Goal: Task Accomplishment & Management: Manage account settings

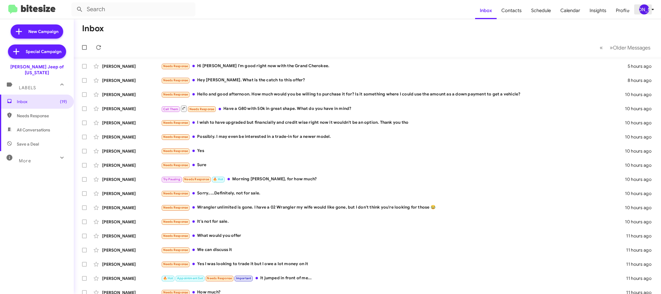
click at [647, 6] on div "[PERSON_NAME]" at bounding box center [644, 9] width 10 height 10
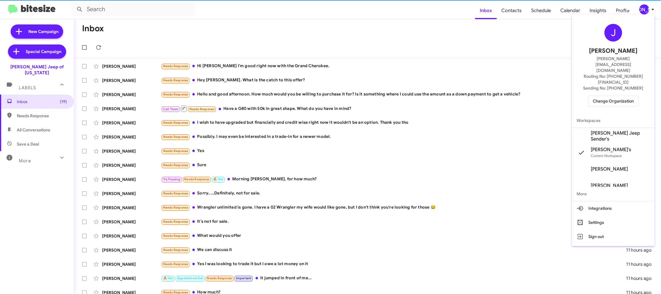
drag, startPoint x: 613, startPoint y: 89, endPoint x: 422, endPoint y: 140, distance: 197.2
click at [612, 89] on div "J Jason Apdua jason@bitesize.co Routing No: +1 (443) 564-4560 Sending No: +1 (4…" at bounding box center [613, 65] width 83 height 97
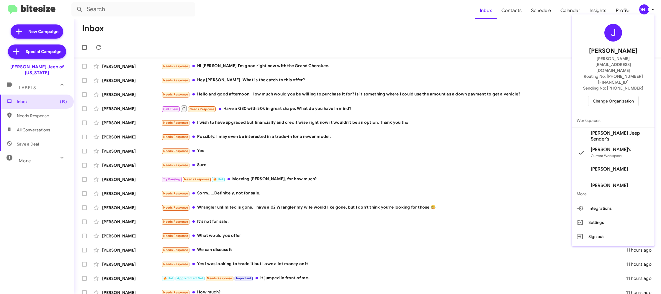
click at [624, 96] on span "Change Organization" at bounding box center [613, 101] width 41 height 10
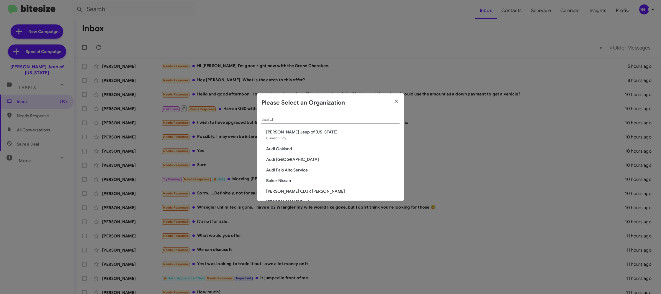
click at [292, 120] on input "Search" at bounding box center [330, 119] width 138 height 5
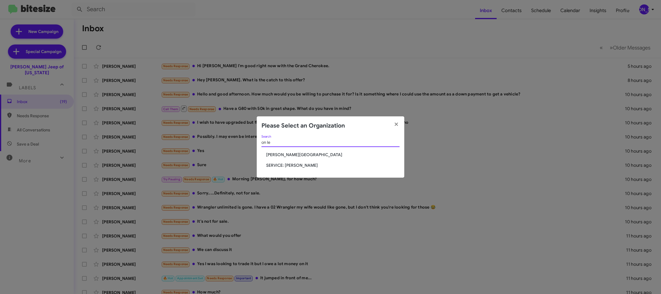
type input "on le"
click at [304, 155] on span "Don Ledford Auto Center" at bounding box center [332, 155] width 133 height 6
drag, startPoint x: 304, startPoint y: 155, endPoint x: 287, endPoint y: 1, distance: 155.2
click at [304, 155] on span "[PERSON_NAME][GEOGRAPHIC_DATA]" at bounding box center [332, 155] width 133 height 6
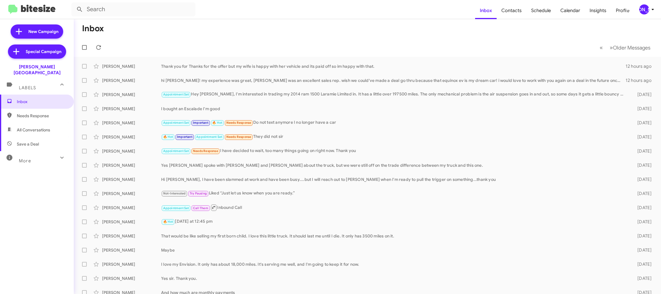
click at [648, 9] on span "[PERSON_NAME]" at bounding box center [648, 9] width 18 height 10
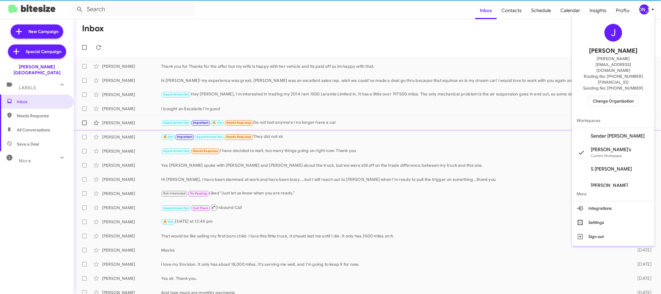
click at [620, 133] on span "Sender Don Ledford's" at bounding box center [617, 136] width 54 height 6
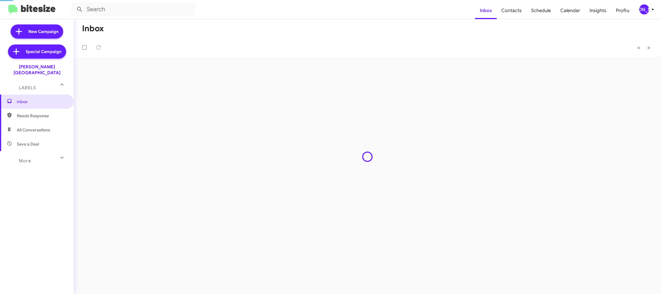
click at [508, 12] on span "Contacts" at bounding box center [511, 10] width 30 height 17
type input "in:groups"
click at [508, 12] on span "Contacts" at bounding box center [511, 10] width 30 height 17
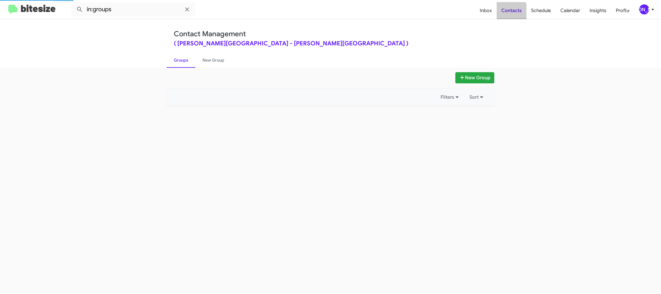
click at [508, 12] on span "Contacts" at bounding box center [511, 10] width 30 height 17
click at [505, 11] on span "Contacts" at bounding box center [511, 10] width 30 height 17
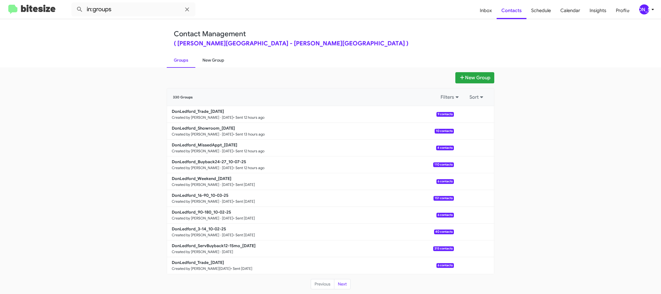
click at [212, 63] on link "New Group" at bounding box center [213, 60] width 36 height 15
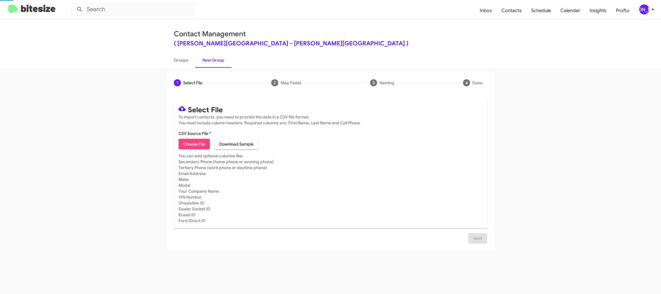
drag, startPoint x: 212, startPoint y: 63, endPoint x: 226, endPoint y: 39, distance: 28.3
click at [212, 62] on link "New Group" at bounding box center [213, 60] width 36 height 15
click at [647, 7] on div "[PERSON_NAME]" at bounding box center [644, 9] width 10 height 10
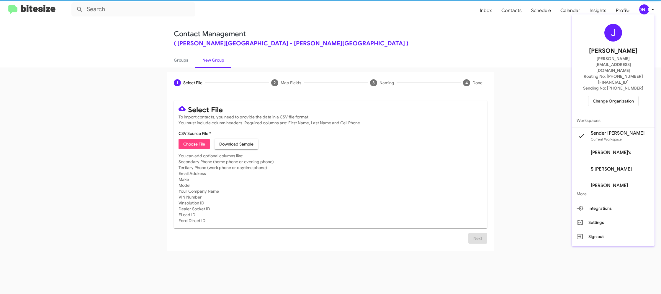
click at [647, 7] on div at bounding box center [330, 147] width 661 height 294
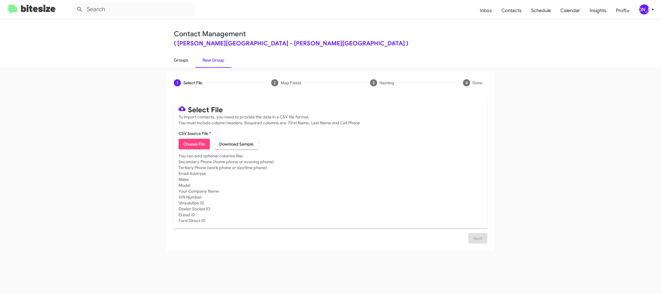
click at [186, 65] on link "Groups" at bounding box center [181, 60] width 29 height 15
type input "in:groups"
click at [186, 65] on link "Groups" at bounding box center [181, 60] width 29 height 15
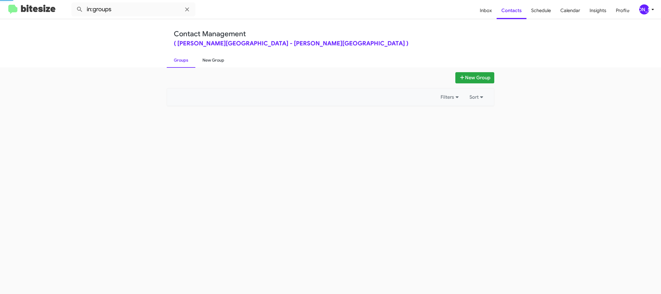
click at [212, 63] on link "New Group" at bounding box center [213, 60] width 36 height 15
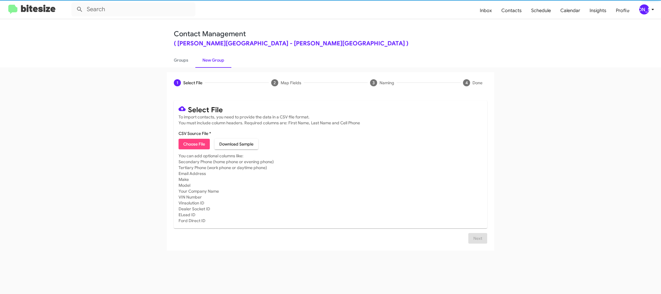
drag, startPoint x: 212, startPoint y: 63, endPoint x: 204, endPoint y: 67, distance: 9.0
click at [212, 63] on link "New Group" at bounding box center [213, 60] width 36 height 15
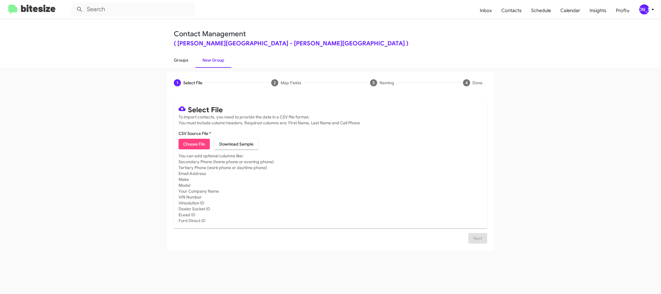
click at [185, 63] on link "Groups" at bounding box center [181, 60] width 29 height 15
type input "in:groups"
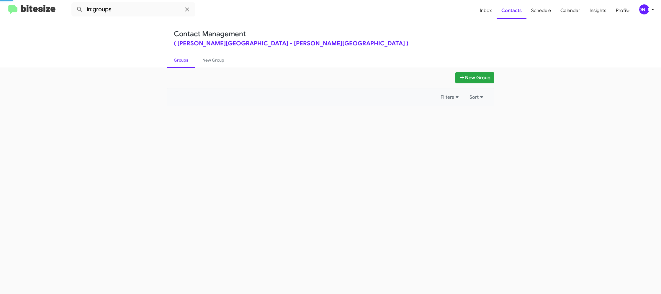
click at [185, 63] on link "Groups" at bounding box center [181, 60] width 29 height 15
click at [213, 60] on link "New Group" at bounding box center [213, 60] width 36 height 15
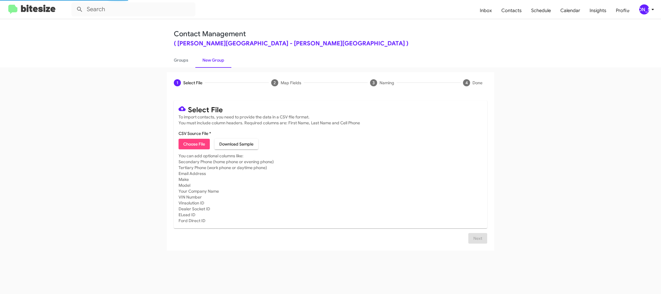
click at [644, 4] on mat-toolbar "Inbox Contacts Schedule Calendar Insights Profile JA" at bounding box center [330, 9] width 661 height 19
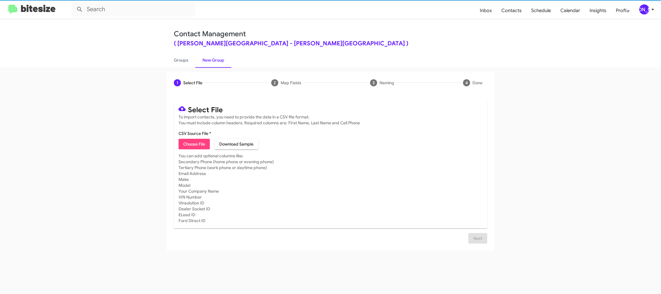
click at [646, 9] on div "[PERSON_NAME]" at bounding box center [644, 9] width 10 height 10
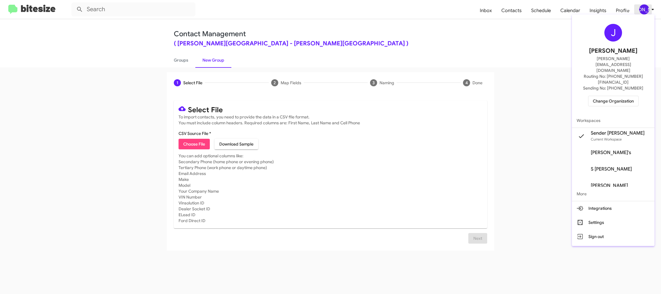
click at [647, 8] on div at bounding box center [330, 147] width 661 height 294
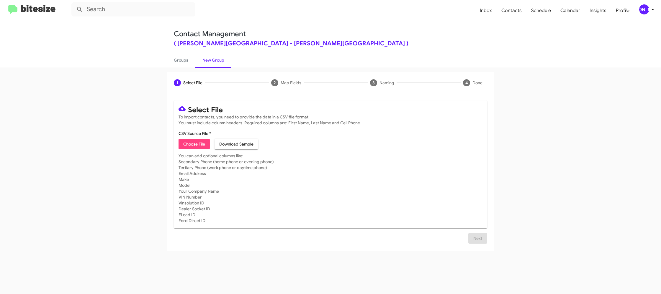
click at [201, 141] on span "Choose File" at bounding box center [194, 144] width 22 height 11
type input "DonLedford_ServBuyback24-27mo_10-08-25"
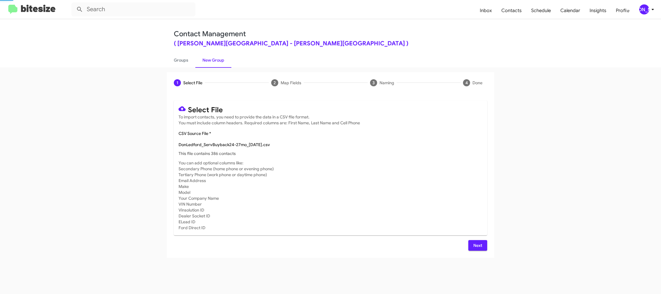
drag, startPoint x: 394, startPoint y: 165, endPoint x: 385, endPoint y: 184, distance: 21.4
click at [396, 165] on mat-card "Select File To import contacts, you need to provide the data in a CSV file form…" at bounding box center [330, 168] width 313 height 135
click at [481, 244] on span "Next" at bounding box center [477, 245] width 9 height 11
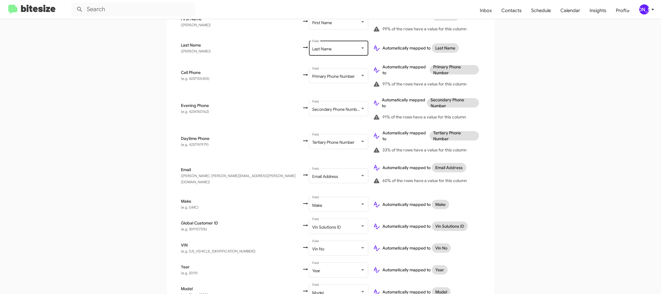
scroll to position [203, 0]
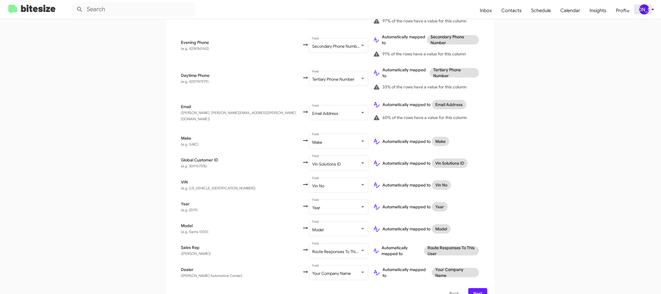
click at [650, 9] on icon at bounding box center [652, 9] width 7 height 7
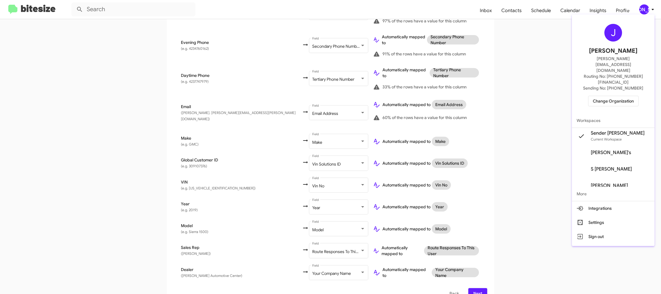
click at [650, 8] on div at bounding box center [330, 147] width 661 height 294
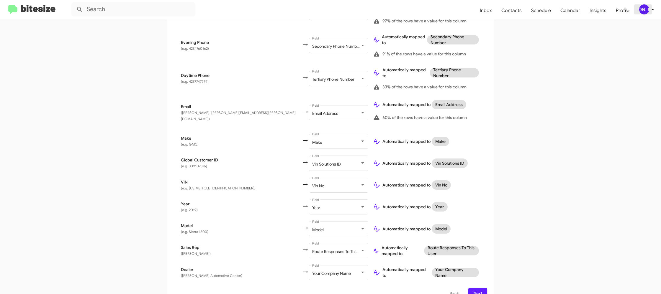
click at [646, 6] on div "[PERSON_NAME]" at bounding box center [644, 9] width 10 height 10
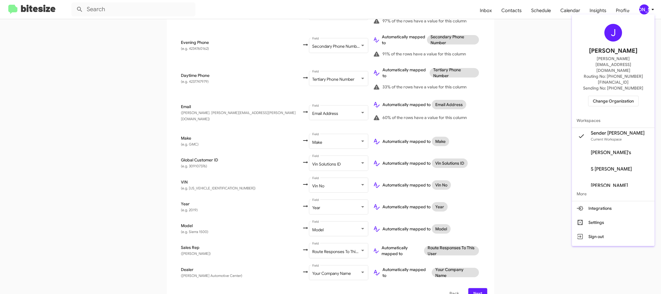
drag, startPoint x: 646, startPoint y: 6, endPoint x: 623, endPoint y: 24, distance: 28.8
click at [646, 6] on div at bounding box center [330, 147] width 661 height 294
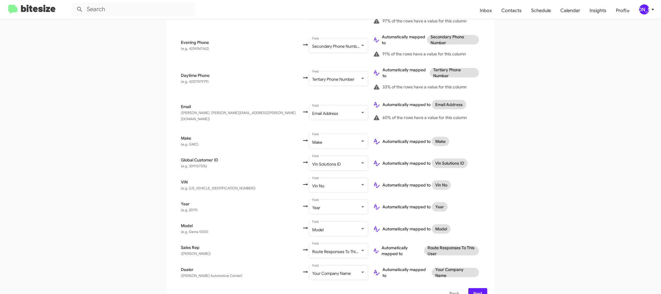
click at [475, 288] on span "Next" at bounding box center [477, 293] width 9 height 11
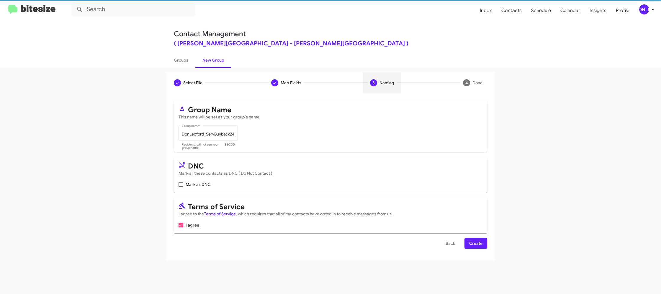
scroll to position [0, 0]
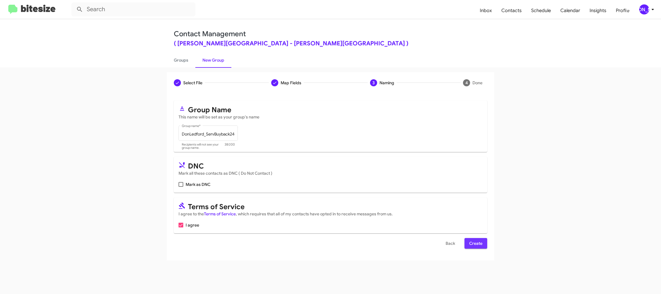
click at [477, 241] on span "Create" at bounding box center [475, 243] width 13 height 11
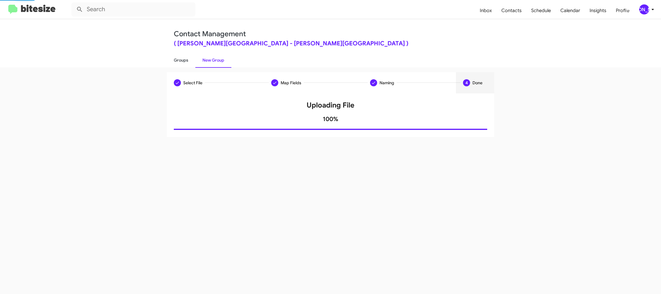
click at [176, 63] on link "Groups" at bounding box center [181, 60] width 29 height 15
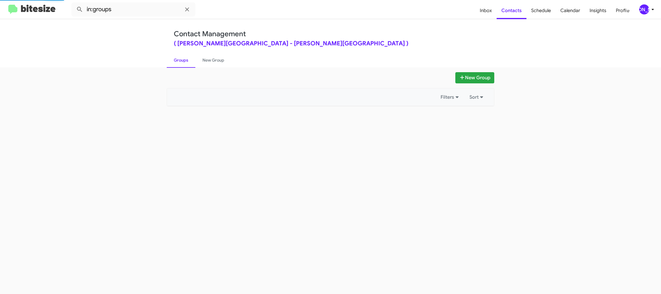
click at [176, 63] on link "Groups" at bounding box center [181, 60] width 29 height 15
drag, startPoint x: 176, startPoint y: 63, endPoint x: 173, endPoint y: 65, distance: 3.4
click at [176, 64] on link "Groups" at bounding box center [181, 60] width 29 height 15
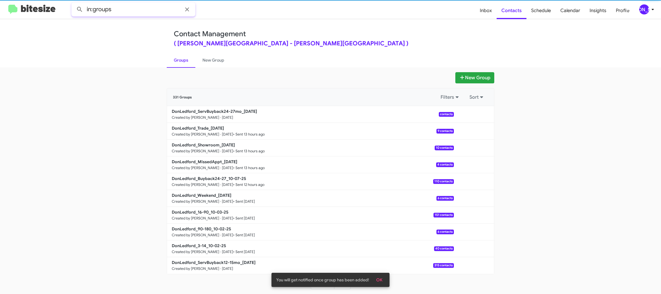
click at [125, 10] on input "in:groups" at bounding box center [133, 9] width 124 height 14
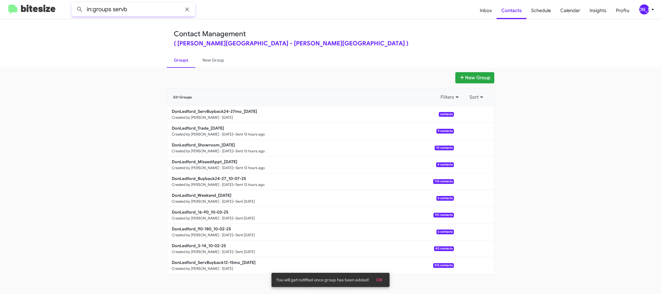
type input "in:groups servb"
click at [74, 4] on button at bounding box center [80, 10] width 12 height 12
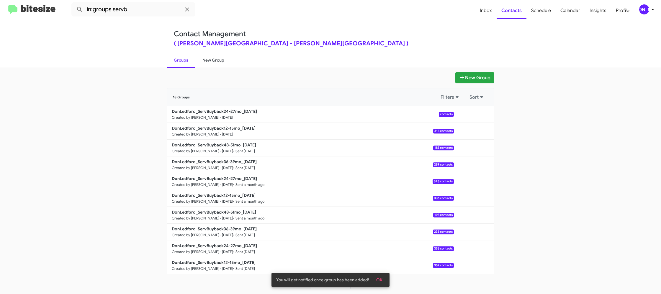
click at [202, 59] on link "New Group" at bounding box center [213, 60] width 36 height 15
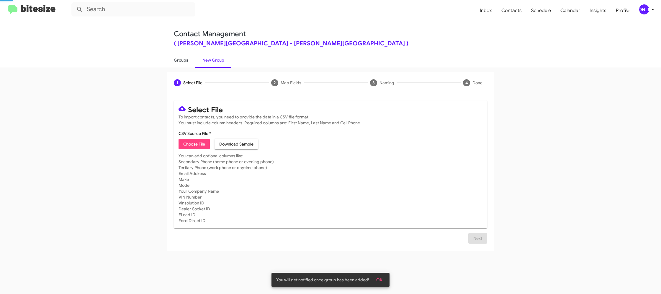
click at [185, 57] on link "Groups" at bounding box center [181, 60] width 29 height 15
type input "in:groups"
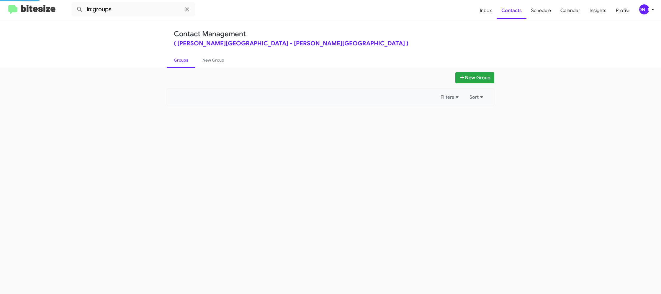
click at [185, 57] on link "Groups" at bounding box center [181, 60] width 29 height 15
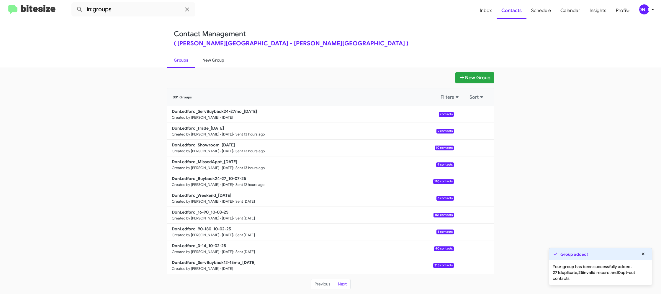
click at [208, 55] on link "New Group" at bounding box center [213, 60] width 36 height 15
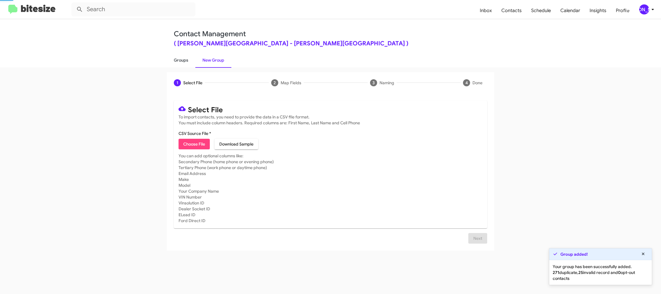
click at [181, 59] on link "Groups" at bounding box center [181, 60] width 29 height 15
type input "in:groups"
click at [181, 59] on link "Groups" at bounding box center [181, 60] width 29 height 15
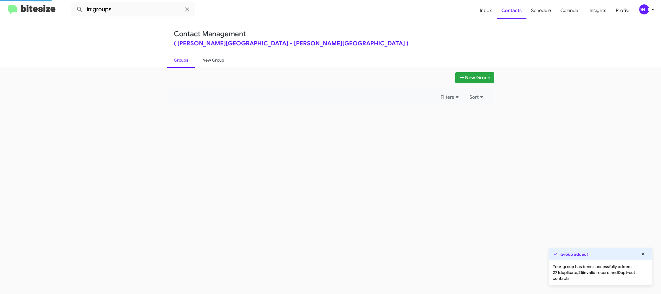
drag, startPoint x: 181, startPoint y: 59, endPoint x: 212, endPoint y: 60, distance: 31.3
click at [181, 59] on link "Groups" at bounding box center [181, 60] width 29 height 15
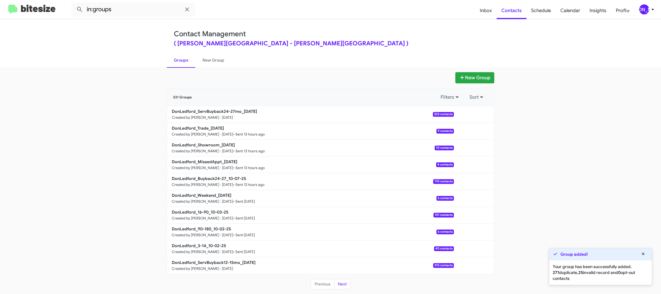
click at [181, 61] on link "Groups" at bounding box center [181, 60] width 29 height 15
drag, startPoint x: 476, startPoint y: 116, endPoint x: 474, endPoint y: 120, distance: 4.6
click at [475, 117] on button at bounding box center [474, 115] width 12 height 12
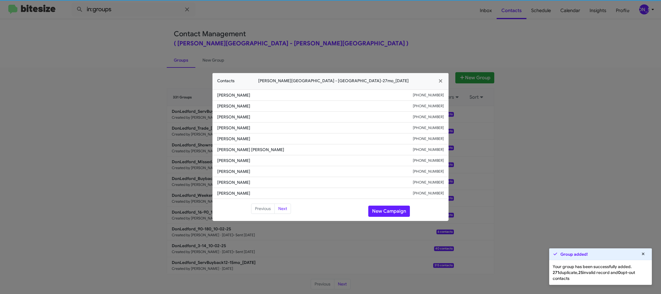
click at [216, 148] on li "Brian Matthew +17064835486" at bounding box center [330, 150] width 236 height 11
copy span "Brian Matthew"
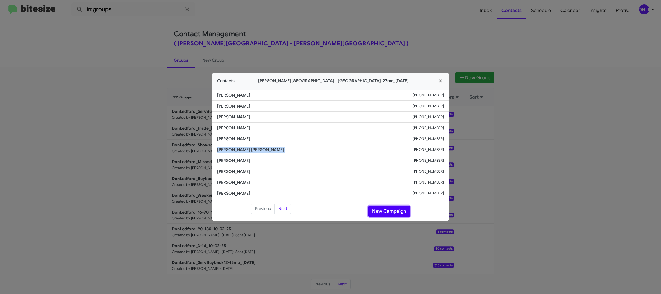
click at [383, 210] on button "New Campaign" at bounding box center [389, 211] width 42 height 11
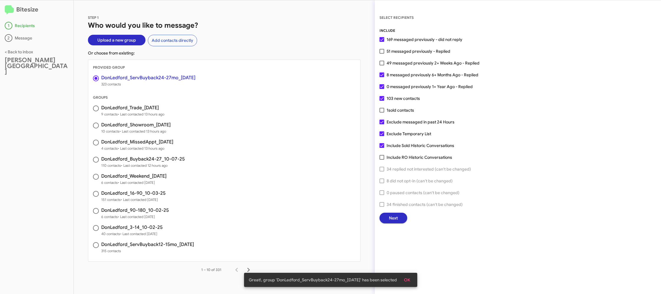
click at [392, 220] on span "Next" at bounding box center [393, 218] width 9 height 11
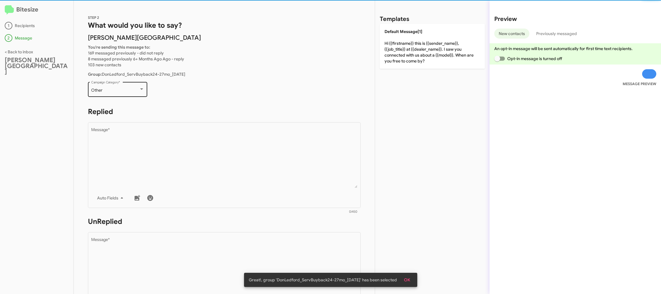
click at [127, 86] on div "Other Campaign Category *" at bounding box center [117, 89] width 53 height 16
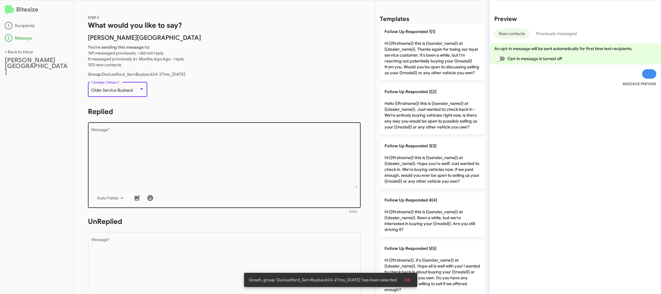
click at [230, 155] on textarea "Message *" at bounding box center [224, 158] width 266 height 60
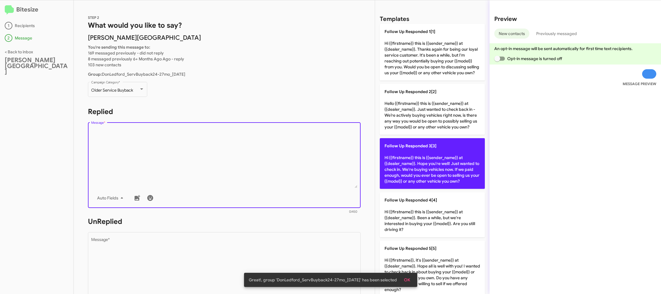
drag, startPoint x: 406, startPoint y: 188, endPoint x: 403, endPoint y: 188, distance: 3.0
click at [404, 188] on p "Follow Up Responded 3[3] Hi {{firstname}} this is {{sender_name}} at {{dealer_n…" at bounding box center [432, 163] width 105 height 51
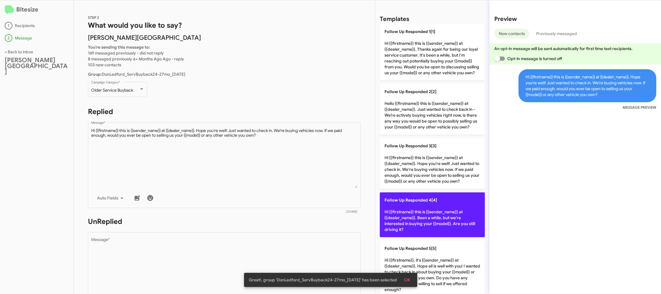
click at [403, 200] on span "Follow Up Responded 4[4]" at bounding box center [410, 200] width 53 height 5
type textarea "Hi {{firstname}} this is {{sender_name}} at {{dealer_name}}. Been a while, but …"
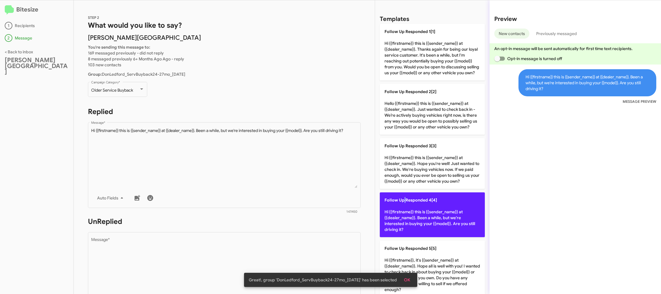
click at [403, 200] on span "Follow Up Responded 4[4]" at bounding box center [410, 200] width 53 height 5
click at [402, 200] on span "Follow Up Responded 4[4]" at bounding box center [410, 200] width 53 height 5
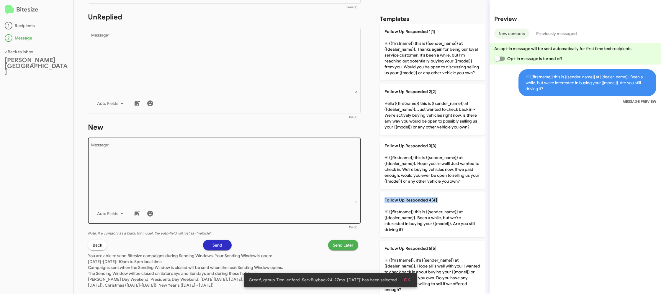
scroll to position [217, 0]
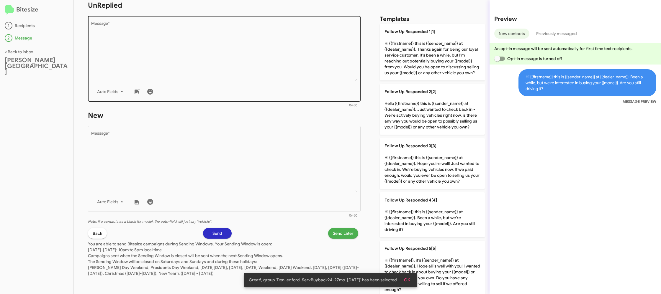
click at [296, 80] on textarea "Message *" at bounding box center [224, 52] width 266 height 60
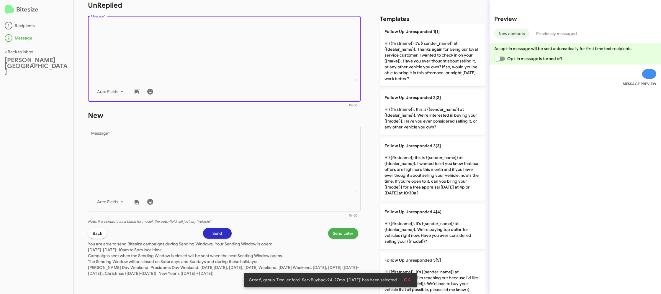
click at [296, 80] on textarea "Message *" at bounding box center [224, 52] width 266 height 60
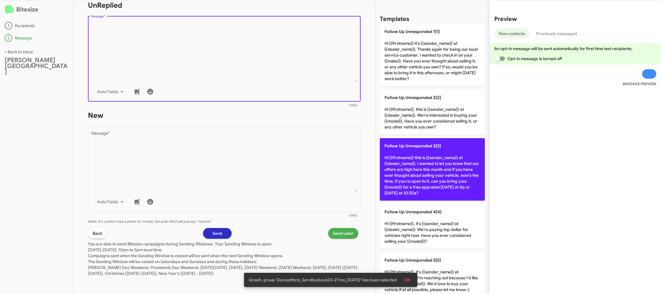
drag, startPoint x: 296, startPoint y: 80, endPoint x: 427, endPoint y: 150, distance: 148.1
click at [297, 80] on textarea "Message *" at bounding box center [224, 52] width 266 height 60
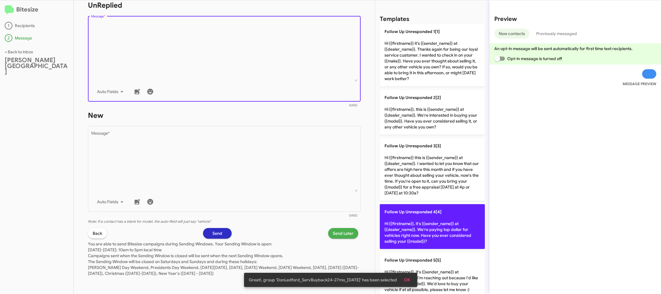
scroll to position [1, 0]
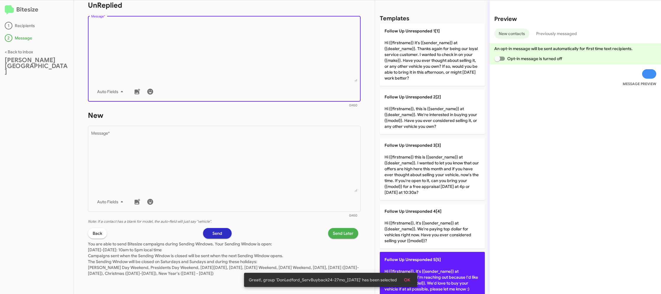
click at [437, 263] on p "Follow Up Unresponded 5[5] Hi {{firstname}}, it's {{sender_name}} at {{dealer_n…" at bounding box center [432, 274] width 105 height 45
type textarea "Hi {{firstname}}, it's {{sender_name}} at {{dealer_name}}. I'm reaching out bec…"
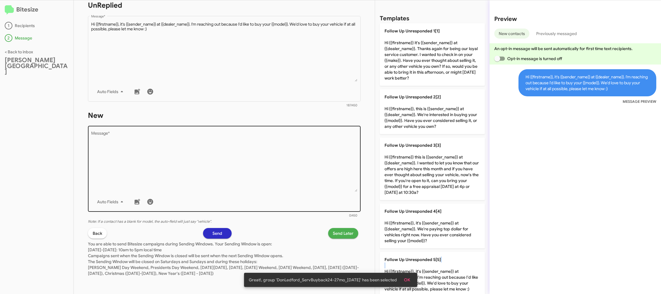
drag, startPoint x: 437, startPoint y: 263, endPoint x: 341, endPoint y: 183, distance: 125.7
click at [434, 261] on p "Follow Up Unresponded 5[5] Hi {{firstname}}, it's {{sender_name}} at {{dealer_n…" at bounding box center [432, 274] width 105 height 45
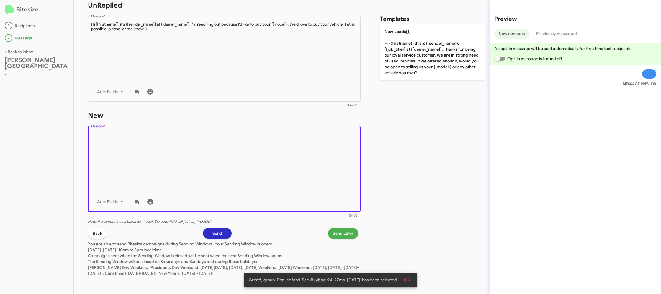
click at [303, 163] on textarea "Message *" at bounding box center [224, 162] width 266 height 60
drag, startPoint x: 303, startPoint y: 163, endPoint x: 324, endPoint y: 145, distance: 27.2
click at [312, 154] on textarea "Message *" at bounding box center [224, 162] width 266 height 60
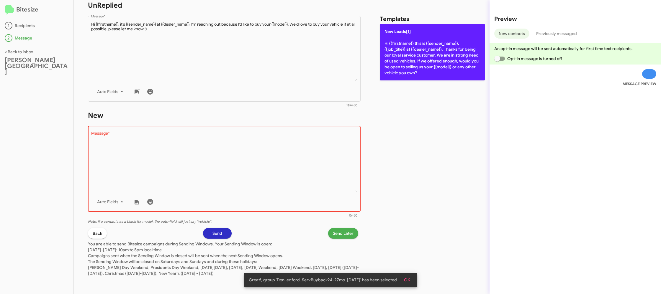
click at [413, 64] on p "New Leads[1] Hi {{firstname}} this is {{sender_name}}, {{job_title}} at {{deale…" at bounding box center [432, 52] width 105 height 57
type textarea "Hi {{firstname}} this is {{sender_name}}, {{job_title}} at {{dealer_name}}. Tha…"
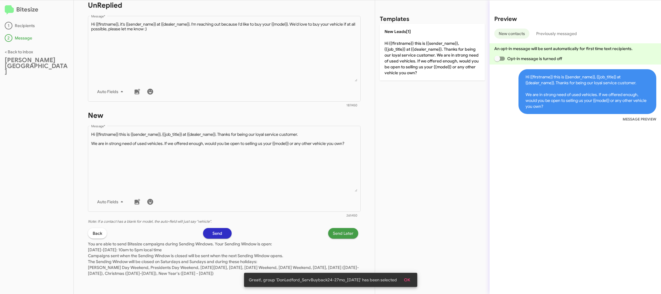
click at [342, 234] on span "Send Later" at bounding box center [343, 233] width 21 height 11
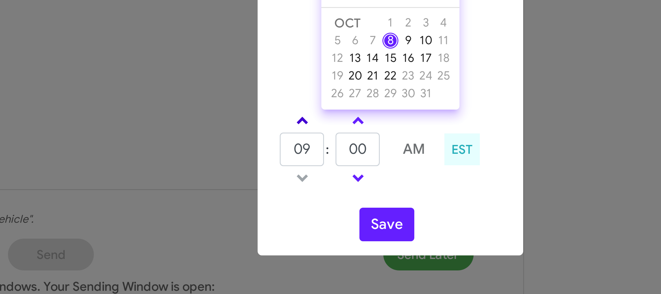
click at [301, 191] on link at bounding box center [301, 189] width 10 height 7
type input "10"
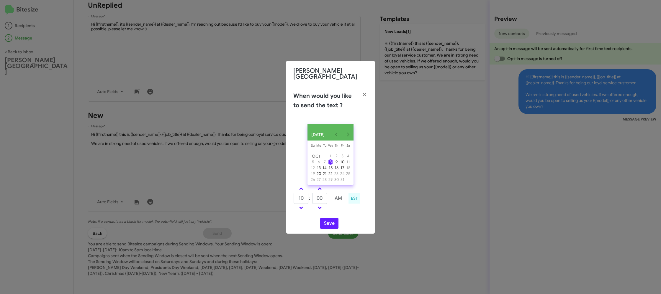
click at [329, 199] on td at bounding box center [328, 199] width 3 height 12
click at [324, 199] on input "00" at bounding box center [319, 198] width 15 height 11
type input "07"
drag, startPoint x: 333, startPoint y: 218, endPoint x: 331, endPoint y: 221, distance: 4.0
click at [333, 218] on button "Save" at bounding box center [329, 223] width 18 height 11
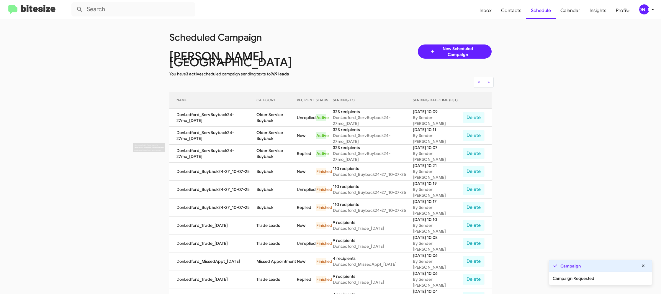
click at [264, 145] on td "Older Service Buyback" at bounding box center [276, 154] width 41 height 18
click at [263, 145] on td "Older Service Buyback" at bounding box center [276, 154] width 41 height 18
copy td "Older Service Buyback"
click at [644, 8] on div "[PERSON_NAME]" at bounding box center [644, 9] width 10 height 10
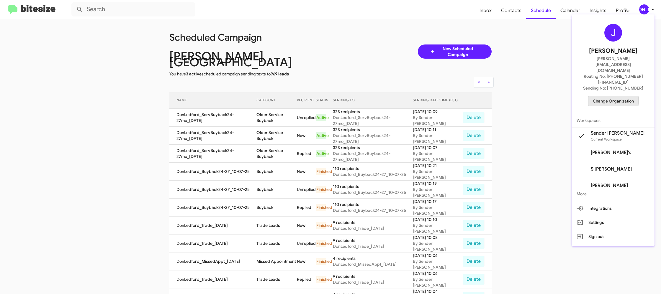
click at [610, 96] on span "Change Organization" at bounding box center [613, 101] width 41 height 10
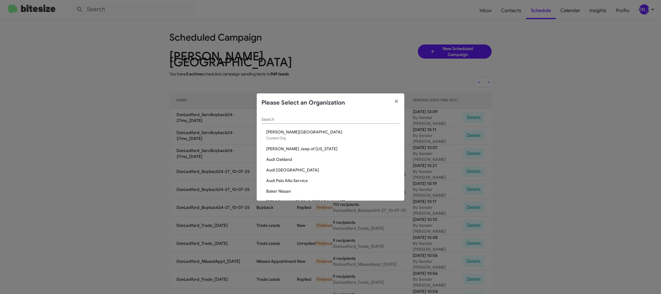
click at [304, 119] on input "Search" at bounding box center [330, 119] width 138 height 5
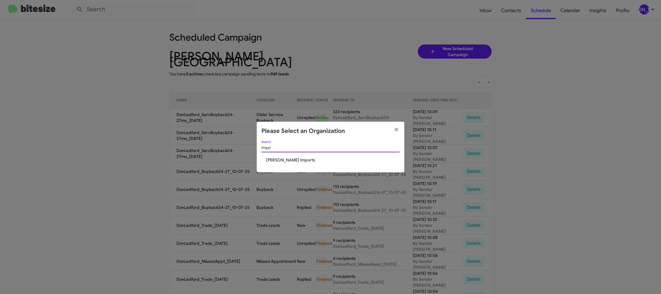
type input "impo"
click at [288, 159] on span "Ed Hicks Imports" at bounding box center [332, 160] width 133 height 6
click at [287, 160] on span "Ed Hicks Imports" at bounding box center [332, 160] width 133 height 6
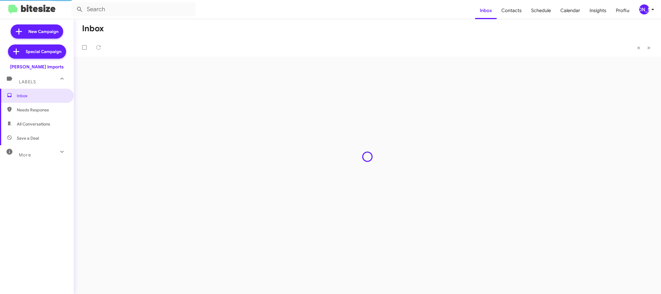
click at [642, 10] on div "[PERSON_NAME]" at bounding box center [644, 9] width 10 height 10
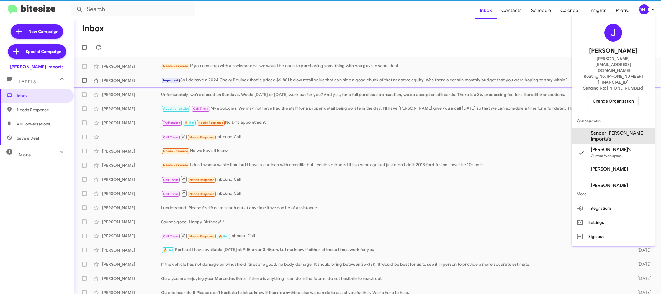
drag, startPoint x: 621, startPoint y: 119, endPoint x: 593, endPoint y: 84, distance: 44.5
click at [621, 130] on span "Sender [PERSON_NAME] Imports's" at bounding box center [619, 136] width 59 height 12
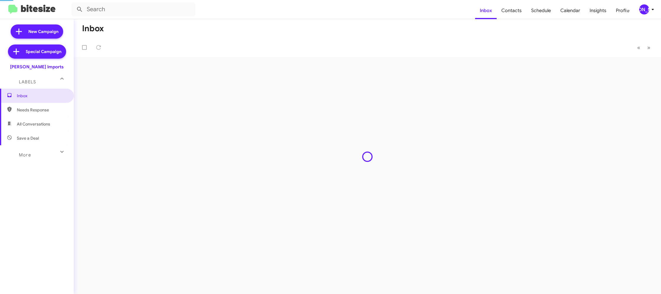
click at [519, 14] on span "Contacts" at bounding box center [511, 10] width 30 height 17
type input "in:groups"
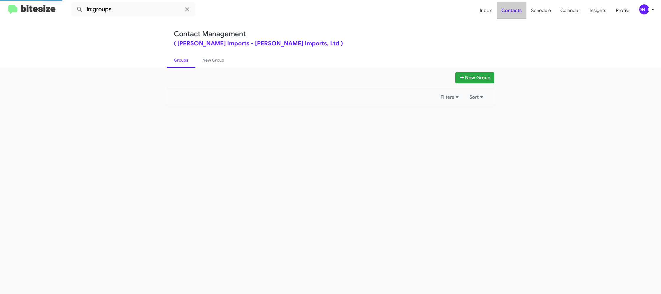
click at [519, 14] on span "Contacts" at bounding box center [511, 10] width 30 height 17
click at [518, 14] on span "Contacts" at bounding box center [511, 10] width 30 height 17
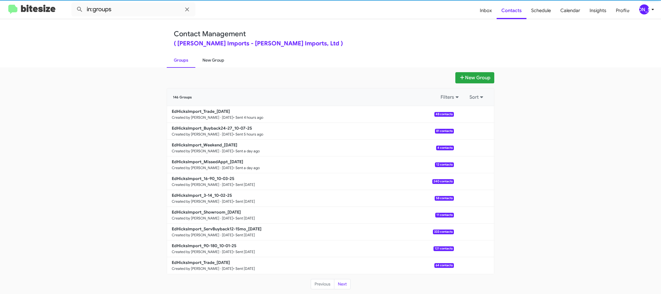
click at [221, 65] on link "New Group" at bounding box center [213, 60] width 36 height 15
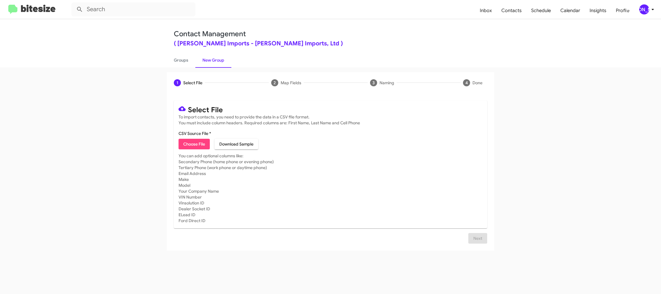
click at [648, 6] on span "[PERSON_NAME]" at bounding box center [648, 9] width 18 height 10
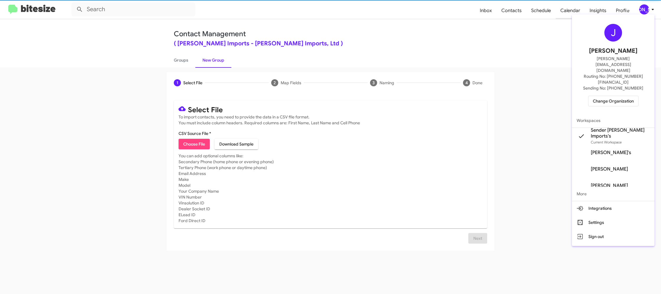
drag, startPoint x: 646, startPoint y: 6, endPoint x: 569, endPoint y: 3, distance: 77.0
click at [646, 6] on div at bounding box center [330, 147] width 661 height 294
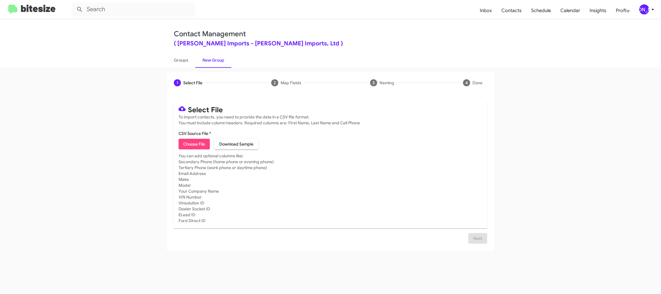
click at [649, 10] on icon at bounding box center [652, 9] width 7 height 7
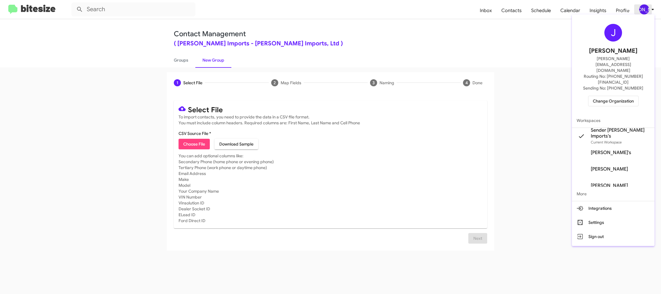
click at [649, 10] on div at bounding box center [330, 147] width 661 height 294
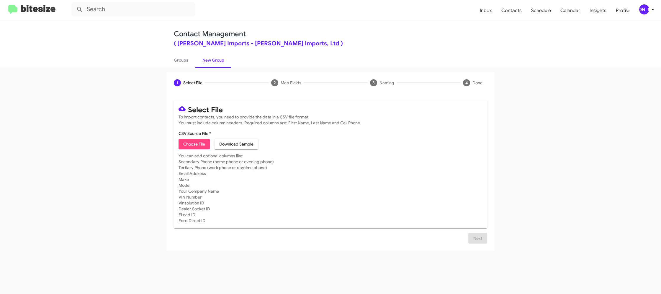
click at [181, 68] on div "1 Select File 2 Map Fields 3 Naming 4 Done Select File To import contacts, you …" at bounding box center [330, 181] width 661 height 227
drag, startPoint x: 181, startPoint y: 67, endPoint x: 214, endPoint y: 63, distance: 33.0
click at [181, 67] on div "Contact Management ( Ed Hicks Imports - Ed Hicks Imports, Ltd ) Groups New Grou…" at bounding box center [330, 156] width 661 height 275
click at [214, 63] on link "New Group" at bounding box center [213, 60] width 36 height 15
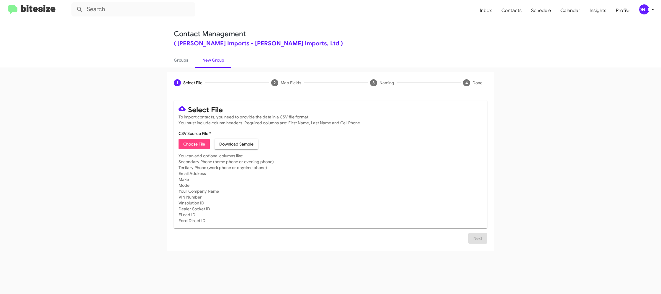
click at [183, 63] on link "Groups" at bounding box center [181, 60] width 29 height 15
type input "in:groups"
click at [183, 63] on link "Groups" at bounding box center [181, 60] width 29 height 15
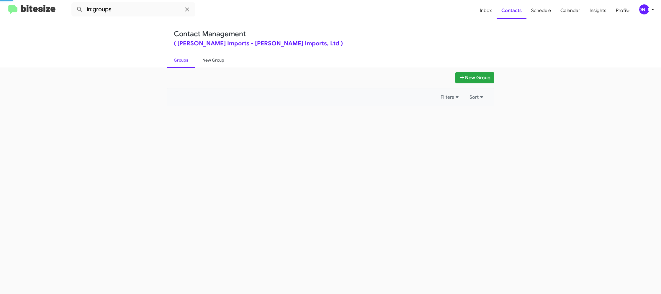
click at [207, 62] on link "New Group" at bounding box center [213, 60] width 36 height 15
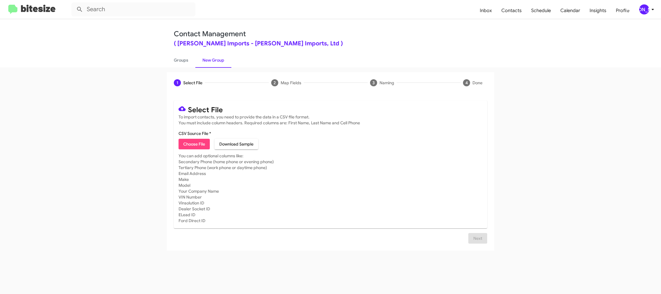
click at [198, 142] on span "Choose File" at bounding box center [194, 144] width 22 height 11
type input "EdHicksImport_90-180_10-08-25"
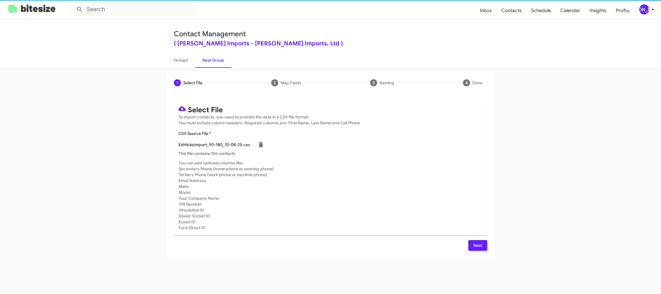
click at [392, 148] on div "EdHicksImport_90-180_10-08-25.csv" at bounding box center [330, 145] width 304 height 12
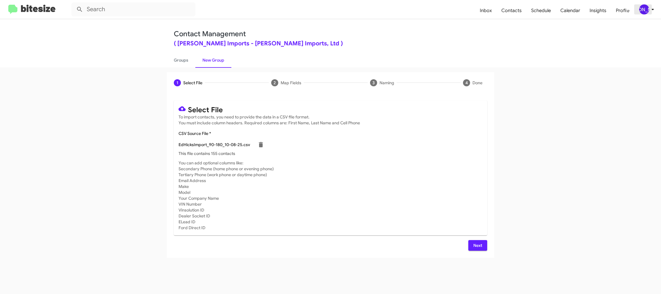
click at [647, 10] on div "[PERSON_NAME]" at bounding box center [644, 9] width 10 height 10
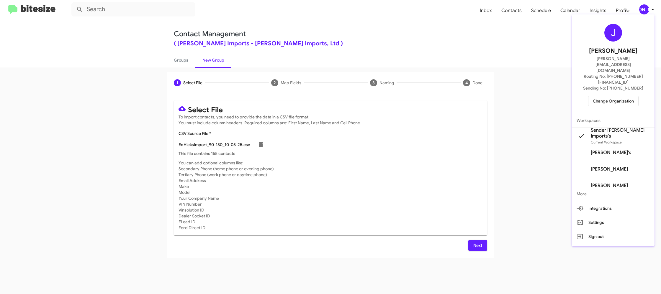
drag, startPoint x: 647, startPoint y: 10, endPoint x: 624, endPoint y: 49, distance: 44.3
click at [646, 10] on div at bounding box center [330, 147] width 661 height 294
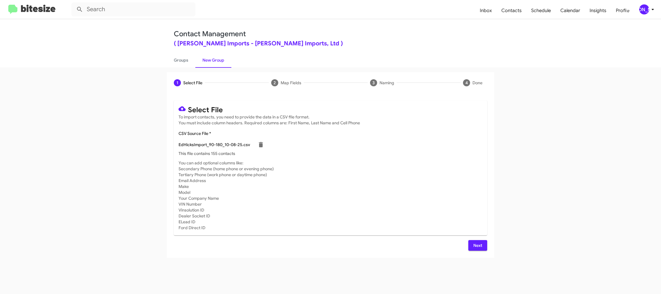
click at [483, 248] on button "Next" at bounding box center [477, 245] width 19 height 11
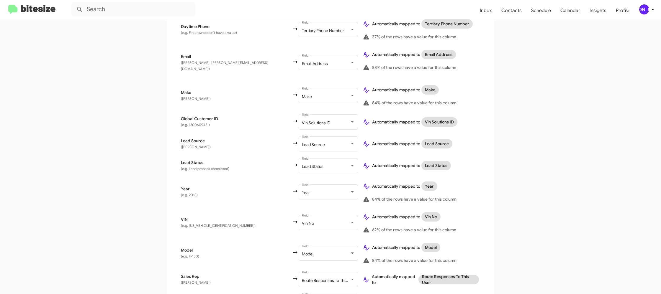
scroll to position [273, 0]
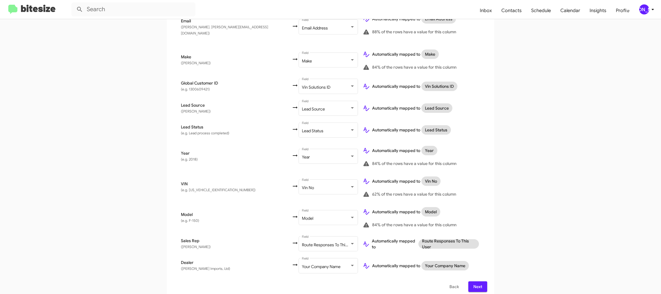
click at [480, 282] on span "Next" at bounding box center [477, 287] width 9 height 11
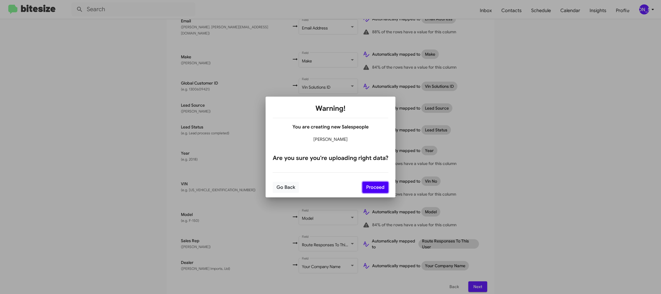
click at [383, 187] on button "Proceed" at bounding box center [375, 187] width 26 height 11
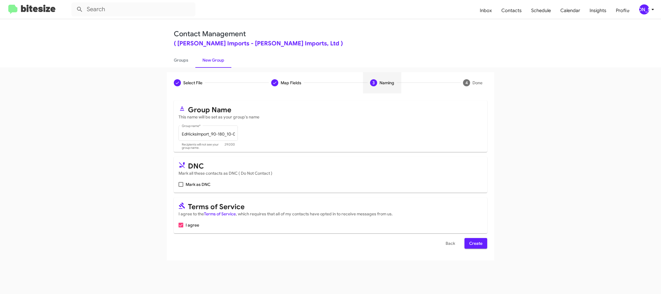
scroll to position [0, 0]
click at [466, 244] on button "Create" at bounding box center [475, 243] width 23 height 11
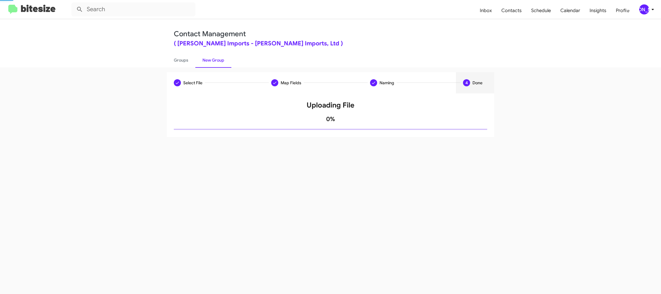
drag, startPoint x: 466, startPoint y: 245, endPoint x: 347, endPoint y: 49, distance: 228.9
click at [464, 241] on div "Select File Map Fields Naming 4 Done Select File To import contacts, you need t…" at bounding box center [330, 181] width 661 height 227
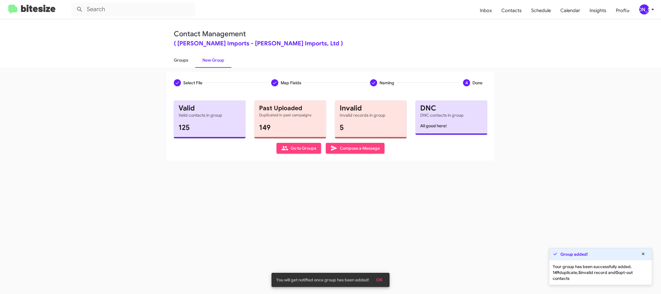
click at [188, 59] on link "Groups" at bounding box center [181, 60] width 29 height 15
type input "in:groups"
drag, startPoint x: 188, startPoint y: 59, endPoint x: 215, endPoint y: 60, distance: 26.8
click at [190, 59] on link "Groups" at bounding box center [181, 60] width 29 height 15
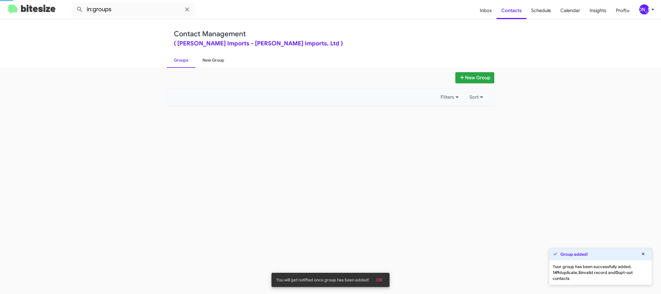
click at [216, 60] on link "New Group" at bounding box center [213, 60] width 36 height 15
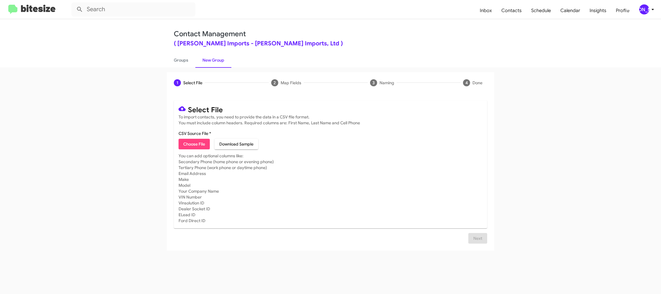
click at [187, 144] on span "Choose File" at bounding box center [194, 144] width 22 height 11
type input "EdHicksImport_ServBuyback24-27mo_10-08-25"
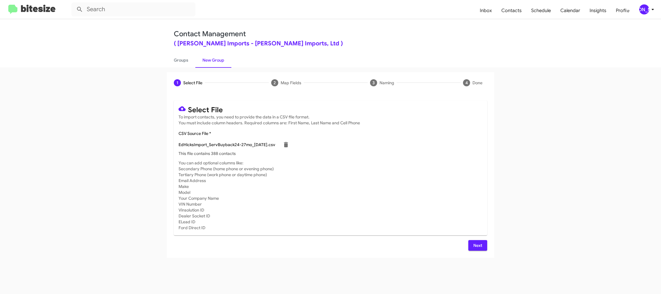
drag, startPoint x: 354, startPoint y: 159, endPoint x: 359, endPoint y: 168, distance: 9.4
click at [357, 160] on mat-card "Select File To import contacts, you need to provide the data in a CSV file form…" at bounding box center [330, 168] width 313 height 135
click at [480, 243] on span "Next" at bounding box center [477, 245] width 9 height 11
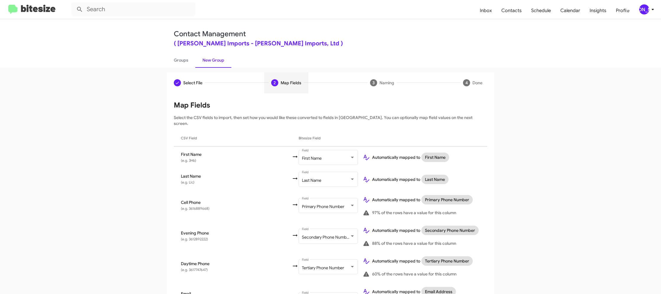
click at [651, 5] on span "[PERSON_NAME]" at bounding box center [648, 9] width 18 height 10
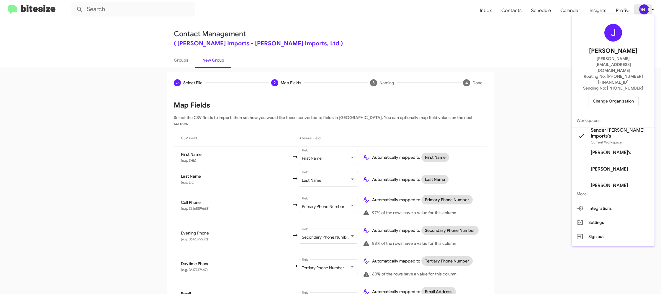
click at [651, 5] on div at bounding box center [330, 147] width 661 height 294
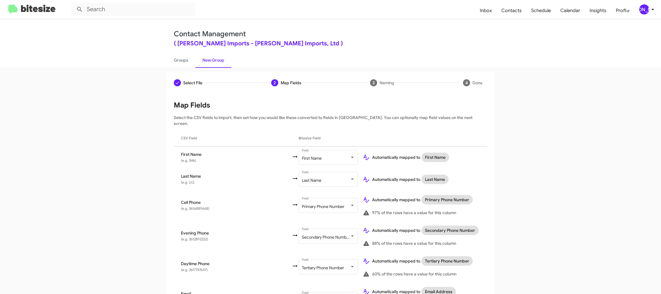
click at [651, 5] on span "[PERSON_NAME]" at bounding box center [648, 9] width 18 height 10
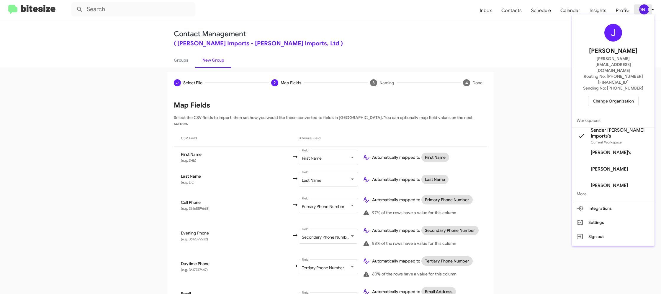
click at [651, 5] on div at bounding box center [330, 147] width 661 height 294
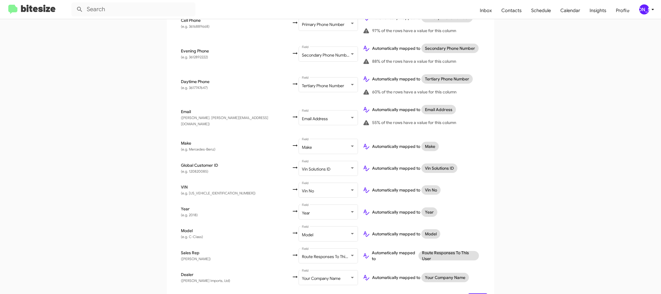
scroll to position [195, 0]
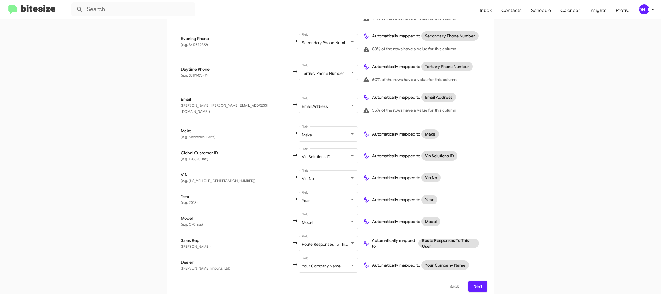
click at [478, 283] on span "Next" at bounding box center [477, 286] width 9 height 11
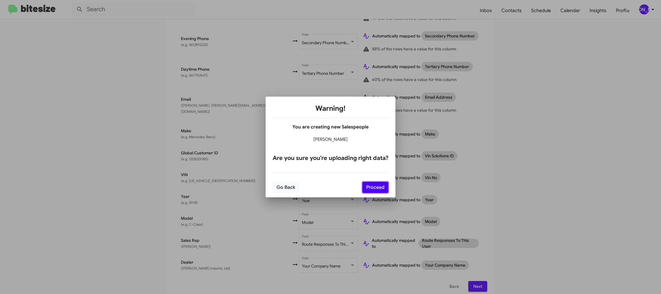
drag, startPoint x: 369, startPoint y: 190, endPoint x: 403, endPoint y: 209, distance: 39.2
click at [369, 190] on button "Proceed" at bounding box center [375, 187] width 26 height 11
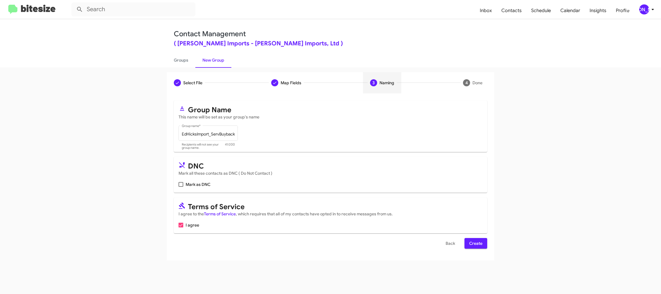
scroll to position [0, 0]
click at [470, 240] on span "Create" at bounding box center [475, 243] width 13 height 11
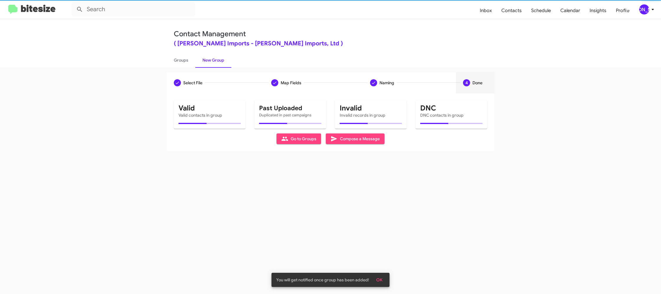
click at [190, 50] on div "Contact Management ( Ed Hicks Imports - Ed Hicks Imports, Ltd ) Groups New Group" at bounding box center [330, 43] width 336 height 48
drag, startPoint x: 190, startPoint y: 50, endPoint x: 184, endPoint y: 58, distance: 9.7
click at [188, 51] on div "Contact Management ( Ed Hicks Imports - Ed Hicks Imports, Ltd ) Groups New Group" at bounding box center [330, 43] width 336 height 48
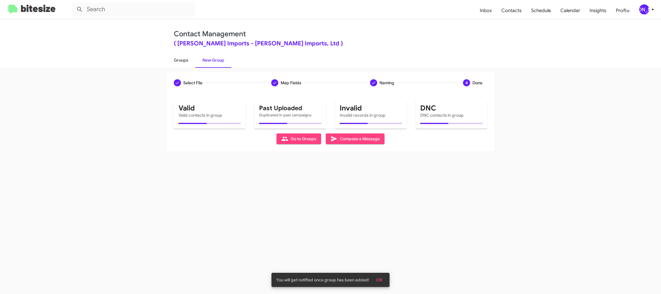
click at [184, 58] on link "Groups" at bounding box center [181, 60] width 29 height 15
type input "in:groups"
click at [184, 58] on link "Groups" at bounding box center [181, 60] width 29 height 15
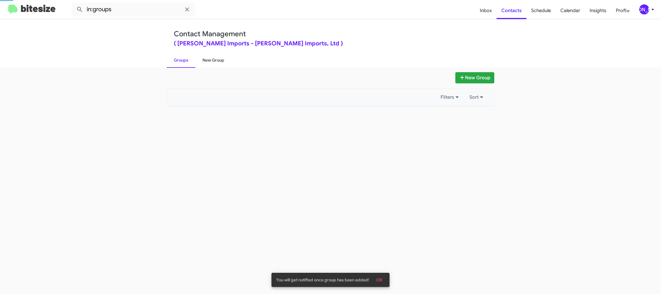
drag, startPoint x: 184, startPoint y: 58, endPoint x: 207, endPoint y: 59, distance: 22.7
click at [186, 57] on link "Groups" at bounding box center [181, 60] width 29 height 15
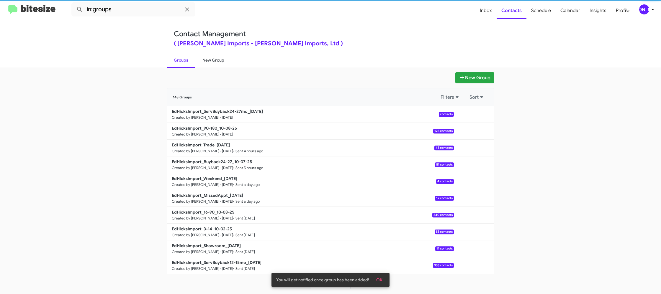
click at [207, 59] on link "New Group" at bounding box center [213, 60] width 36 height 15
drag, startPoint x: 207, startPoint y: 59, endPoint x: 204, endPoint y: 38, distance: 21.2
click at [205, 46] on div "Contact Management ( Ed Hicks Imports - Ed Hicks Imports, Ltd ) Groups New Group" at bounding box center [330, 43] width 336 height 48
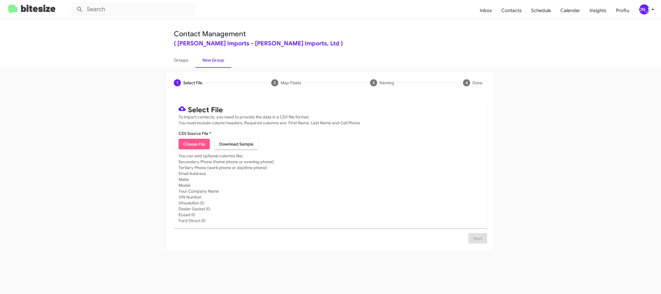
click at [202, 140] on span "Choose File" at bounding box center [194, 144] width 22 height 11
type input "EdHicksImport_Showroom_10-08-25"
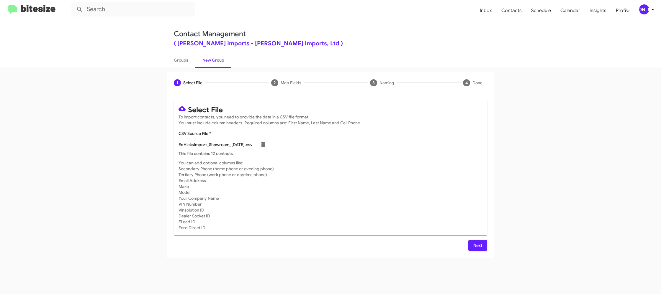
drag, startPoint x: 368, startPoint y: 136, endPoint x: 386, endPoint y: 147, distance: 21.1
click at [386, 145] on mat-card-content "CSV Source File * EdHicksImport_Showroom_10-08-25.csv This file contains 12 con…" at bounding box center [330, 144] width 304 height 26
click at [646, 10] on div "[PERSON_NAME]" at bounding box center [644, 9] width 10 height 10
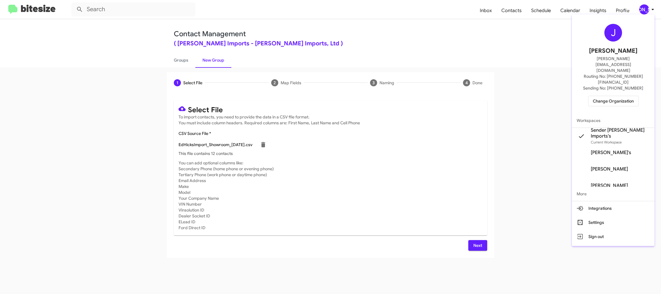
click at [646, 10] on div at bounding box center [330, 147] width 661 height 294
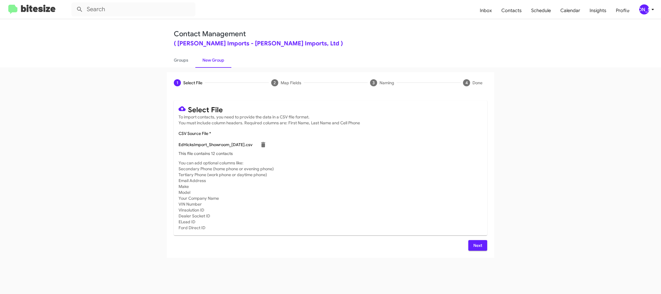
drag, startPoint x: 344, startPoint y: 190, endPoint x: 336, endPoint y: 192, distance: 8.2
click at [344, 191] on mat-card-subtitle "You can add optional columns like: Secondary Phone (home phone or evening phone…" at bounding box center [330, 195] width 304 height 71
drag, startPoint x: 480, startPoint y: 248, endPoint x: 406, endPoint y: 204, distance: 86.5
click at [480, 248] on span "Next" at bounding box center [477, 245] width 9 height 11
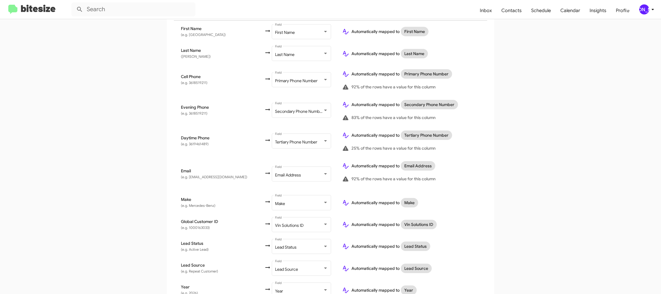
scroll to position [247, 0]
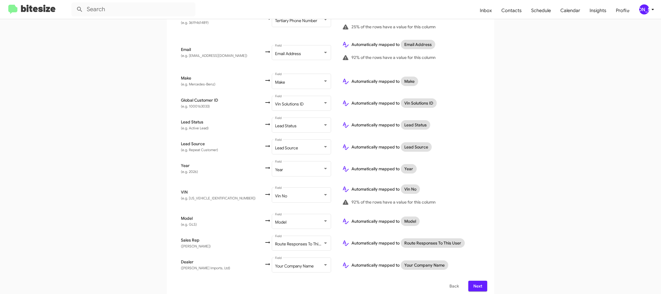
click at [481, 285] on span "Next" at bounding box center [477, 286] width 9 height 11
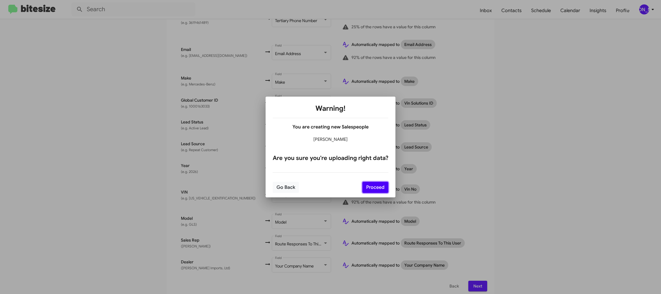
click at [381, 187] on button "Proceed" at bounding box center [375, 187] width 26 height 11
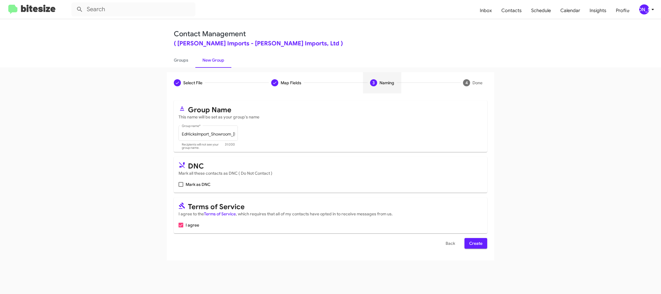
scroll to position [0, 0]
click at [480, 247] on span "Create" at bounding box center [475, 243] width 13 height 11
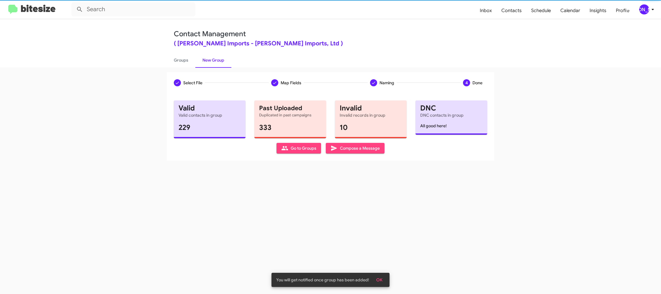
click at [190, 68] on div "Select File Map Fields Naming 4 Done Select File To import contacts, you need t…" at bounding box center [330, 181] width 661 height 227
click at [190, 67] on link "Groups" at bounding box center [181, 60] width 29 height 15
type input "in:groups"
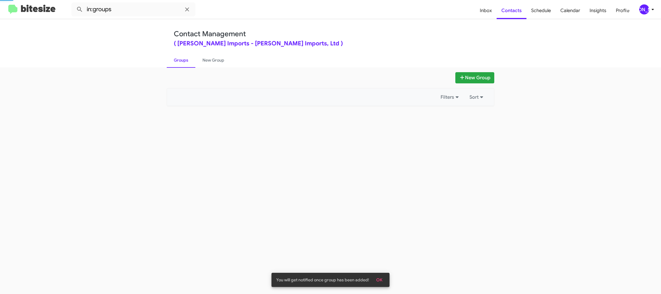
click at [187, 64] on link "Groups" at bounding box center [181, 60] width 29 height 15
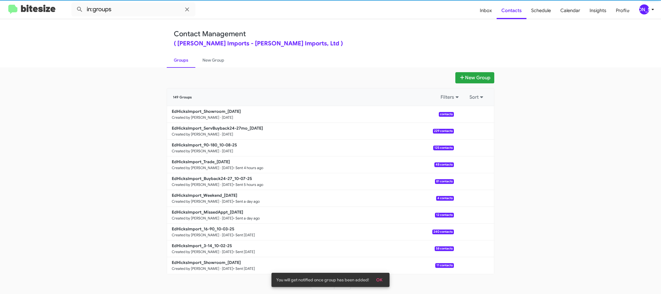
click at [187, 64] on link "Groups" at bounding box center [181, 60] width 29 height 15
click at [198, 62] on link "New Group" at bounding box center [213, 60] width 36 height 15
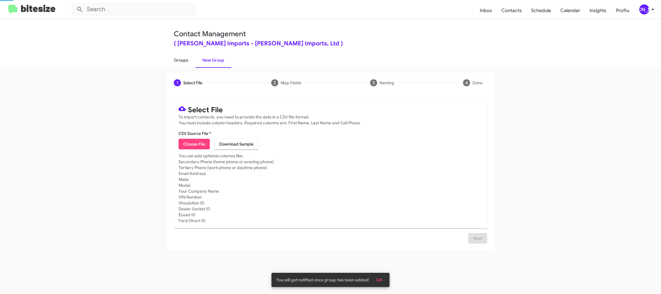
click at [176, 61] on link "Groups" at bounding box center [181, 60] width 29 height 15
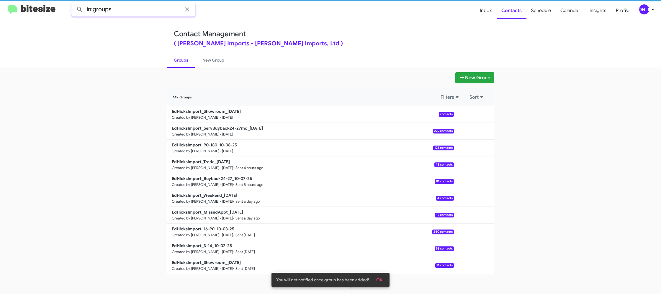
drag, startPoint x: 146, startPoint y: 12, endPoint x: 149, endPoint y: 8, distance: 5.0
click at [146, 10] on input "in:groups" at bounding box center [133, 9] width 124 height 14
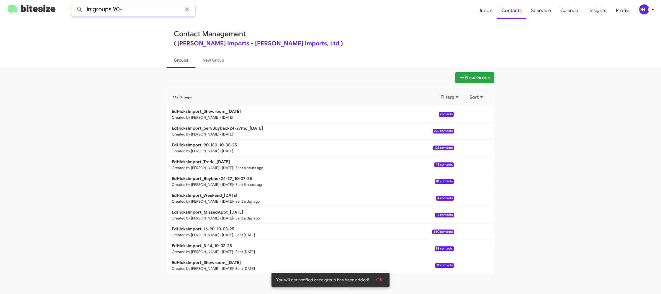
click at [74, 4] on button at bounding box center [80, 10] width 12 height 12
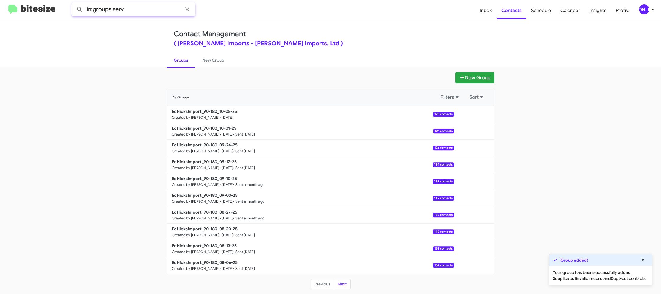
type input "in:groups serv"
click at [74, 4] on button at bounding box center [80, 10] width 12 height 12
click at [202, 63] on link "New Group" at bounding box center [213, 60] width 36 height 15
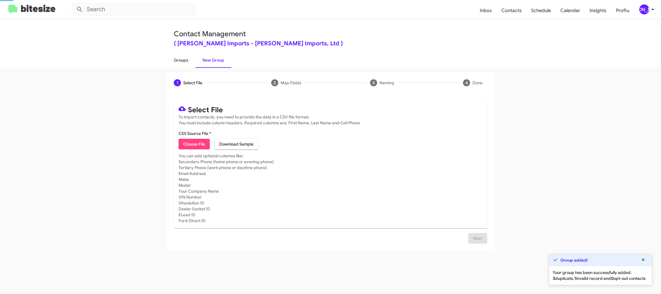
click at [183, 63] on link "Groups" at bounding box center [181, 60] width 29 height 15
drag, startPoint x: 183, startPoint y: 63, endPoint x: 145, endPoint y: 19, distance: 59.0
click at [179, 57] on link "Groups" at bounding box center [181, 60] width 29 height 15
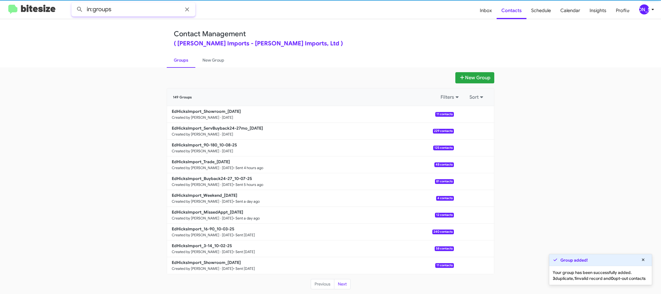
click at [136, 13] on input "in:groups" at bounding box center [133, 9] width 124 height 14
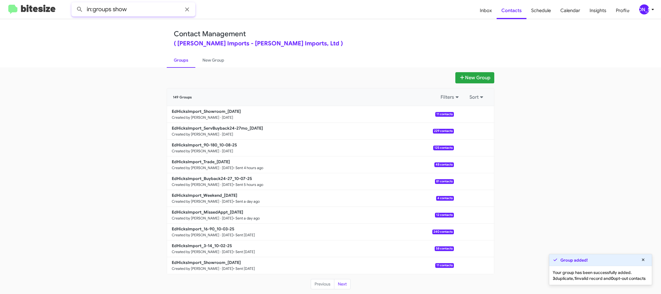
type input "in:groups show"
click at [74, 4] on button at bounding box center [80, 10] width 12 height 12
click at [207, 57] on link "New Group" at bounding box center [213, 60] width 36 height 15
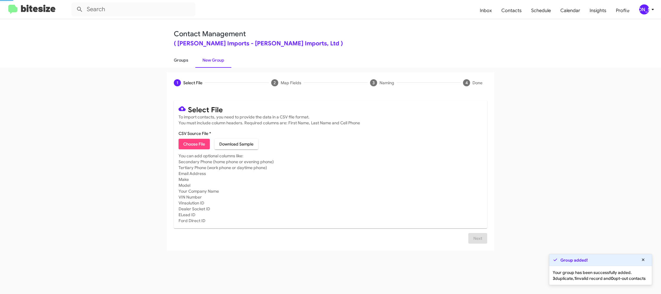
click at [184, 58] on link "Groups" at bounding box center [181, 60] width 29 height 15
type input "in:groups"
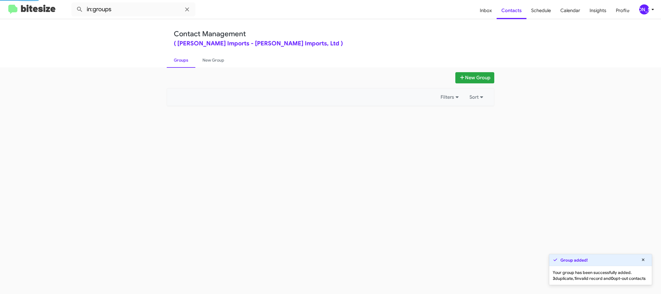
click at [184, 58] on link "Groups" at bounding box center [181, 60] width 29 height 15
click at [192, 58] on link "Groups" at bounding box center [181, 60] width 29 height 15
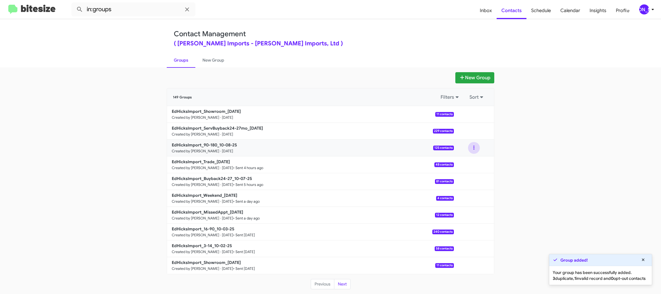
click at [478, 150] on button at bounding box center [474, 148] width 12 height 12
click at [473, 162] on button "View contacts" at bounding box center [455, 164] width 47 height 14
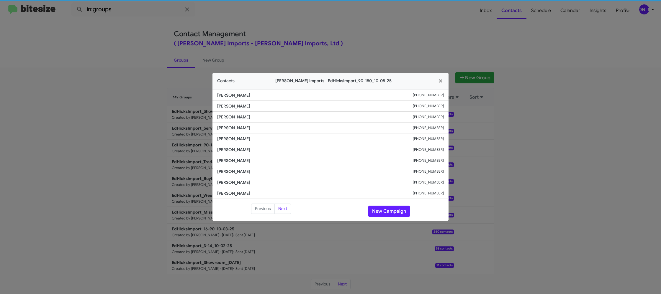
click at [240, 151] on span "Joseph Torres" at bounding box center [315, 150] width 196 height 6
copy span "Joseph Torres"
drag, startPoint x: 309, startPoint y: 37, endPoint x: 400, endPoint y: 83, distance: 102.5
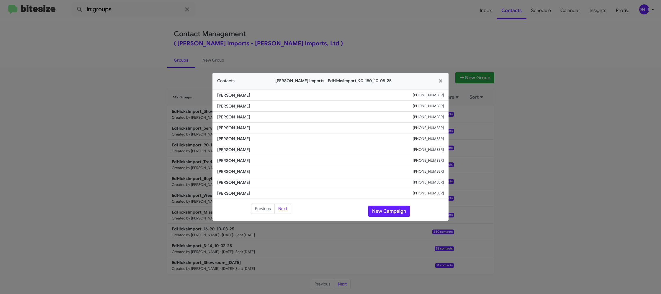
click at [309, 37] on modal-container "Contacts Ed Hicks Imports - EdHicksImport_90-180_10-08-25 Elisha Hensley +13613…" at bounding box center [330, 147] width 661 height 294
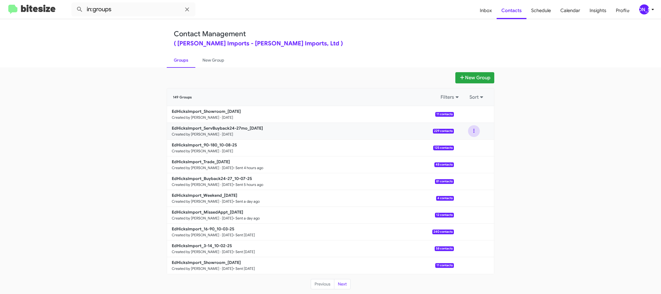
drag, startPoint x: 473, startPoint y: 132, endPoint x: 473, endPoint y: 136, distance: 3.8
click at [473, 132] on button at bounding box center [474, 131] width 12 height 12
drag, startPoint x: 473, startPoint y: 136, endPoint x: 470, endPoint y: 143, distance: 8.1
click at [470, 143] on button "View contacts" at bounding box center [455, 147] width 47 height 14
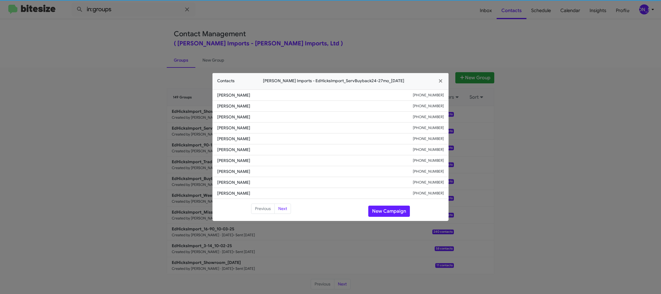
click at [245, 151] on span "Edward Martinez" at bounding box center [315, 150] width 196 height 6
click at [243, 157] on li "Monserrat Gutierrez +13463997383" at bounding box center [330, 160] width 236 height 11
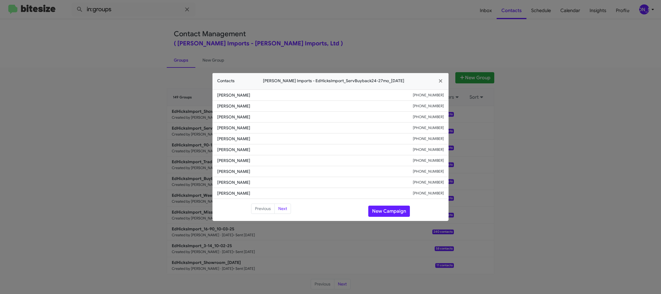
click at [243, 157] on li "Monserrat Gutierrez +13463997383" at bounding box center [330, 160] width 236 height 11
copy span "Monserrat Gutierrez"
click at [284, 38] on modal-container "Contacts Ed Hicks Imports - EdHicksImport_ServBuyback24-27mo_10-08-25 Caleb Wil…" at bounding box center [330, 147] width 661 height 294
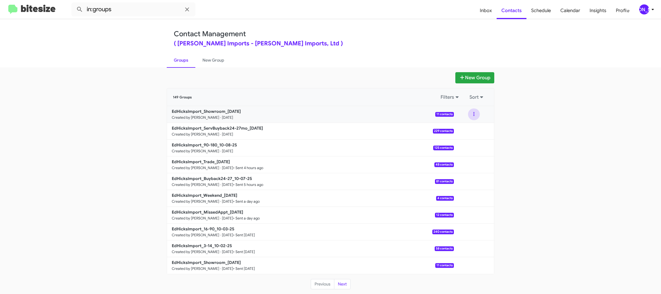
click at [476, 118] on button at bounding box center [474, 115] width 12 height 12
click at [471, 127] on button "View contacts" at bounding box center [455, 130] width 47 height 14
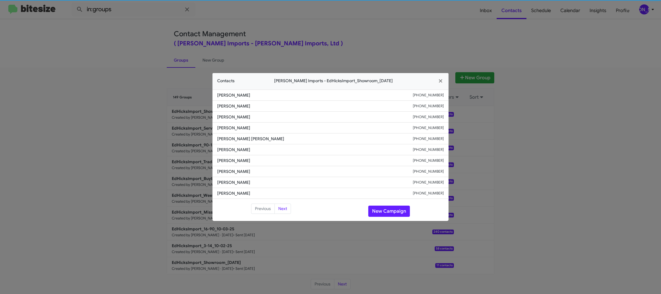
click at [215, 134] on li "Rosalinda Tristan Witherspoon +13617651650" at bounding box center [330, 139] width 236 height 11
click at [234, 134] on li "Rosalinda Tristan Witherspoon +13617651650" at bounding box center [330, 139] width 236 height 11
click at [233, 134] on li "Rosalinda Tristan Witherspoon +13617651650" at bounding box center [330, 139] width 236 height 11
drag, startPoint x: 233, startPoint y: 133, endPoint x: 234, endPoint y: 126, distance: 7.4
click at [233, 134] on li "Rosalinda Tristan Witherspoon +13617651650" at bounding box center [330, 139] width 236 height 11
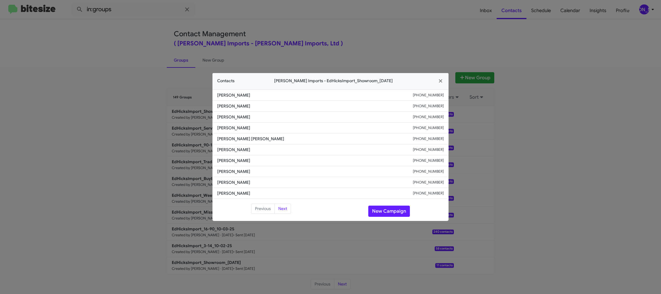
click at [235, 123] on li "Dan Jones +13072866640" at bounding box center [330, 128] width 236 height 11
click at [237, 120] on li "Chae Wagner +13616524198" at bounding box center [330, 117] width 236 height 11
copy span "Chae Wagner"
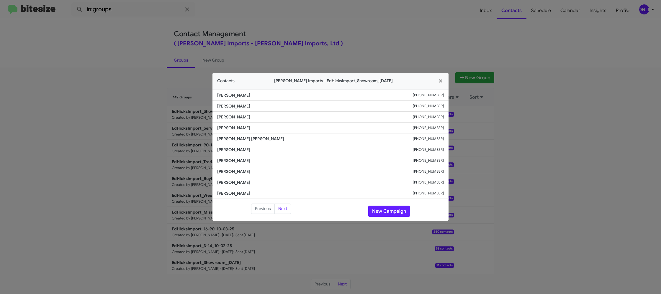
drag, startPoint x: 154, startPoint y: 59, endPoint x: 160, endPoint y: 78, distance: 19.5
click at [155, 64] on modal-container "Contacts Ed Hicks Imports - EdHicksImport_Showroom_10-08-25 Donald Greaney +136…" at bounding box center [330, 147] width 661 height 294
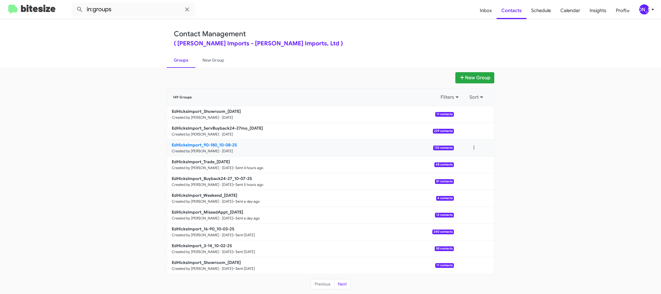
click at [215, 141] on link "EdHicksImport_90-180_10-08-25 Created by Jason Apdua · Oct 8, 2025 125 contacts" at bounding box center [310, 148] width 287 height 17
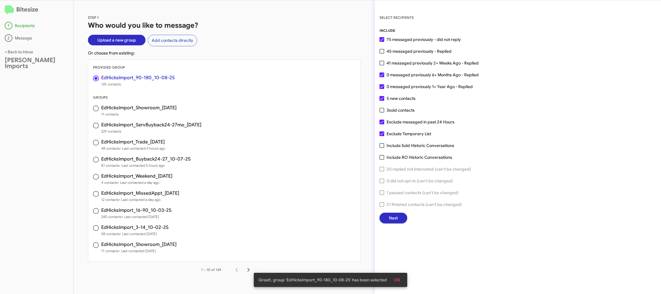
click at [391, 218] on span "Next" at bounding box center [393, 218] width 9 height 11
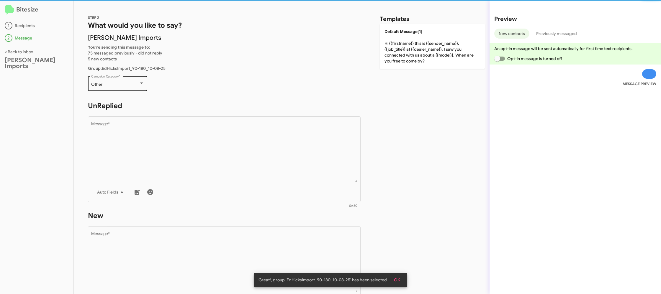
click at [130, 81] on div "Other Campaign Category *" at bounding box center [117, 83] width 53 height 16
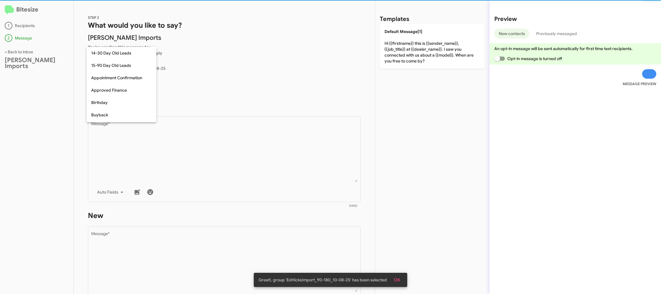
scroll to position [129, 0]
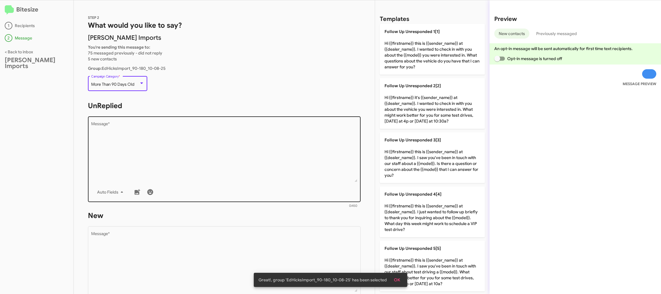
drag, startPoint x: 198, startPoint y: 148, endPoint x: 198, endPoint y: 143, distance: 5.6
click at [198, 147] on textarea "Message *" at bounding box center [224, 152] width 266 height 60
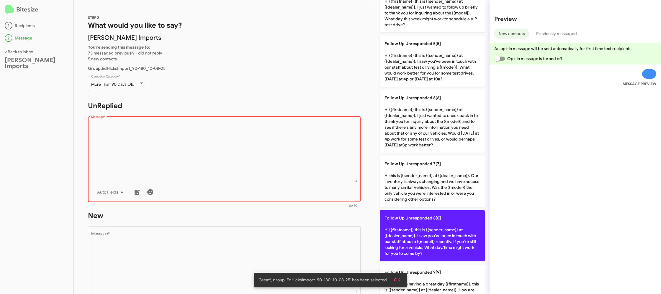
scroll to position [262, 0]
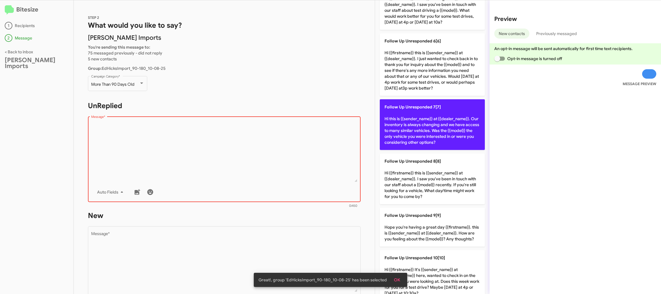
click at [438, 132] on p "Follow Up Unresponded 7[7] Hi this is {{sender_name}} at {{dealer_name}}. Our i…" at bounding box center [432, 124] width 105 height 51
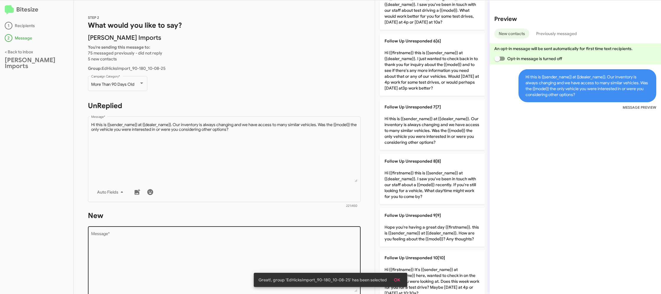
click at [264, 239] on textarea "Message *" at bounding box center [224, 262] width 266 height 60
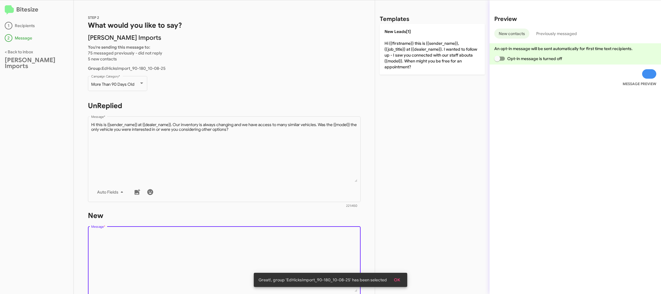
click at [264, 239] on textarea "Message *" at bounding box center [224, 262] width 266 height 60
drag, startPoint x: 264, startPoint y: 238, endPoint x: 263, endPoint y: 228, distance: 10.3
click at [263, 234] on textarea "Message *" at bounding box center [224, 262] width 266 height 60
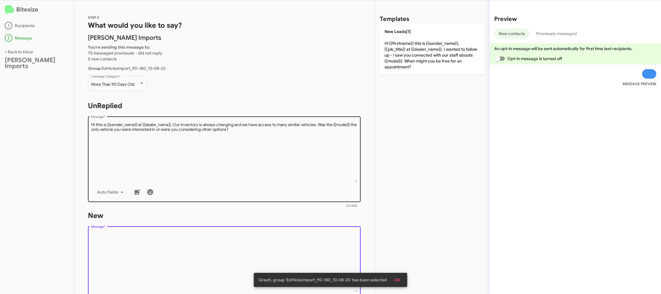
click at [294, 157] on textarea "Message *" at bounding box center [224, 152] width 266 height 60
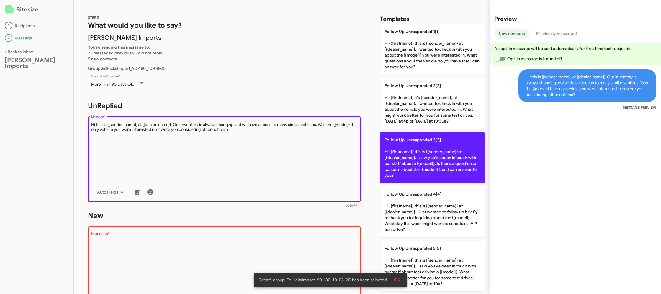
drag, startPoint x: 294, startPoint y: 157, endPoint x: 416, endPoint y: 139, distance: 123.7
click at [296, 156] on textarea "Message *" at bounding box center [224, 152] width 266 height 60
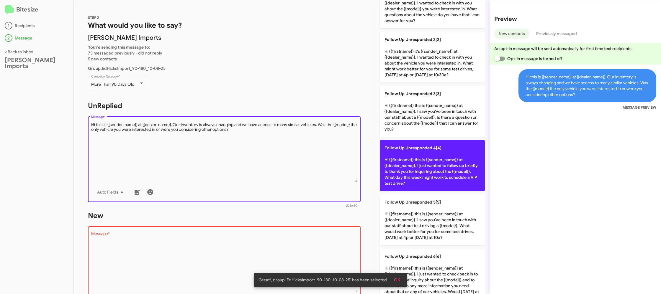
scroll to position [89, 0]
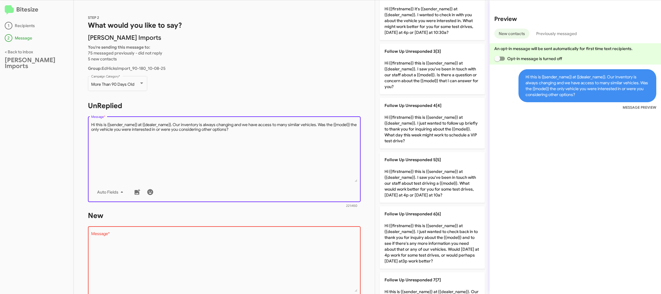
drag, startPoint x: 433, startPoint y: 228, endPoint x: 311, endPoint y: 188, distance: 128.4
click at [425, 227] on p "Follow Up Unresponded 6[6] Hi {{firstname}} this is {{sender_name}} at {{dealer…" at bounding box center [432, 237] width 105 height 63
type textarea "Hi {{firstname}} this is {{sender_name}} at {{dealer_name}}. I just wanted to c…"
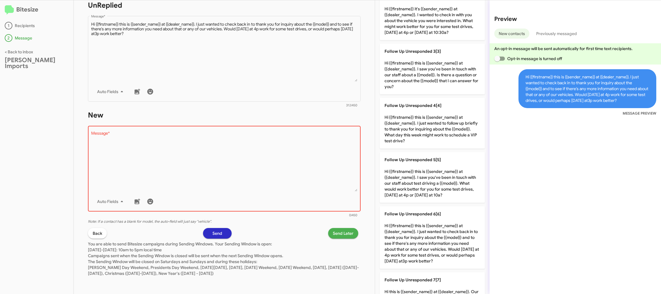
scroll to position [0, 0]
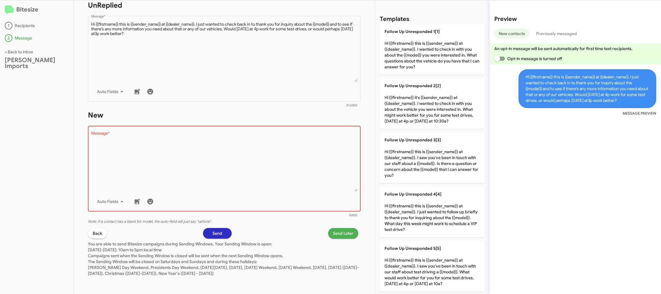
click at [304, 173] on textarea "Message *" at bounding box center [224, 162] width 266 height 60
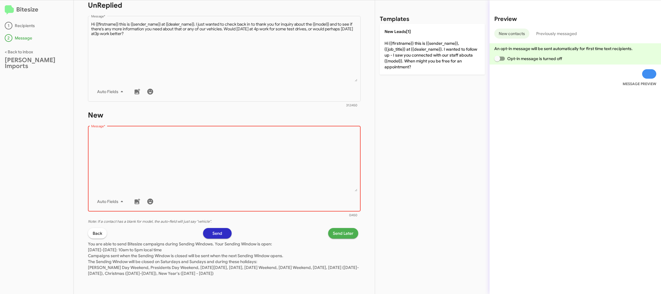
click at [304, 173] on textarea "Message *" at bounding box center [224, 162] width 266 height 60
drag, startPoint x: 451, startPoint y: 55, endPoint x: 422, endPoint y: 80, distance: 37.7
click at [451, 56] on p "New Leads[1] Hi {{firstname}} this is {{sender_name}}, {{job_title}} at {{deale…" at bounding box center [432, 49] width 105 height 51
type textarea "Hi {{firstname}} this is {{sender_name}}, {{job_title}} at {{dealer_name}}. I w…"
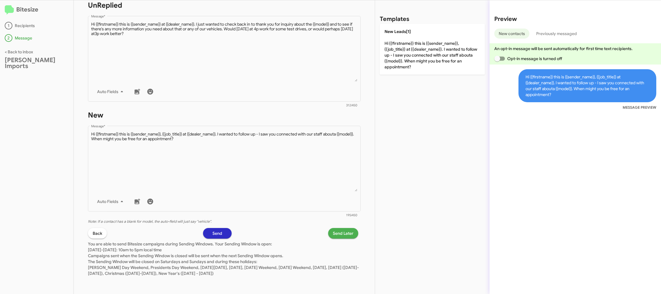
click at [337, 232] on span "Send Later" at bounding box center [343, 233] width 21 height 11
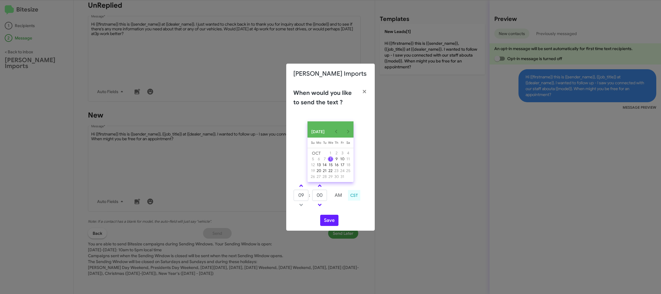
click at [299, 183] on div "OCT 2025 Sunday Su Monday Mo Tuesday Tu Wednesday We Thursday Th Friday Fr Satu…" at bounding box center [330, 174] width 88 height 114
click at [299, 187] on link at bounding box center [301, 186] width 10 height 7
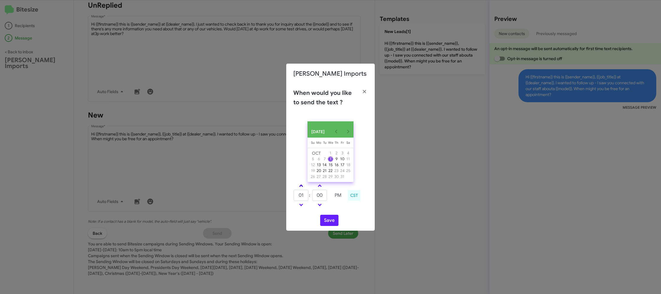
click at [299, 187] on link at bounding box center [301, 186] width 10 height 7
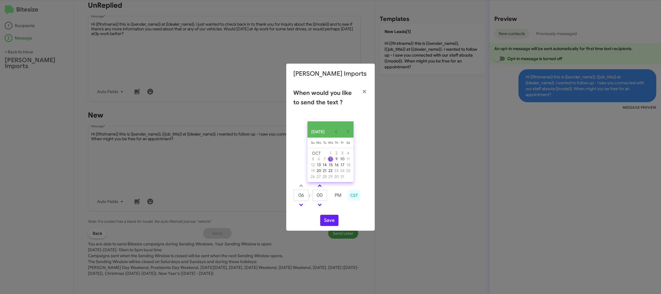
drag, startPoint x: 300, startPoint y: 206, endPoint x: 317, endPoint y: 198, distance: 18.7
click at [300, 206] on span at bounding box center [301, 205] width 4 height 4
type input "05"
click at [317, 196] on input "00" at bounding box center [319, 195] width 15 height 11
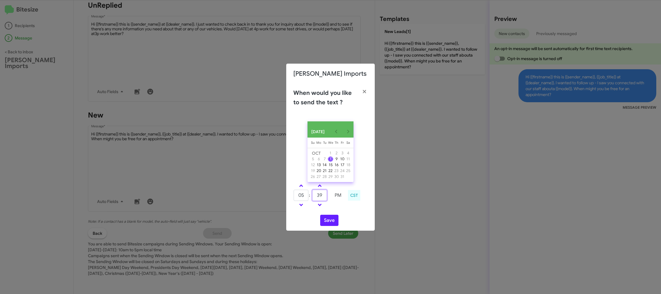
type input "39"
drag, startPoint x: 340, startPoint y: 211, endPoint x: 328, endPoint y: 222, distance: 16.5
click at [338, 210] on div "05 : 39 PM CST" at bounding box center [330, 196] width 83 height 28
click at [328, 222] on button "Save" at bounding box center [329, 220] width 18 height 11
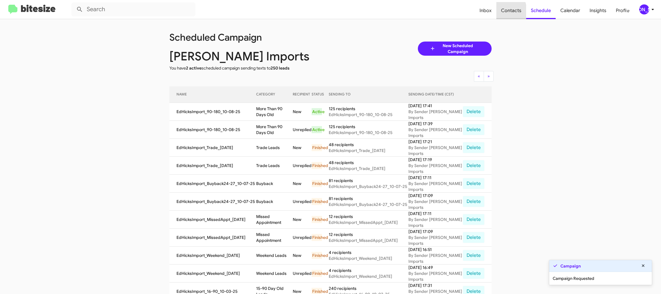
click at [498, 12] on span "Contacts" at bounding box center [511, 10] width 30 height 17
type input "in:groups"
click at [498, 12] on span "Contacts" at bounding box center [511, 10] width 30 height 17
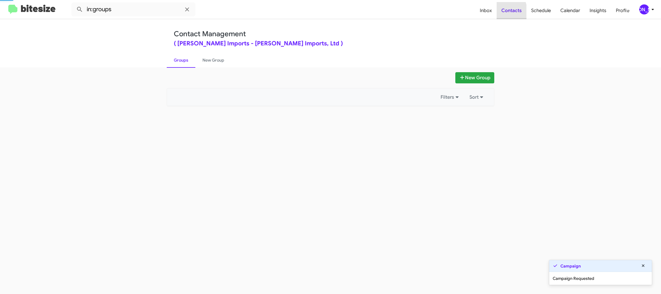
click at [498, 12] on span "Contacts" at bounding box center [511, 10] width 30 height 17
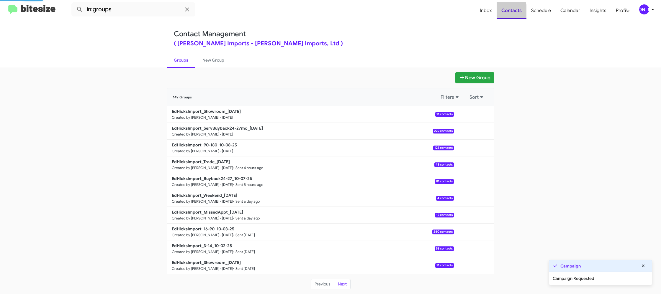
drag, startPoint x: 498, startPoint y: 12, endPoint x: 316, endPoint y: 81, distance: 195.7
click at [498, 12] on span "Contacts" at bounding box center [511, 10] width 30 height 17
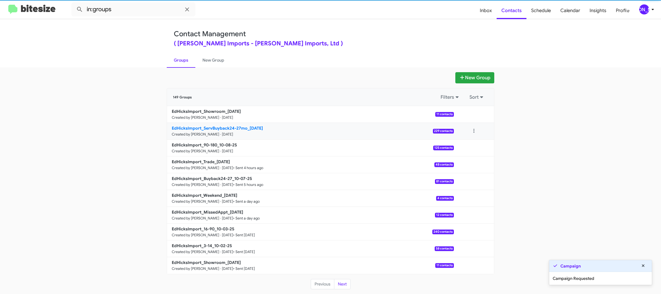
click at [246, 127] on b "EdHicksImport_ServBuyback24-27mo_10-08-25" at bounding box center [217, 128] width 91 height 5
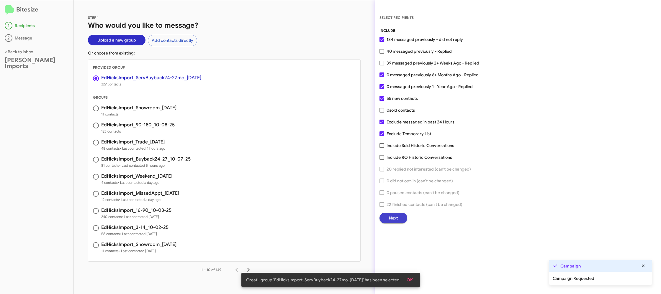
click at [383, 214] on button "Next" at bounding box center [393, 218] width 28 height 11
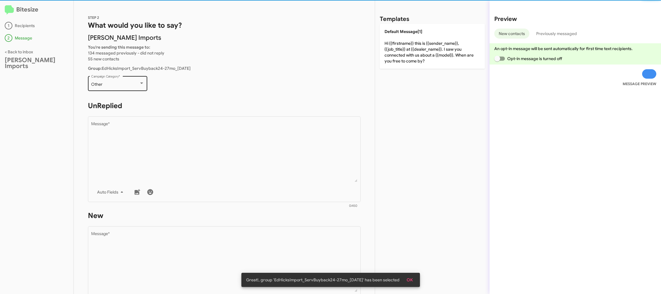
click at [99, 87] on div "Other Campaign Category *" at bounding box center [117, 83] width 53 height 16
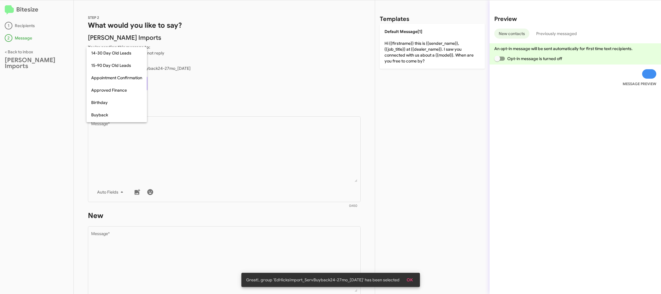
scroll to position [129, 0]
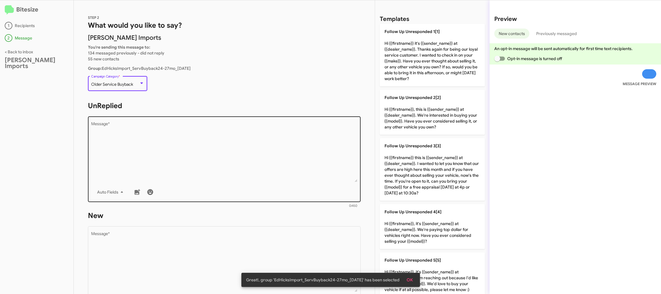
drag, startPoint x: 158, startPoint y: 129, endPoint x: 274, endPoint y: 149, distance: 118.3
click at [161, 130] on textarea "Message *" at bounding box center [224, 152] width 266 height 60
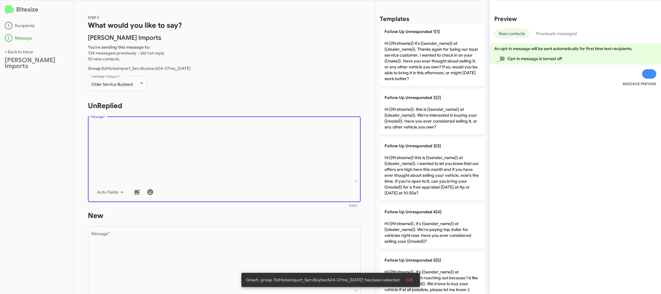
drag, startPoint x: 431, startPoint y: 173, endPoint x: 212, endPoint y: 165, distance: 219.0
click at [429, 173] on p "Follow Up Unresponded 3[3] Hi {{firstname}} this is {{sender_name}} at {{dealer…" at bounding box center [432, 169] width 105 height 63
type textarea "Hi {{firstname}} this is {{sender_name}} at {{dealer_name}}. I wanted to let yo…"
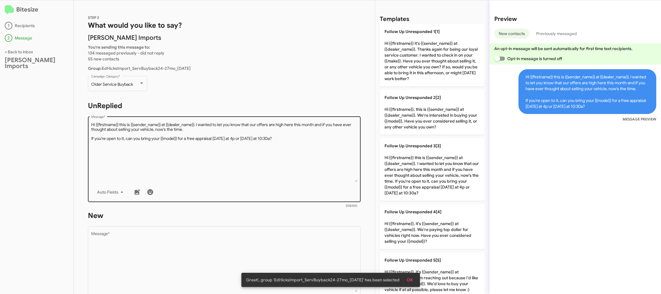
scroll to position [29, 0]
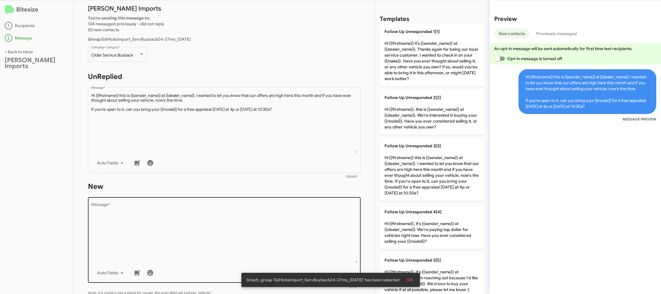
click at [228, 223] on textarea "Message *" at bounding box center [224, 233] width 266 height 60
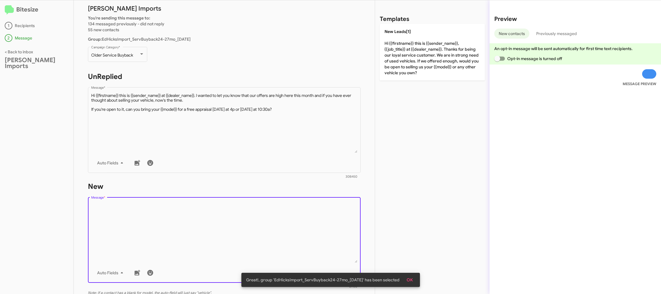
drag, startPoint x: 228, startPoint y: 223, endPoint x: 212, endPoint y: 216, distance: 18.0
click at [228, 222] on textarea "Message *" at bounding box center [224, 233] width 266 height 60
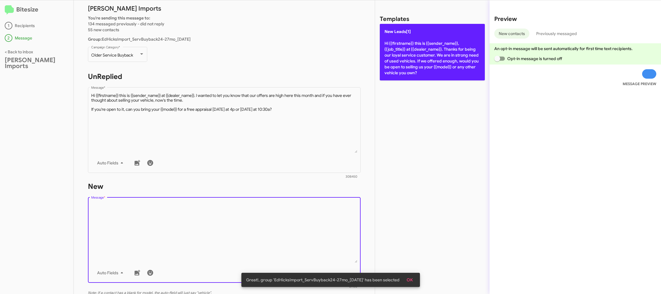
click at [406, 69] on p "New Leads[1] Hi {{firstname}} this is {{sender_name}}, {{job_title}} at {{deale…" at bounding box center [432, 52] width 105 height 57
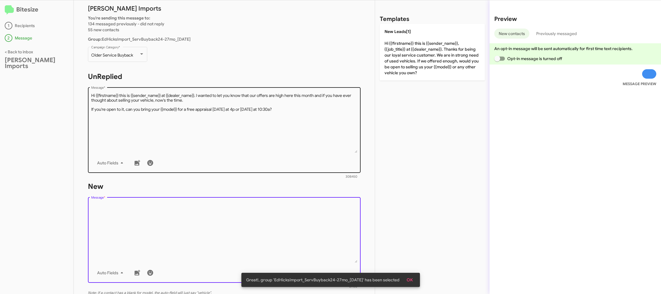
type textarea "Hi {{firstname}} this is {{sender_name}}, {{job_title}} at {{dealer_name}}. Tha…"
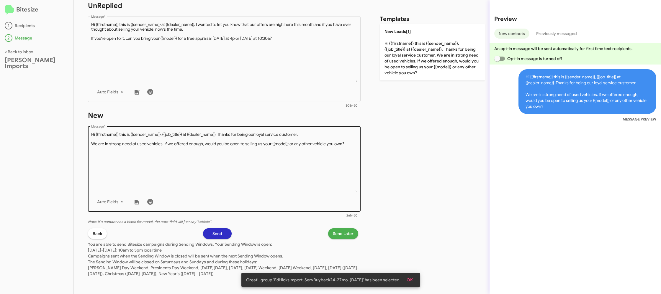
scroll to position [101, 0]
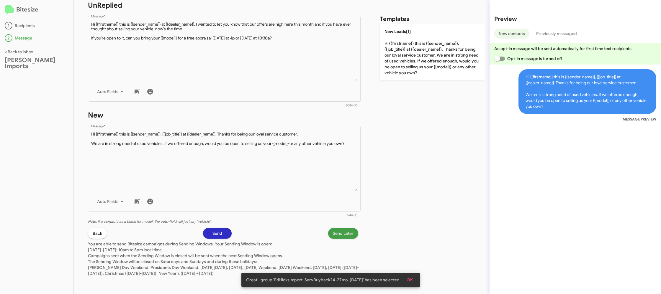
click at [347, 233] on span "Send Later" at bounding box center [343, 233] width 21 height 11
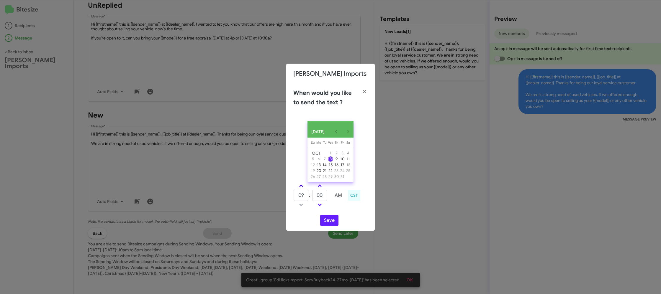
click at [302, 188] on link at bounding box center [301, 186] width 10 height 7
click at [302, 188] on span at bounding box center [301, 187] width 4 height 4
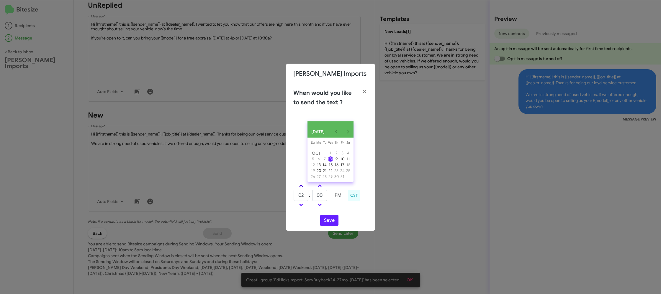
click at [302, 188] on span at bounding box center [301, 187] width 4 height 4
click at [299, 189] on link at bounding box center [301, 186] width 10 height 7
type input "05"
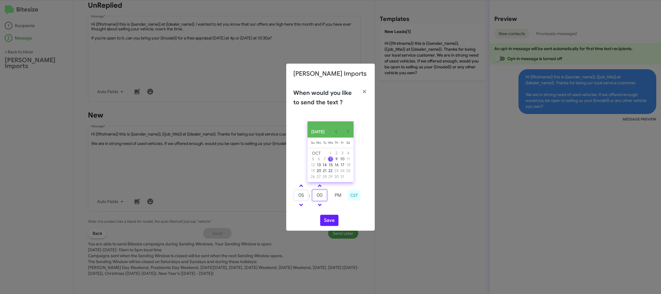
click at [325, 199] on input "00" at bounding box center [319, 195] width 15 height 11
drag, startPoint x: 325, startPoint y: 199, endPoint x: 331, endPoint y: 196, distance: 6.5
click at [328, 197] on tr "05 : 00 PM" at bounding box center [319, 196] width 52 height 12
type input "19"
drag, startPoint x: 340, startPoint y: 212, endPoint x: 335, endPoint y: 215, distance: 5.4
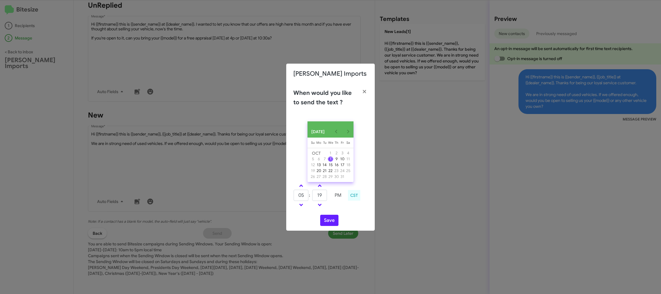
click at [337, 214] on div "OCT 2025 Sunday Su Monday Mo Tuesday Tu Wednesday We Thursday Th Friday Fr Satu…" at bounding box center [330, 174] width 88 height 114
click at [329, 221] on button "Save" at bounding box center [329, 220] width 18 height 11
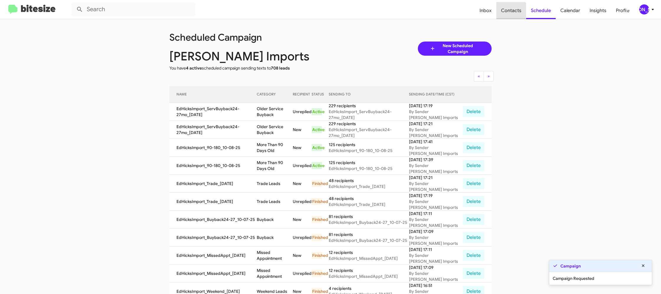
click at [508, 15] on span "Contacts" at bounding box center [511, 10] width 30 height 17
type input "in:groups"
click at [508, 15] on span "Contacts" at bounding box center [511, 10] width 30 height 17
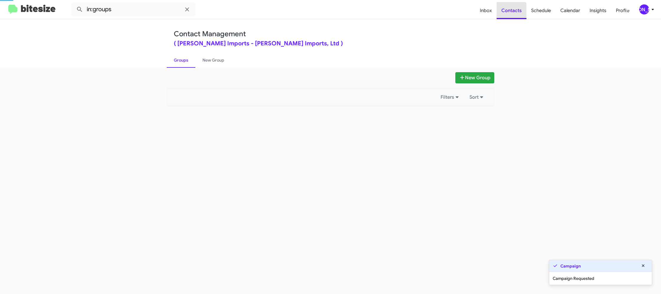
drag, startPoint x: 508, startPoint y: 15, endPoint x: 340, endPoint y: 90, distance: 183.5
click at [508, 15] on span "Contacts" at bounding box center [511, 10] width 30 height 17
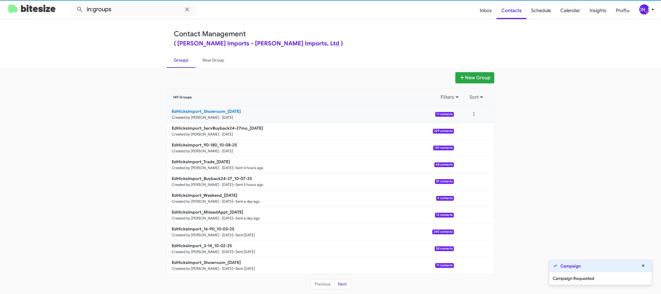
click at [223, 118] on small "Created by [PERSON_NAME] · [DATE]" at bounding box center [202, 117] width 61 height 5
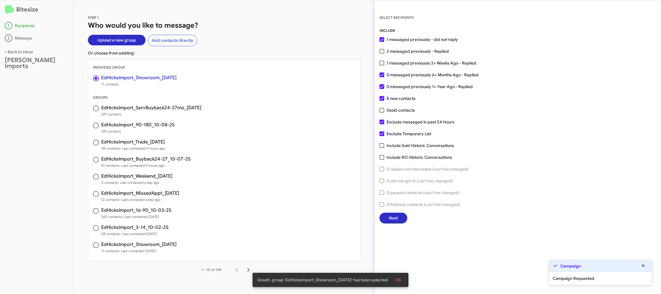
click at [387, 212] on div "INCLUDE 1 messaged previously - did not reply 2 messaged previously - Replied 1…" at bounding box center [517, 126] width 277 height 196
click at [396, 220] on span "Next" at bounding box center [393, 218] width 9 height 11
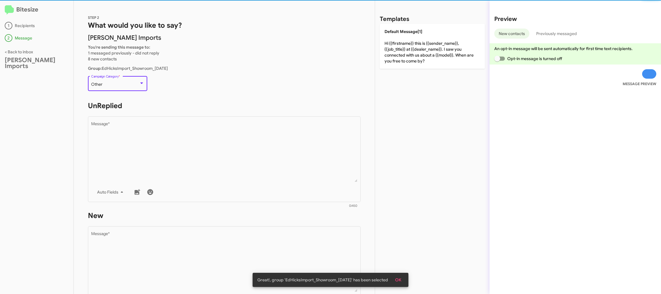
click at [139, 86] on div "Other" at bounding box center [115, 84] width 48 height 5
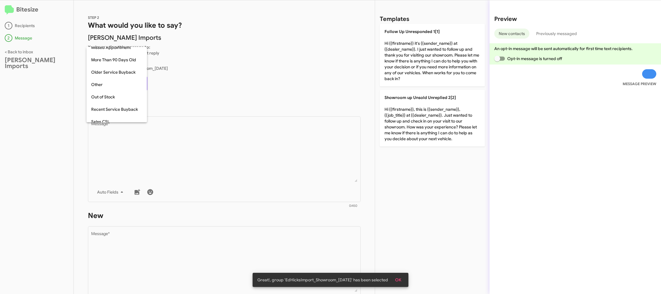
scroll to position [160, 0]
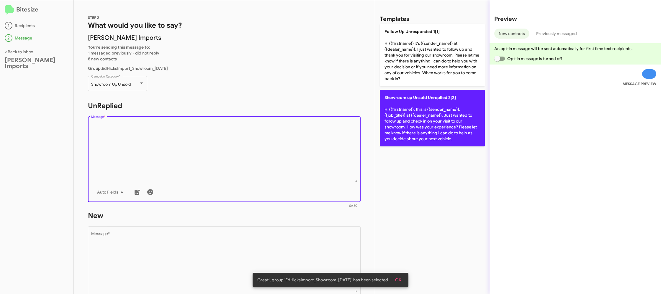
drag, startPoint x: 194, startPoint y: 141, endPoint x: 451, endPoint y: 95, distance: 260.6
click at [196, 141] on textarea "Message *" at bounding box center [224, 152] width 266 height 60
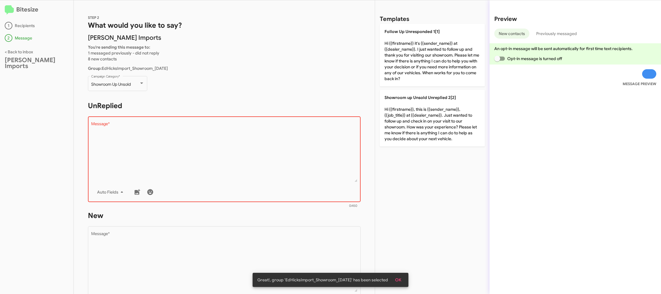
drag, startPoint x: 422, startPoint y: 118, endPoint x: 290, endPoint y: 208, distance: 159.6
click at [421, 119] on p "Showroom up Unsold Unreplied 2[2] Hi {{firstname}}, this is {{sender_name}}, {{…" at bounding box center [432, 118] width 105 height 57
type textarea "Hi {{firstname}}, this is {{sender_name}}, {{job_title}} at {{dealer_name}}. Ju…"
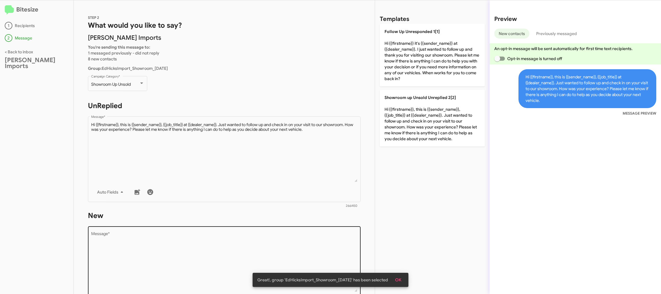
click at [231, 247] on textarea "Message *" at bounding box center [224, 262] width 266 height 60
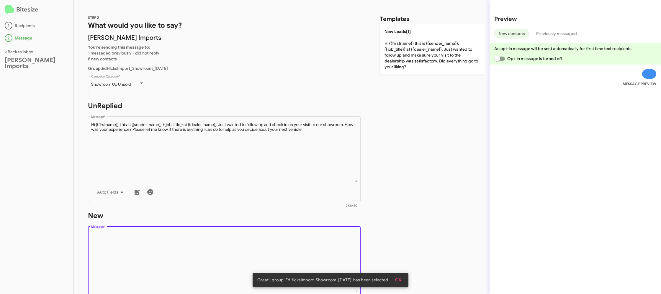
drag, startPoint x: 238, startPoint y: 228, endPoint x: 363, endPoint y: 73, distance: 199.1
click at [242, 223] on form "New Drop image here to insert Auto Fields Message * 0/450" at bounding box center [224, 265] width 273 height 108
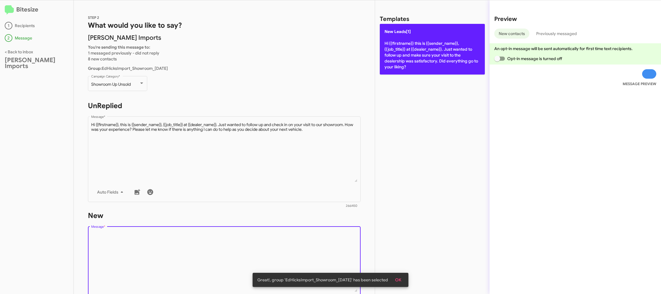
click at [391, 46] on p "New Leads[1] Hi {{firstname}} this is {{sender_name}}, {{job_title}} at {{deale…" at bounding box center [432, 49] width 105 height 51
type textarea "Hi {{firstname}} this is {{sender_name}}, {{job_title}} at {{dealer_name}}. Jus…"
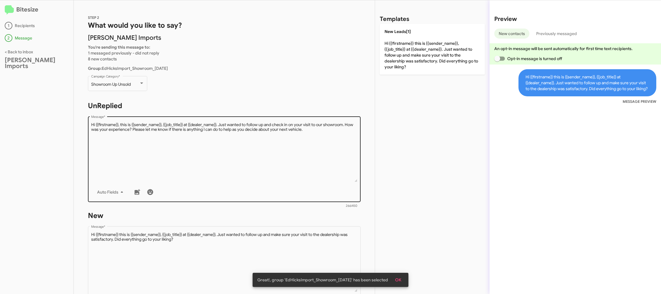
scroll to position [101, 0]
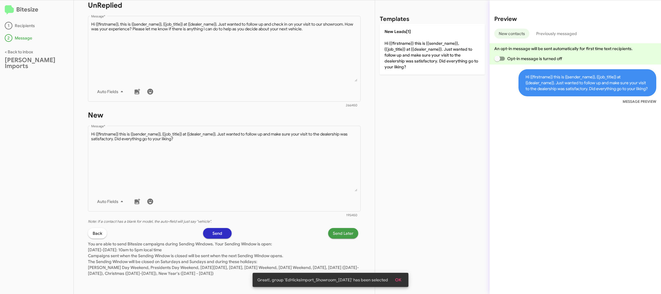
click at [340, 232] on span "Send Later" at bounding box center [343, 233] width 21 height 11
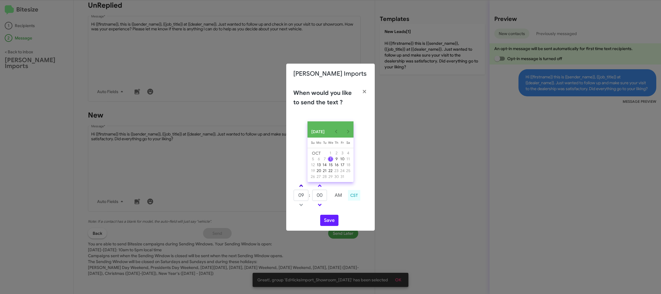
click at [300, 187] on link at bounding box center [301, 186] width 10 height 7
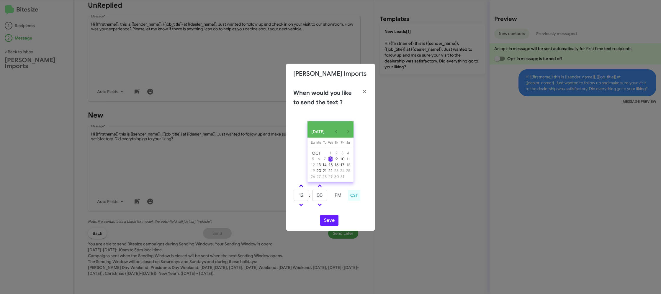
click at [300, 187] on link at bounding box center [301, 186] width 10 height 7
click at [299, 187] on link at bounding box center [301, 186] width 10 height 7
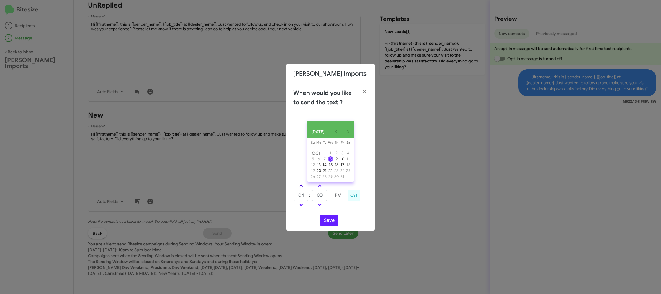
type input "05"
click at [321, 197] on input "00" at bounding box center [319, 195] width 15 height 11
type input "29"
drag, startPoint x: 346, startPoint y: 211, endPoint x: 342, endPoint y: 213, distance: 4.5
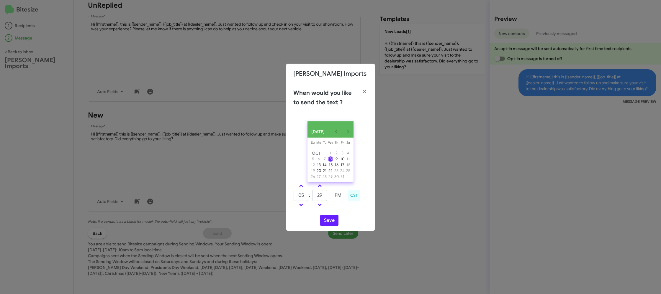
click at [345, 210] on div "05 : 29 PM CST" at bounding box center [330, 196] width 83 height 28
click at [328, 220] on button "Save" at bounding box center [329, 220] width 18 height 11
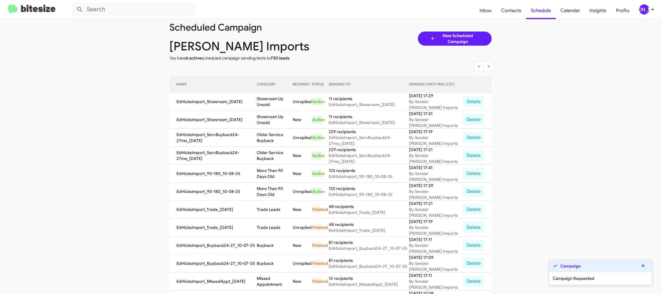
scroll to position [10, 0]
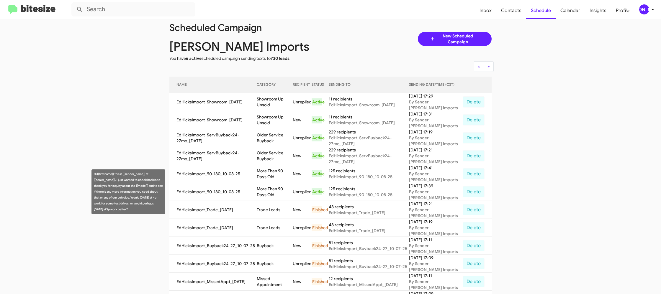
click at [273, 188] on td "More Than 90 Days Old" at bounding box center [275, 192] width 36 height 18
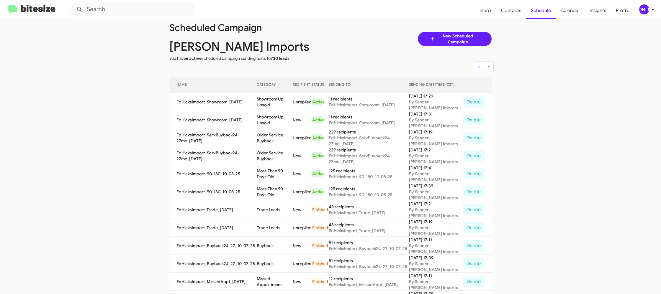
click at [273, 188] on td "More Than 90 Days Old" at bounding box center [275, 192] width 36 height 18
click at [272, 188] on td "More Than 90 Days Old" at bounding box center [275, 192] width 36 height 18
copy td "More Than 90 Days Old"
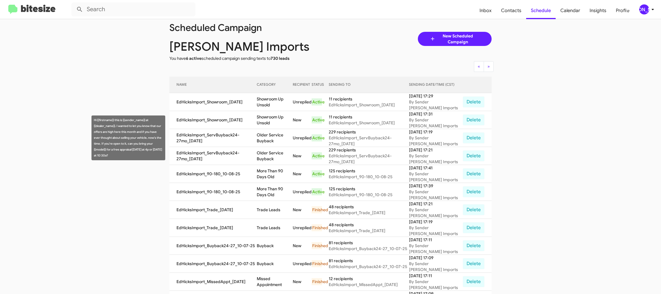
scroll to position [10, 0]
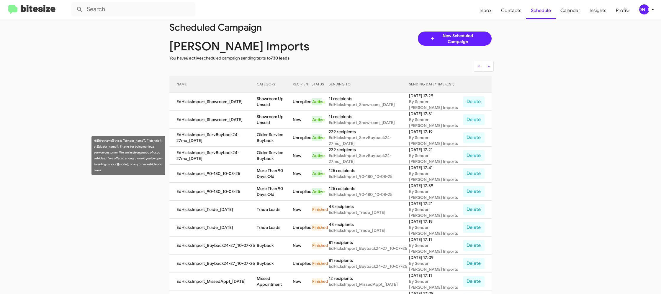
click at [273, 147] on td "Older Service Buyback" at bounding box center [275, 156] width 36 height 18
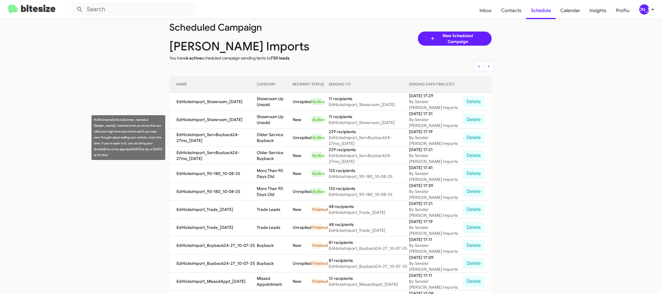
click at [270, 142] on td "Older Service Buyback" at bounding box center [275, 138] width 36 height 18
drag, startPoint x: 270, startPoint y: 142, endPoint x: 274, endPoint y: 145, distance: 4.6
click at [270, 142] on td "Older Service Buyback" at bounding box center [275, 138] width 36 height 18
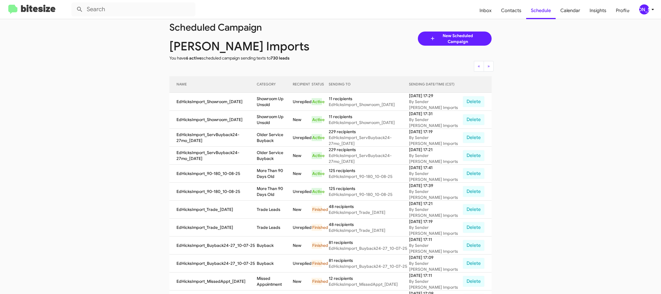
copy td "Older Service Buyback"
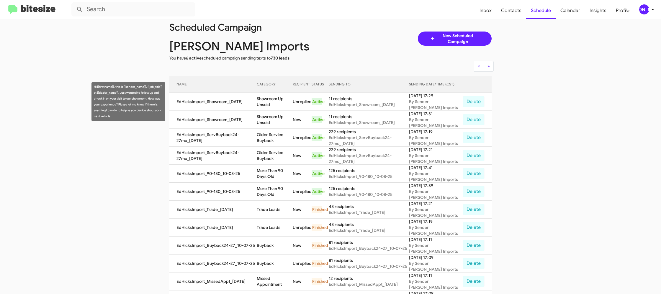
click at [274, 102] on td "Showroom Up Unsold" at bounding box center [275, 102] width 36 height 18
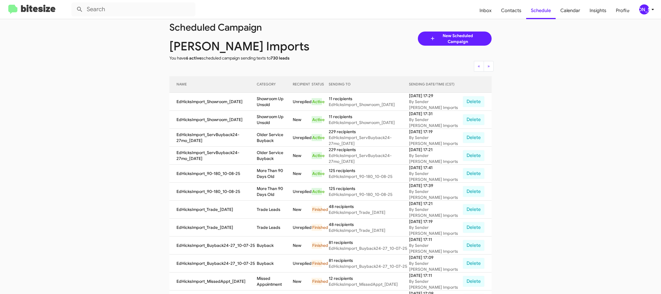
click at [274, 102] on td "Showroom Up Unsold" at bounding box center [275, 102] width 36 height 18
copy td "Showroom Up Unsold"
drag, startPoint x: 644, startPoint y: 8, endPoint x: 642, endPoint y: 11, distance: 3.1
click at [643, 10] on div "[PERSON_NAME]" at bounding box center [644, 9] width 10 height 10
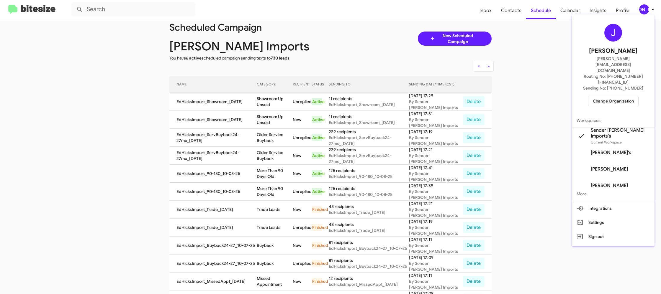
click at [605, 96] on span "Change Organization" at bounding box center [613, 101] width 41 height 10
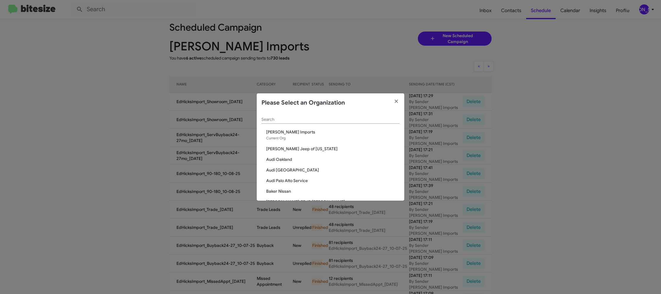
click at [282, 116] on div "Search" at bounding box center [330, 118] width 138 height 12
type input "inf"
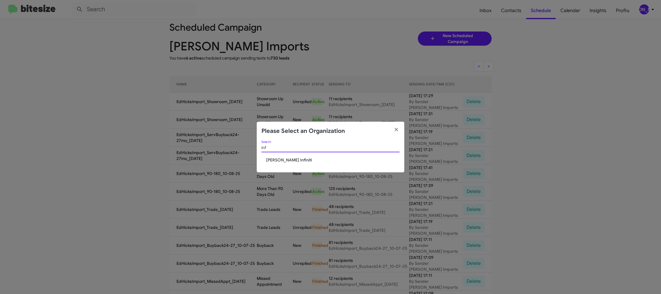
click at [290, 159] on span "Ed Hicks Infiniti" at bounding box center [332, 160] width 133 height 6
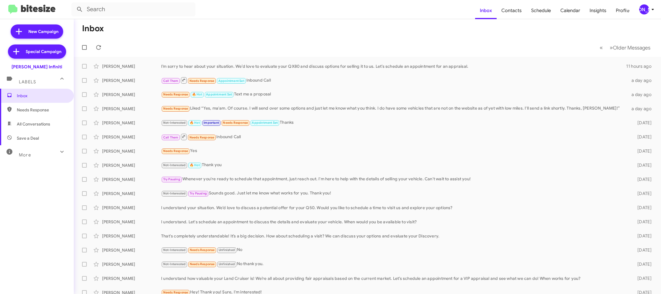
click at [647, 11] on div "[PERSON_NAME]" at bounding box center [644, 9] width 10 height 10
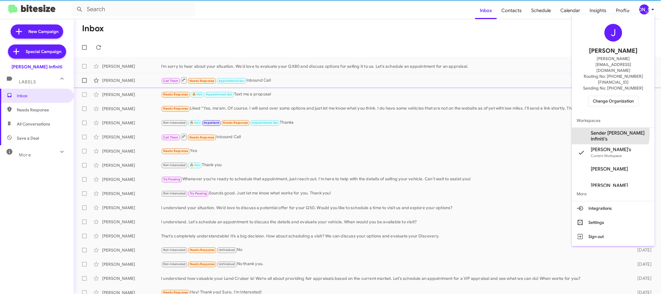
drag, startPoint x: 616, startPoint y: 117, endPoint x: 562, endPoint y: 77, distance: 66.8
click at [616, 130] on span "Sender [PERSON_NAME] Infiniti's" at bounding box center [619, 136] width 59 height 12
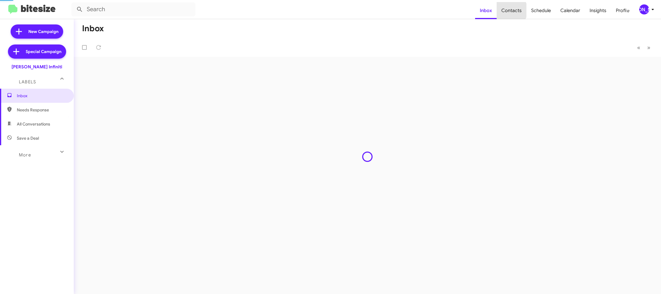
click at [511, 10] on span "Contacts" at bounding box center [511, 10] width 30 height 17
type input "in:groups"
click at [511, 11] on span "Contacts" at bounding box center [511, 10] width 30 height 17
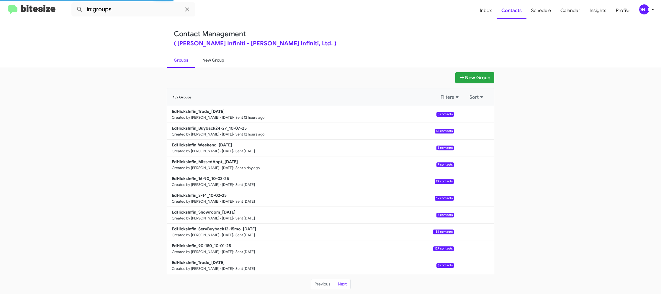
click at [217, 66] on link "New Group" at bounding box center [213, 60] width 36 height 15
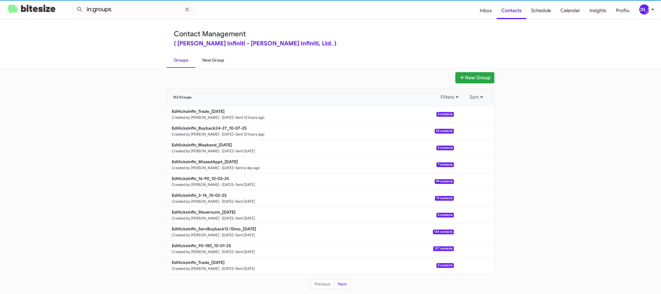
click at [217, 65] on link "New Group" at bounding box center [213, 60] width 36 height 15
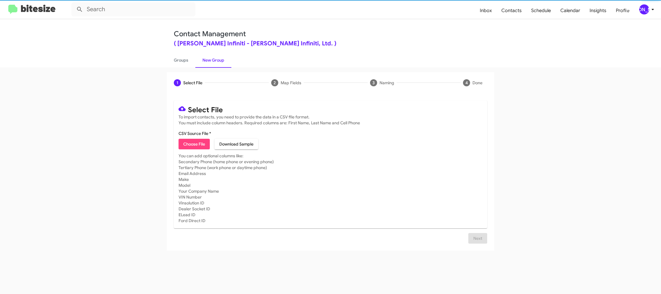
click at [217, 65] on link "New Group" at bounding box center [213, 60] width 36 height 15
drag, startPoint x: 217, startPoint y: 65, endPoint x: 198, endPoint y: 3, distance: 65.6
click at [217, 65] on link "New Group" at bounding box center [213, 60] width 36 height 15
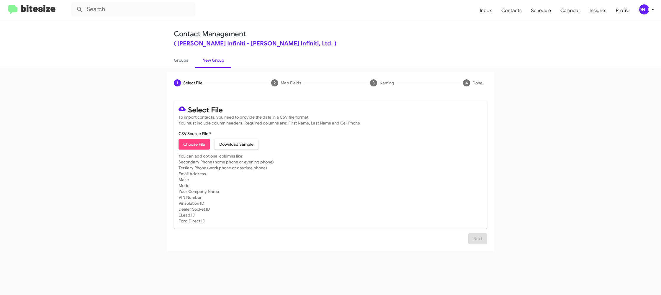
click at [646, 13] on div "[PERSON_NAME]" at bounding box center [644, 9] width 10 height 10
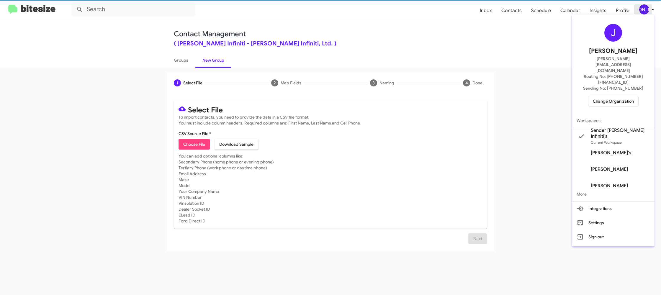
click at [646, 13] on div at bounding box center [330, 147] width 661 height 295
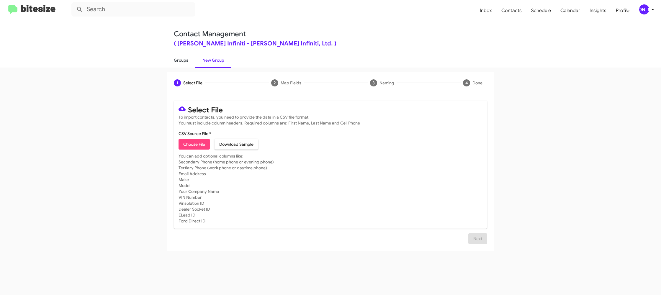
click at [186, 64] on link "Groups" at bounding box center [181, 60] width 29 height 15
type input "in:groups"
click at [188, 63] on link "Groups" at bounding box center [181, 60] width 29 height 15
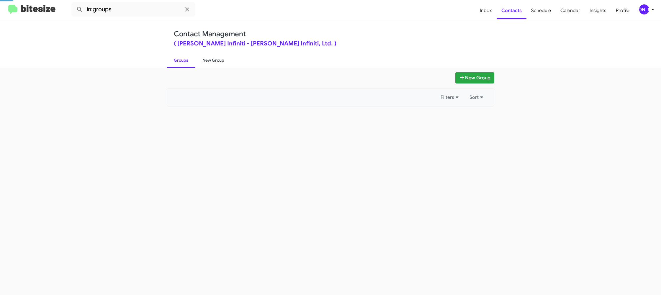
click at [213, 62] on link "New Group" at bounding box center [213, 60] width 36 height 15
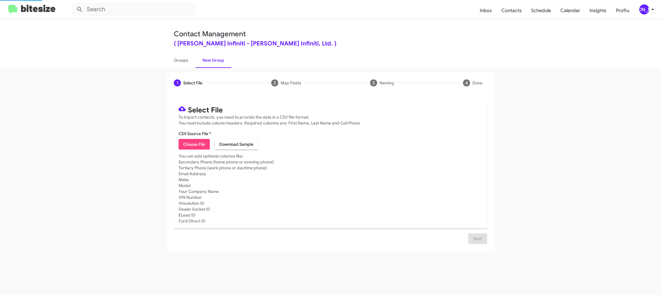
drag, startPoint x: 213, startPoint y: 62, endPoint x: 209, endPoint y: 10, distance: 52.4
click at [212, 58] on link "New Group" at bounding box center [213, 60] width 36 height 15
click at [186, 147] on span "Choose File" at bounding box center [194, 144] width 22 height 11
type input "EdHicksInfin_90-180_10-08-25"
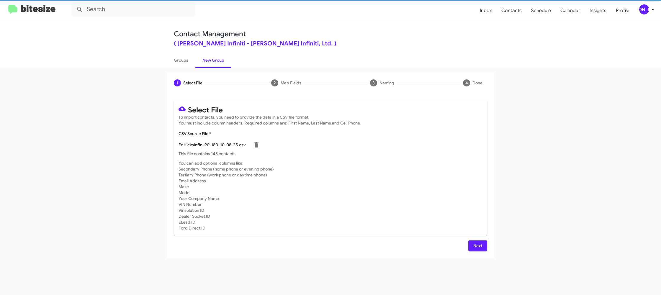
drag, startPoint x: 373, startPoint y: 167, endPoint x: 362, endPoint y: 168, distance: 11.3
click at [374, 168] on mat-card-subtitle "You can add optional columns like: Secondary Phone (home phone or evening phone…" at bounding box center [330, 195] width 304 height 71
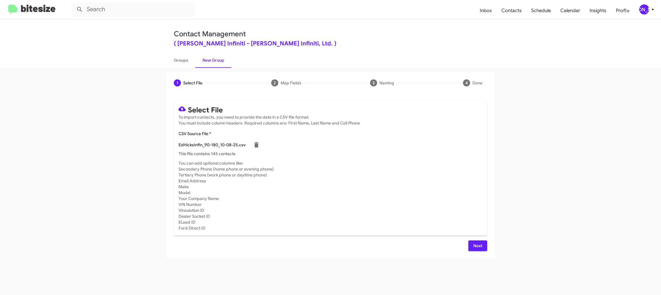
click at [649, 12] on icon at bounding box center [652, 9] width 7 height 7
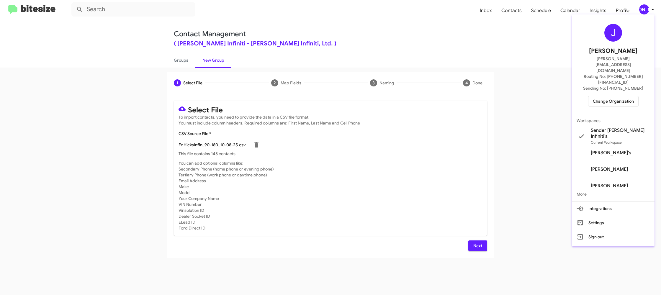
click at [649, 12] on div at bounding box center [330, 147] width 661 height 295
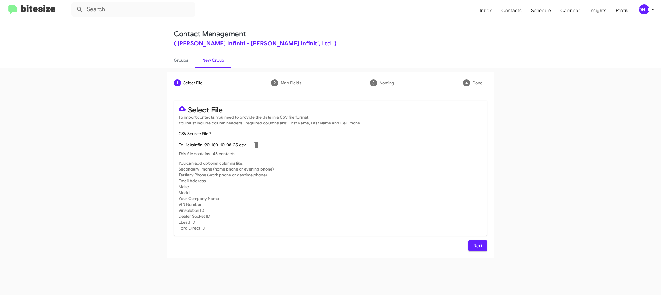
drag, startPoint x: 482, startPoint y: 250, endPoint x: 478, endPoint y: 249, distance: 3.6
click at [478, 249] on span "Next" at bounding box center [477, 245] width 9 height 11
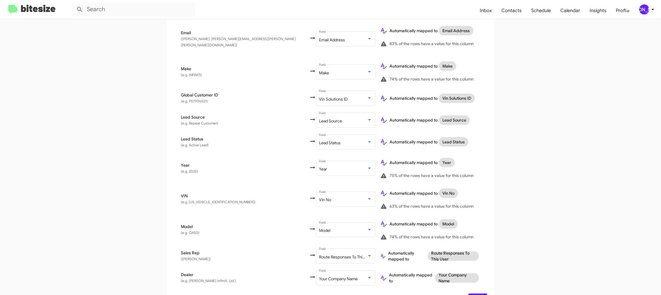
scroll to position [273, 0]
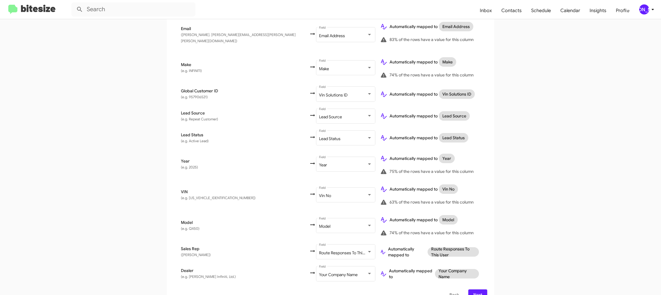
click at [645, 11] on div "[PERSON_NAME]" at bounding box center [644, 9] width 10 height 10
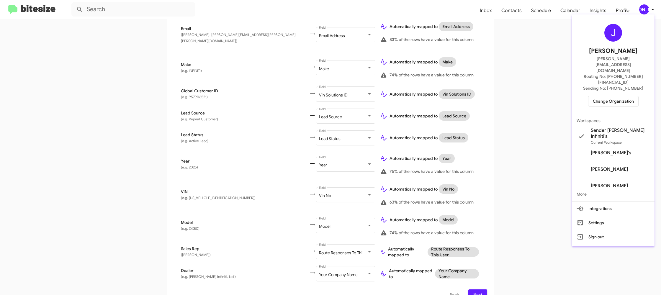
click at [645, 11] on div at bounding box center [330, 147] width 661 height 295
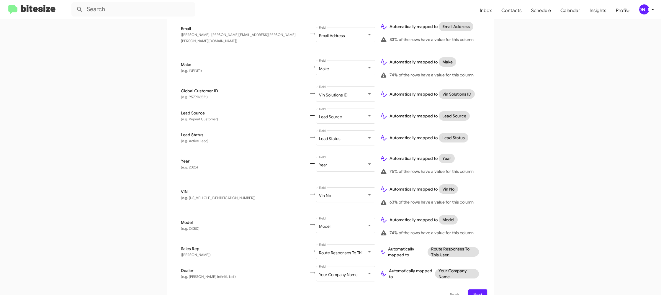
click at [476, 289] on span "Next" at bounding box center [477, 294] width 9 height 11
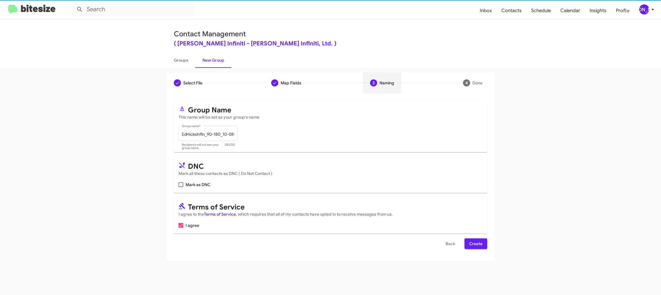
scroll to position [0, 0]
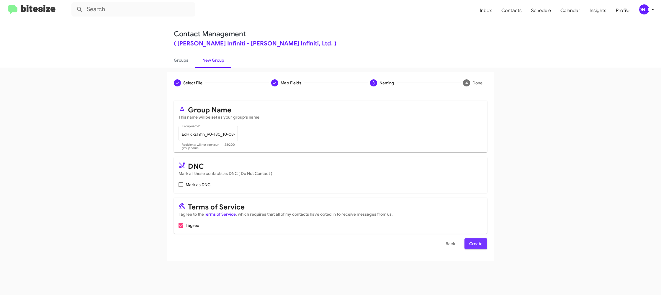
drag, startPoint x: 485, startPoint y: 246, endPoint x: 480, endPoint y: 244, distance: 5.7
click at [485, 246] on button "Create" at bounding box center [475, 243] width 23 height 11
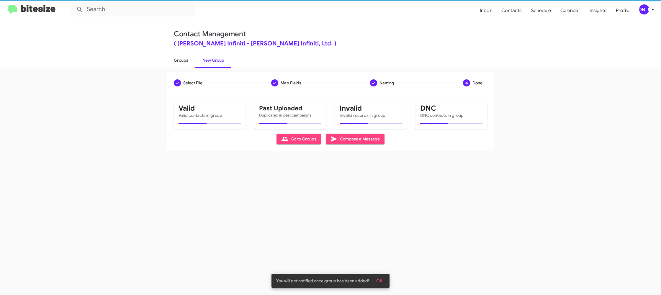
click at [182, 66] on link "Groups" at bounding box center [181, 60] width 29 height 15
type input "in:groups"
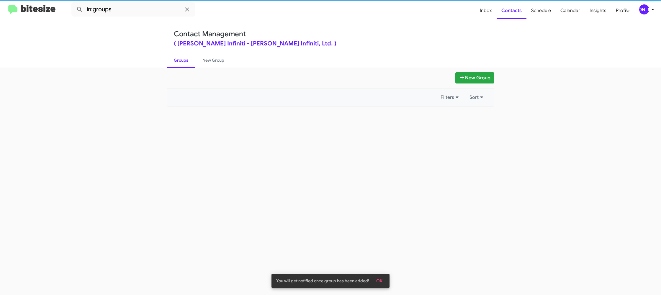
drag, startPoint x: 182, startPoint y: 66, endPoint x: 174, endPoint y: 65, distance: 8.0
click at [182, 66] on link "Groups" at bounding box center [181, 60] width 29 height 15
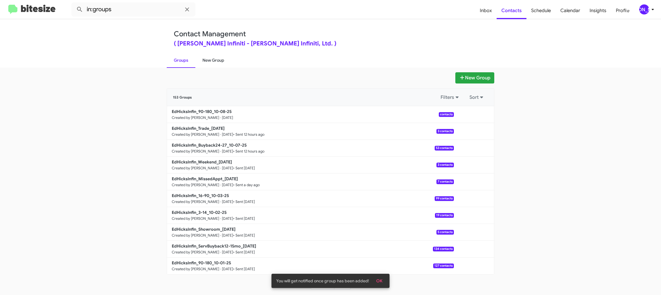
click at [215, 58] on link "New Group" at bounding box center [213, 60] width 36 height 15
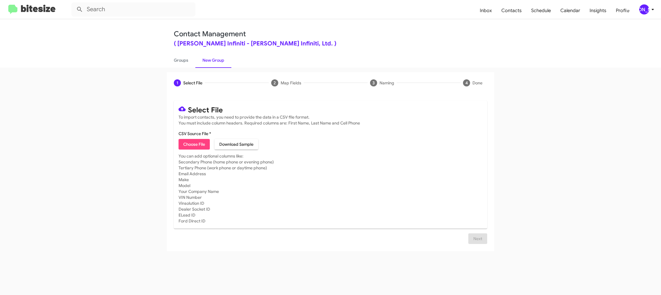
click at [193, 144] on span "Choose File" at bounding box center [194, 144] width 22 height 11
type input "EdHicksInfin_ServBuyback24-27mo_10-08-25"
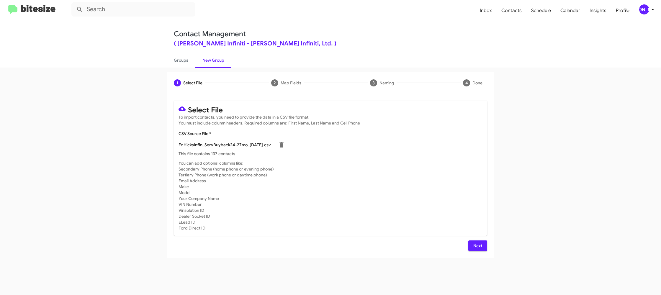
drag, startPoint x: 361, startPoint y: 167, endPoint x: 531, endPoint y: 144, distance: 171.4
click at [361, 167] on mat-card-subtitle "You can add optional columns like: Secondary Phone (home phone or evening phone…" at bounding box center [330, 195] width 304 height 71
click at [648, 8] on div "[PERSON_NAME]" at bounding box center [644, 9] width 10 height 10
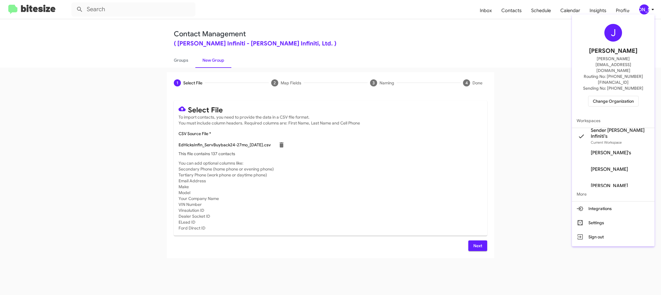
drag, startPoint x: 648, startPoint y: 8, endPoint x: 615, endPoint y: 29, distance: 39.5
click at [648, 8] on div at bounding box center [330, 147] width 661 height 295
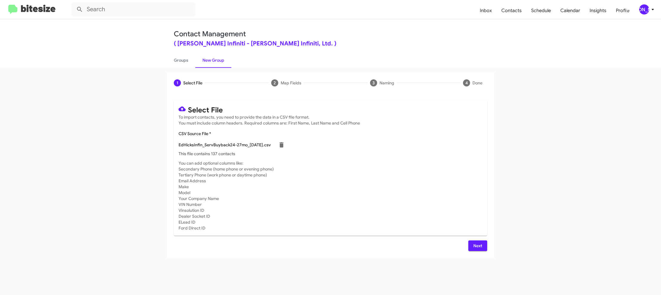
click at [474, 247] on span "Next" at bounding box center [477, 245] width 9 height 11
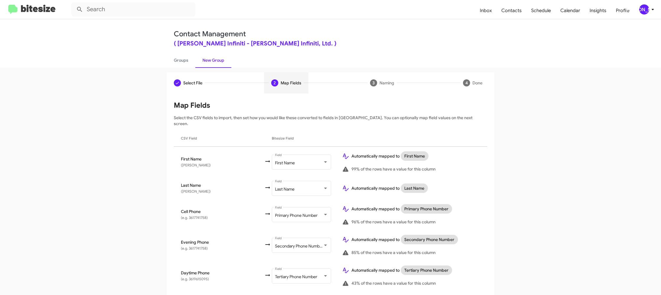
scroll to position [203, 0]
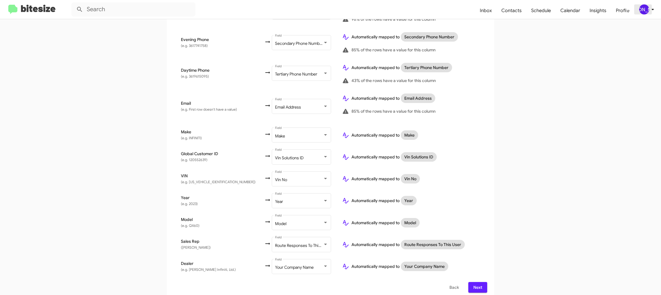
click at [647, 9] on div "[PERSON_NAME]" at bounding box center [644, 9] width 10 height 10
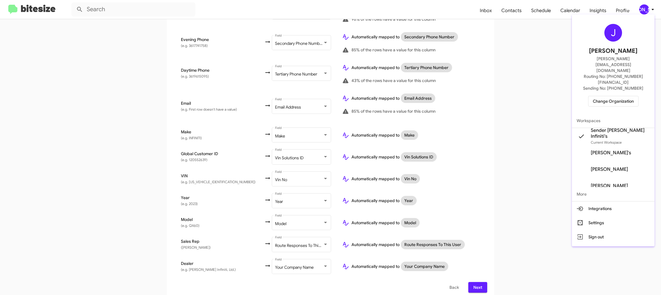
click at [647, 9] on div at bounding box center [330, 147] width 661 height 295
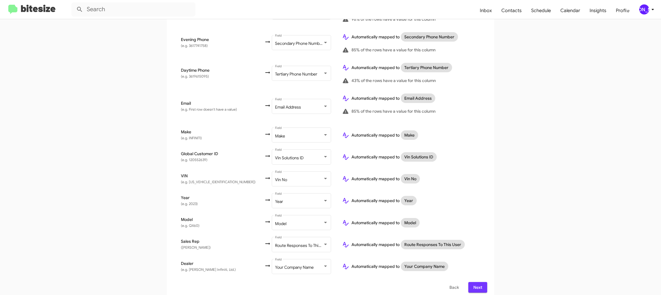
click at [475, 282] on span "Next" at bounding box center [477, 287] width 9 height 11
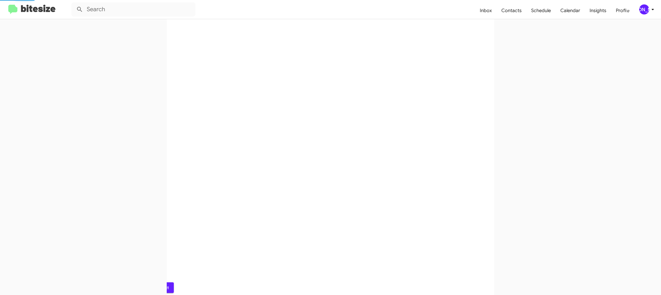
scroll to position [0, 0]
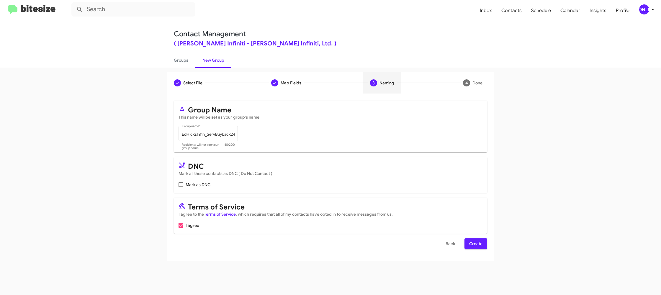
click at [466, 245] on button "Create" at bounding box center [475, 243] width 23 height 11
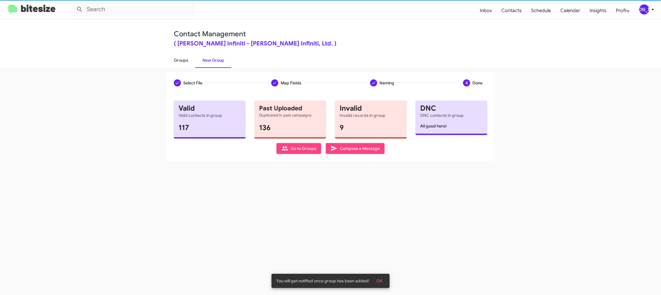
click at [181, 63] on link "Groups" at bounding box center [181, 60] width 29 height 15
type input "in:groups"
drag, startPoint x: 181, startPoint y: 63, endPoint x: 214, endPoint y: 61, distance: 33.1
click at [184, 62] on link "Groups" at bounding box center [181, 60] width 29 height 15
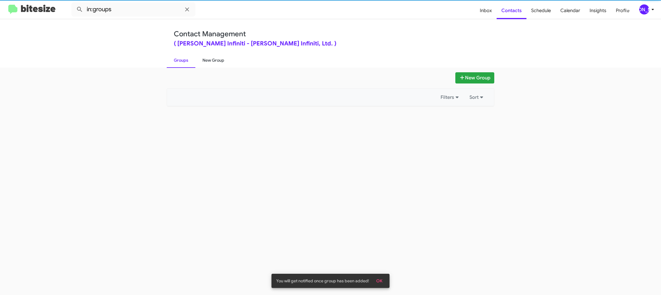
click at [214, 62] on link "New Group" at bounding box center [213, 60] width 36 height 15
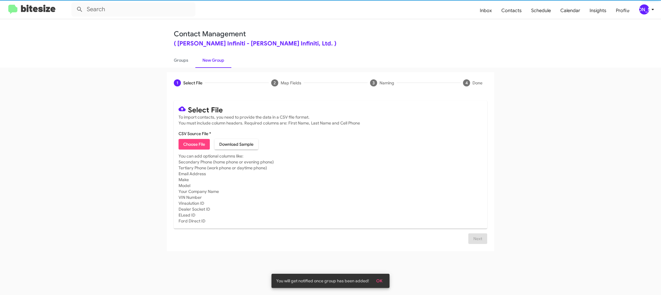
drag, startPoint x: 214, startPoint y: 62, endPoint x: 211, endPoint y: 71, distance: 10.0
click at [215, 61] on link "New Group" at bounding box center [213, 60] width 36 height 15
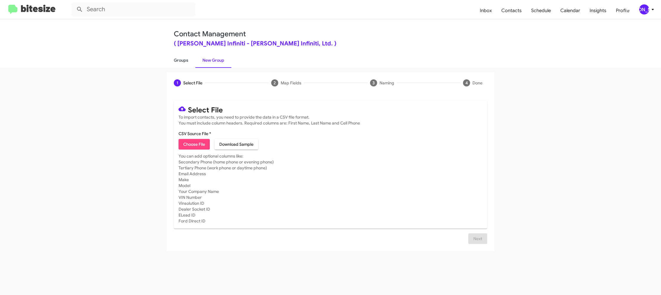
click at [168, 60] on link "Groups" at bounding box center [181, 60] width 29 height 15
type input "in:groups"
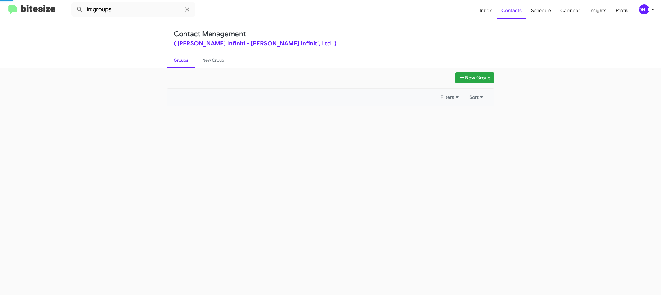
click at [168, 60] on link "Groups" at bounding box center [181, 60] width 29 height 15
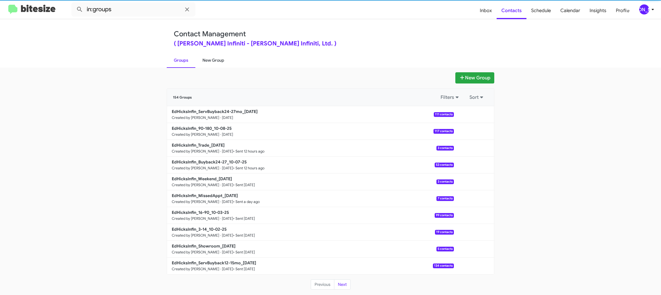
click at [215, 61] on link "New Group" at bounding box center [213, 60] width 36 height 15
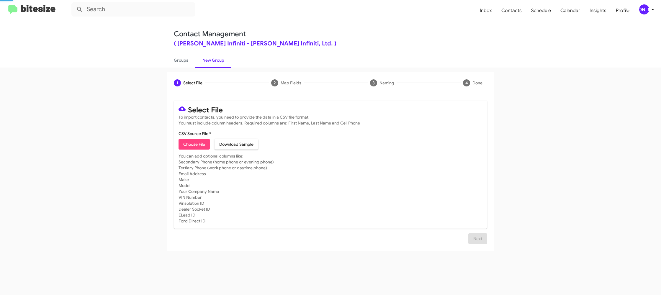
click at [215, 61] on link "New Group" at bounding box center [213, 60] width 36 height 15
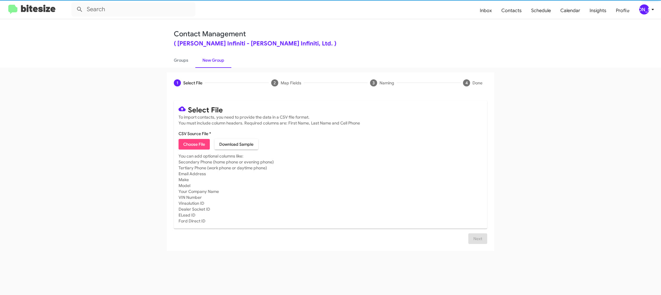
click at [206, 143] on button "Choose File" at bounding box center [193, 144] width 31 height 11
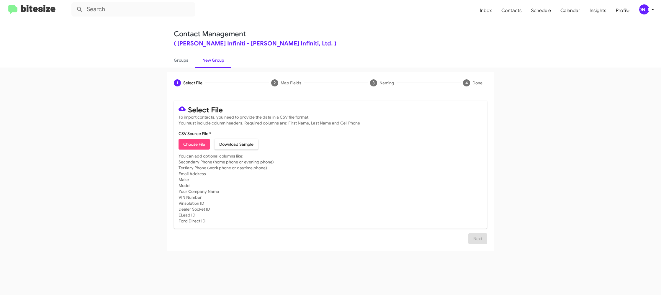
type input "EdHicksInfin_Showroom_10-08-25"
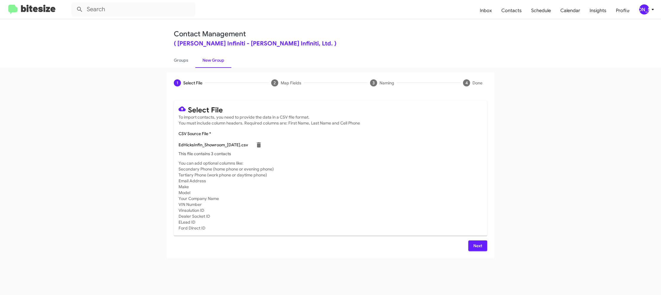
click at [325, 171] on mat-card-subtitle "You can add optional columns like: Secondary Phone (home phone or evening phone…" at bounding box center [330, 195] width 304 height 71
drag, startPoint x: 476, startPoint y: 243, endPoint x: 408, endPoint y: 212, distance: 74.2
click at [476, 243] on span "Next" at bounding box center [477, 245] width 9 height 11
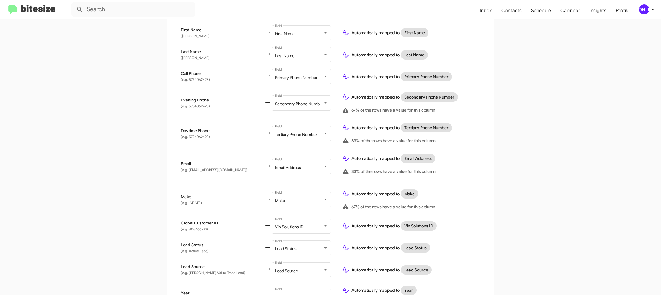
scroll to position [264, 0]
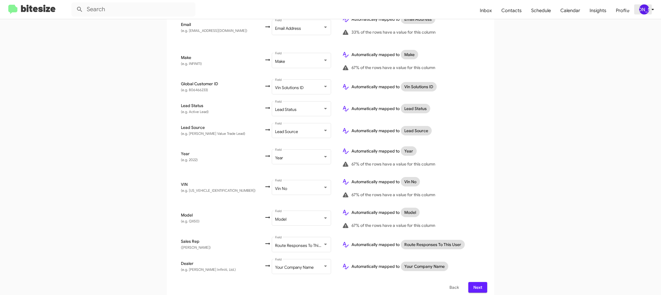
click at [650, 8] on icon at bounding box center [652, 9] width 7 height 7
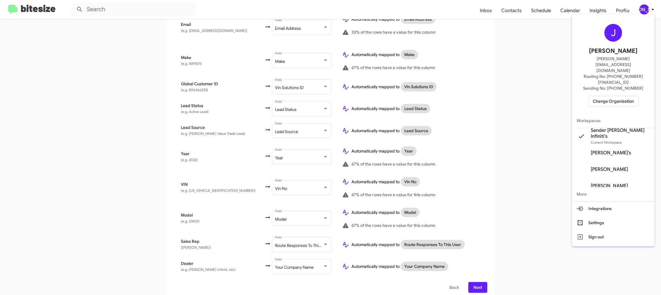
click at [650, 8] on div at bounding box center [330, 147] width 661 height 295
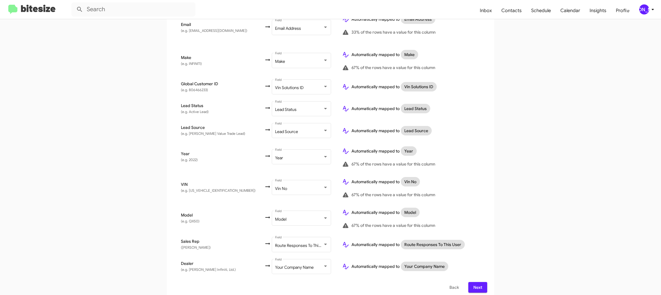
click at [478, 282] on span "Next" at bounding box center [477, 287] width 9 height 11
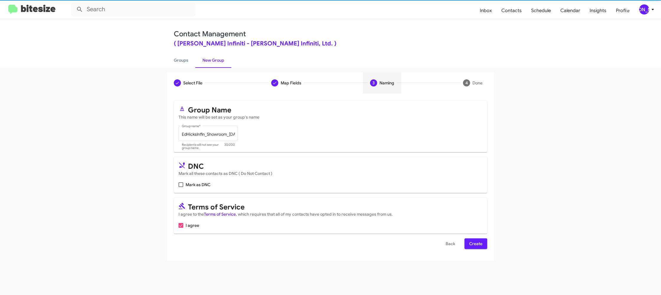
scroll to position [0, 0]
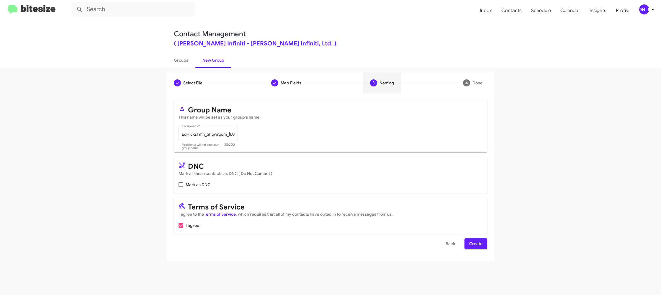
click at [478, 240] on span "Create" at bounding box center [475, 243] width 13 height 11
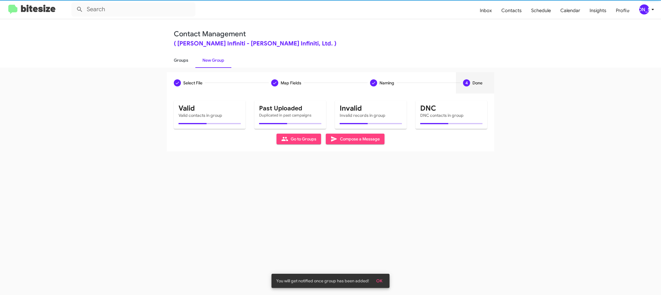
click at [193, 60] on link "Groups" at bounding box center [181, 60] width 29 height 15
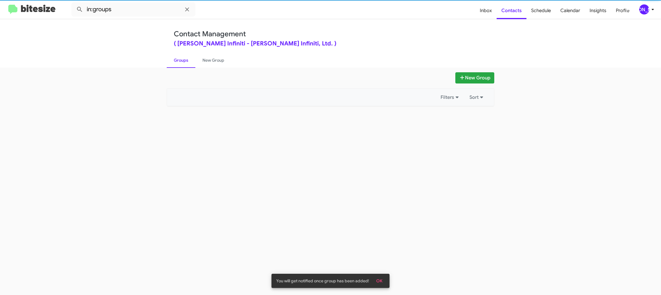
click at [193, 60] on link "Groups" at bounding box center [181, 60] width 29 height 15
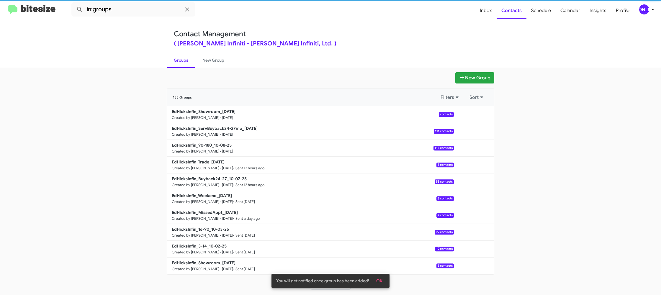
click at [193, 60] on link "Groups" at bounding box center [181, 60] width 29 height 15
click at [310, 48] on div "Contact Management ( Ed Hicks Infiniti - Ed Hicks Infiniti, Ltd. ) Groups New G…" at bounding box center [330, 43] width 336 height 48
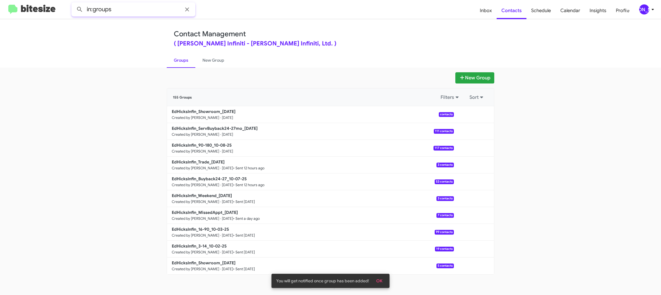
click at [154, 16] on input "in:groups" at bounding box center [133, 9] width 124 height 14
click at [74, 4] on button at bounding box center [80, 10] width 12 height 12
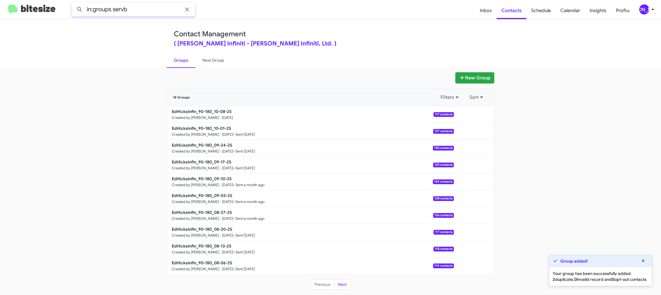
type input "in:groups servb"
click at [74, 4] on button at bounding box center [80, 10] width 12 height 12
click at [220, 65] on link "New Group" at bounding box center [213, 60] width 36 height 15
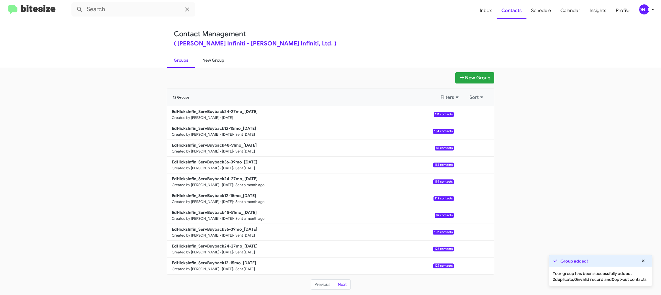
click at [220, 65] on link "New Group" at bounding box center [213, 60] width 36 height 15
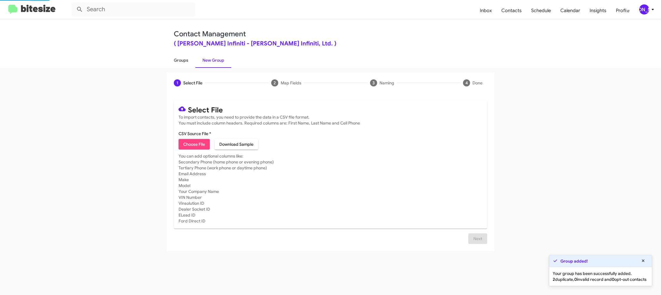
click at [182, 62] on link "Groups" at bounding box center [181, 60] width 29 height 15
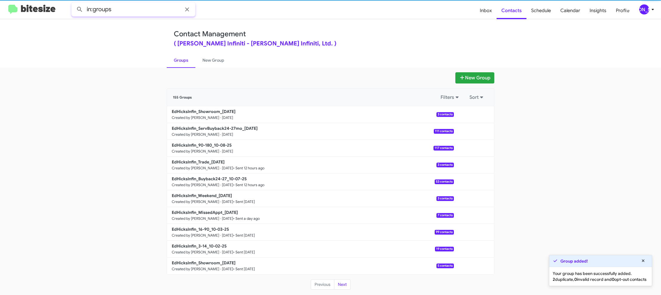
click at [139, 9] on input "in:groups" at bounding box center [133, 9] width 124 height 14
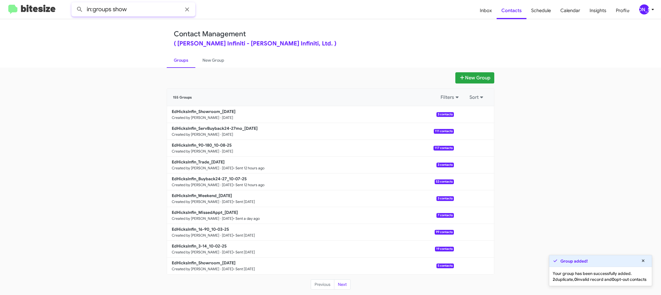
type input "in:groups show"
click at [74, 4] on button at bounding box center [80, 10] width 12 height 12
click at [216, 58] on link "New Group" at bounding box center [213, 60] width 36 height 15
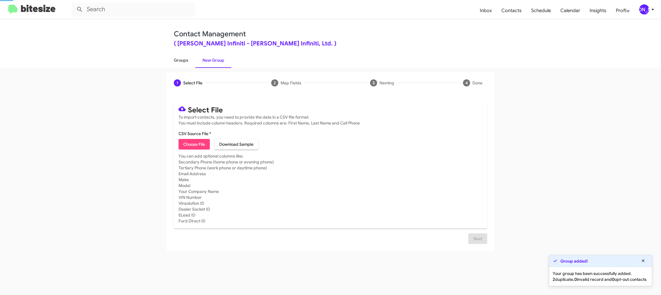
click at [183, 58] on link "Groups" at bounding box center [181, 60] width 29 height 15
type input "in:groups"
click at [183, 58] on link "Groups" at bounding box center [181, 60] width 29 height 15
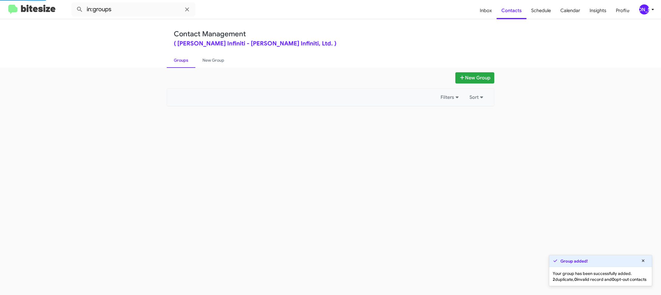
click at [183, 58] on link "Groups" at bounding box center [181, 60] width 29 height 15
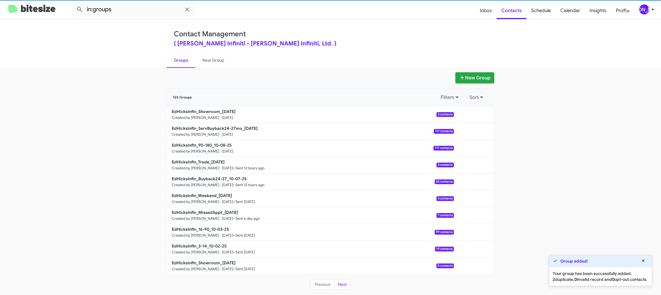
click at [183, 58] on link "Groups" at bounding box center [181, 60] width 29 height 15
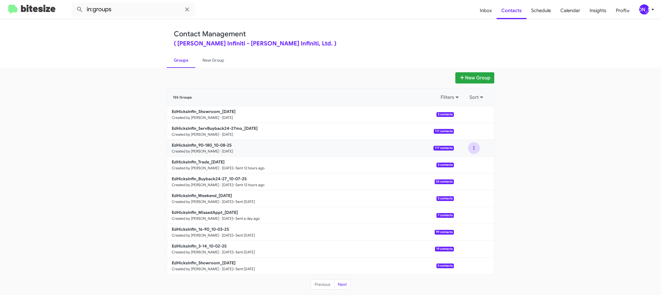
drag, startPoint x: 469, startPoint y: 147, endPoint x: 470, endPoint y: 153, distance: 5.9
click at [469, 148] on button at bounding box center [474, 148] width 12 height 12
click at [467, 160] on button "View contacts" at bounding box center [455, 164] width 47 height 14
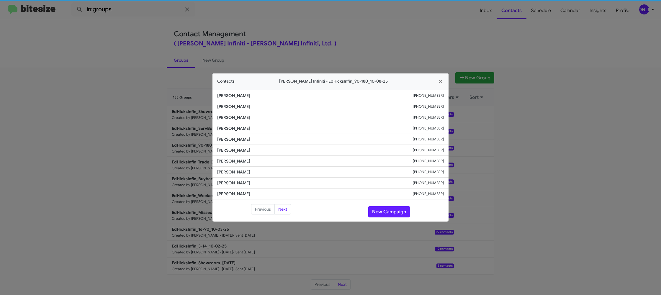
click at [229, 148] on span "Alexis Duran" at bounding box center [315, 150] width 196 height 6
copy span "Alexis Duran"
drag, startPoint x: 327, startPoint y: 20, endPoint x: 492, endPoint y: 111, distance: 188.1
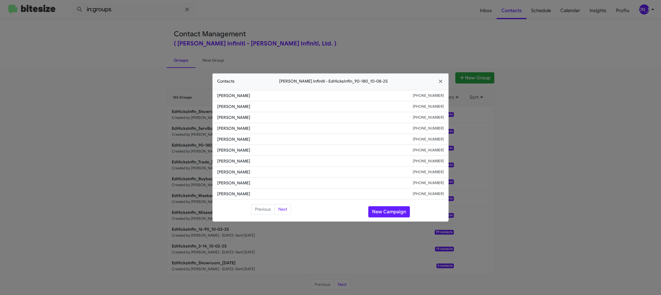
click at [328, 20] on modal-container "Contacts Ed Hicks Infiniti - EdHicksInfin_90-180_10-08-25 Ronald Lawver +136194…" at bounding box center [330, 147] width 661 height 295
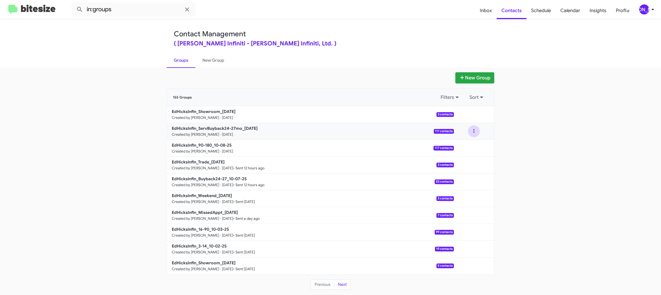
click at [475, 131] on button at bounding box center [474, 131] width 12 height 12
click at [469, 143] on button "View contacts" at bounding box center [455, 147] width 47 height 14
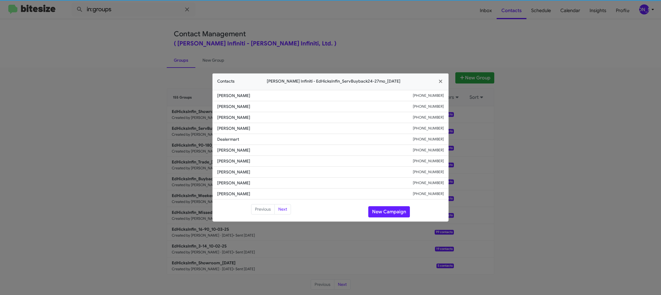
click at [235, 152] on span "Jesus Perez" at bounding box center [315, 150] width 196 height 6
copy span "Jesus Perez"
click at [229, 141] on span "Dealermart" at bounding box center [315, 139] width 196 height 6
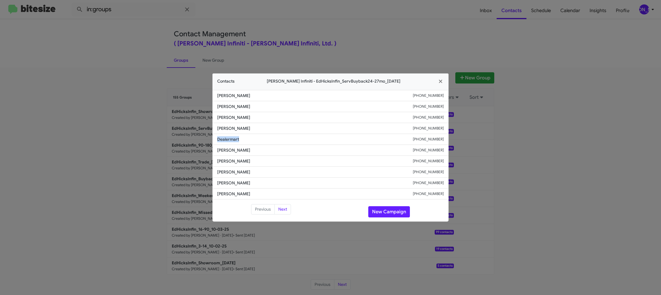
drag, startPoint x: 229, startPoint y: 141, endPoint x: 230, endPoint y: 150, distance: 8.9
click at [229, 141] on span "Dealermart" at bounding box center [315, 139] width 196 height 6
click at [230, 159] on span "Harold Brown" at bounding box center [315, 161] width 196 height 6
click at [232, 163] on span "Harold Brown" at bounding box center [315, 161] width 196 height 6
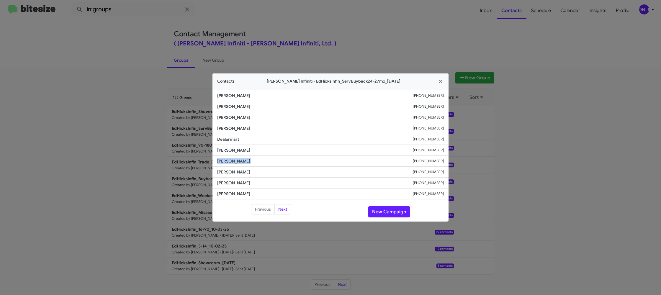
click at [232, 163] on span "Harold Brown" at bounding box center [315, 161] width 196 height 6
copy span "Harold Brown"
drag, startPoint x: 344, startPoint y: 47, endPoint x: 511, endPoint y: 133, distance: 188.0
click at [344, 48] on modal-container "Contacts Ed Hicks Infiniti - EdHicksInfin_ServBuyback24-27mo_10-08-25 Austin It…" at bounding box center [330, 147] width 661 height 295
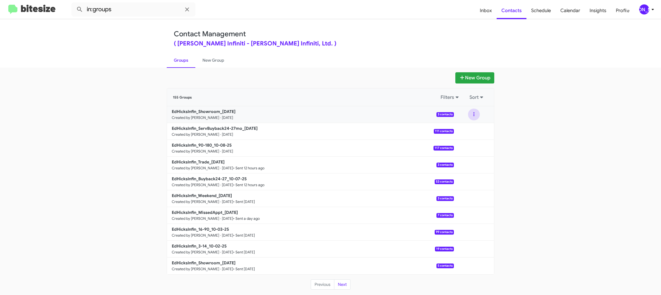
click at [475, 119] on button at bounding box center [474, 115] width 12 height 12
drag, startPoint x: 470, startPoint y: 125, endPoint x: 467, endPoint y: 126, distance: 3.1
click at [467, 126] on button "View contacts" at bounding box center [455, 130] width 47 height 14
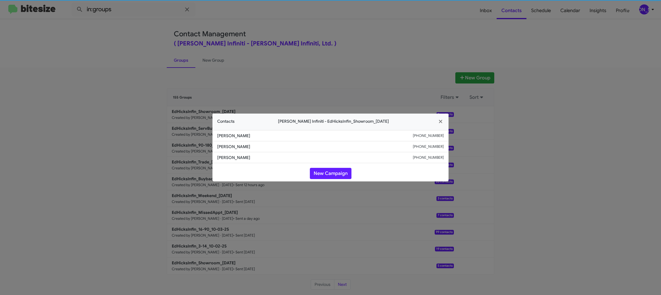
click at [234, 147] on span "Gustavo Badillo" at bounding box center [315, 147] width 196 height 6
copy span "Gustavo Badillo"
drag, startPoint x: 183, startPoint y: 96, endPoint x: 208, endPoint y: 149, distance: 58.4
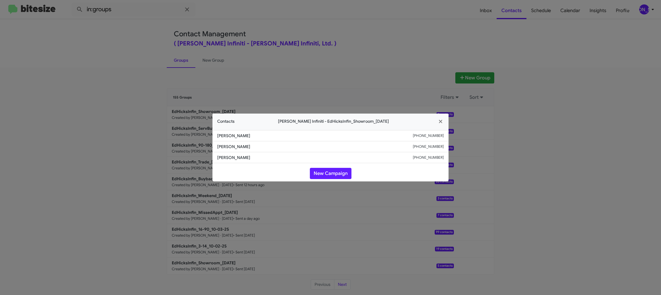
click at [183, 96] on modal-container "Contacts Ed Hicks Infiniti - EdHicksInfin_Showroom_10-08-25 Daniel Torres +1361…" at bounding box center [330, 147] width 661 height 295
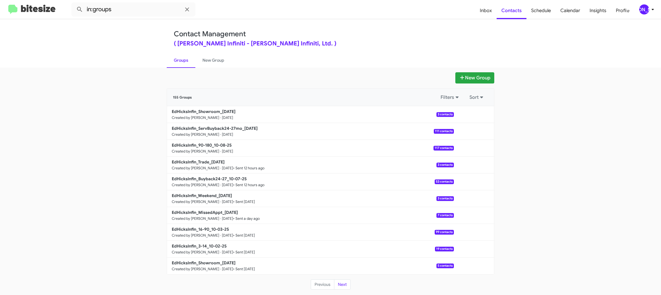
click at [220, 148] on link "EdHicksInfin_90-180_10-08-25 Created by Jason Apdua · Oct 8, 2025 117 contacts" at bounding box center [310, 148] width 287 height 17
click at [216, 148] on link "EdHicksInfin_90-180_10-08-25 Created by Jason Apdua · Oct 8, 2025 117 contacts" at bounding box center [310, 148] width 287 height 17
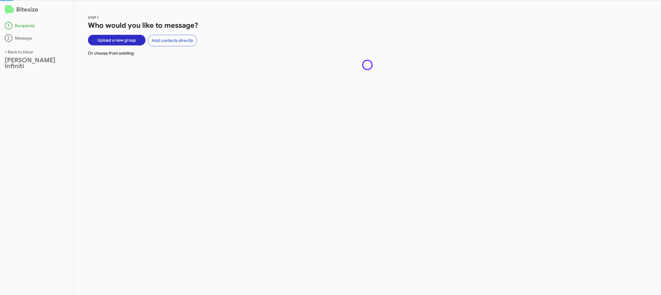
drag, startPoint x: 216, startPoint y: 148, endPoint x: 209, endPoint y: 90, distance: 58.9
click at [216, 148] on div "STEP 1 Who would you like to message? Upload a new group Add contacts directly …" at bounding box center [367, 147] width 587 height 295
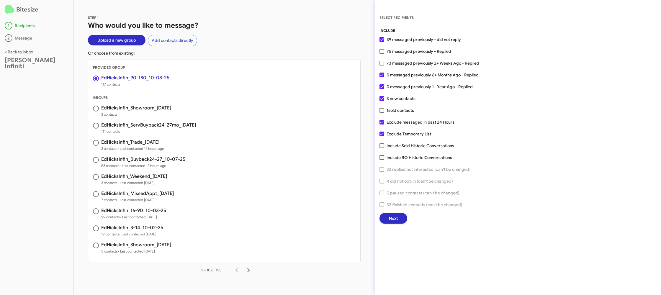
click at [390, 218] on span "Next" at bounding box center [393, 218] width 9 height 11
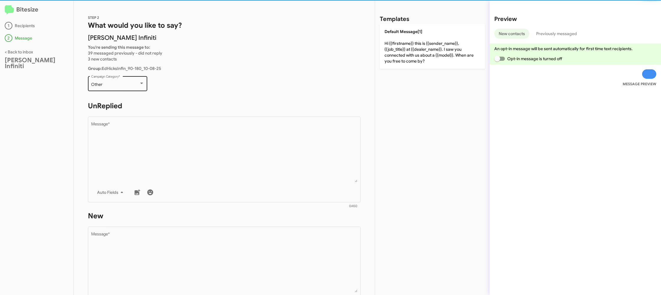
click at [118, 82] on div "Other" at bounding box center [115, 84] width 48 height 5
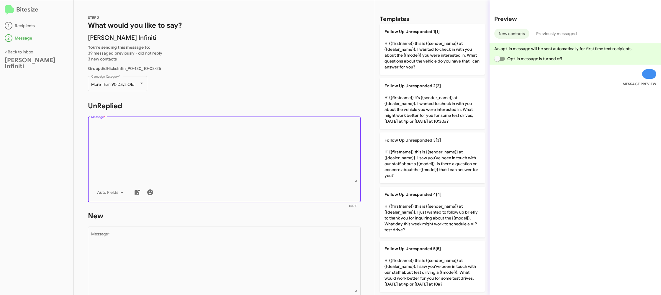
drag, startPoint x: 195, startPoint y: 150, endPoint x: 332, endPoint y: 145, distance: 137.3
click at [203, 149] on textarea "Message *" at bounding box center [224, 152] width 266 height 60
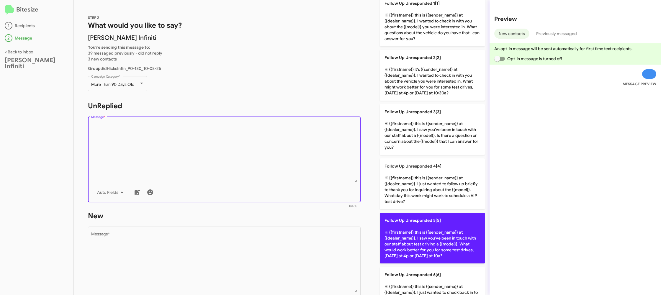
scroll to position [30, 0]
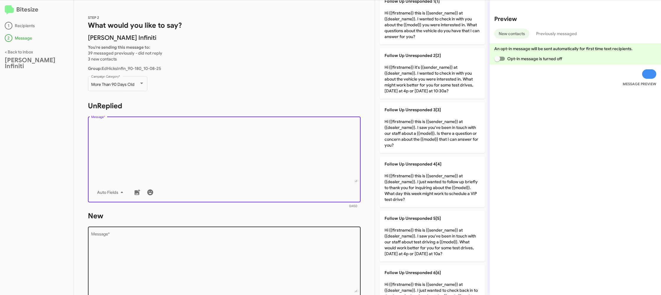
drag, startPoint x: 420, startPoint y: 220, endPoint x: 351, endPoint y: 229, distance: 69.8
click at [414, 219] on span "Follow Up Unresponded 5[5]" at bounding box center [412, 218] width 56 height 5
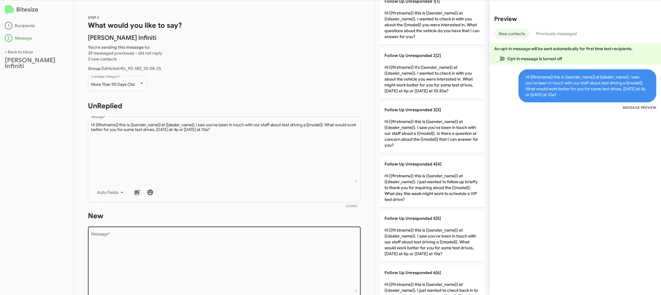
click at [311, 240] on textarea "Message *" at bounding box center [224, 262] width 266 height 60
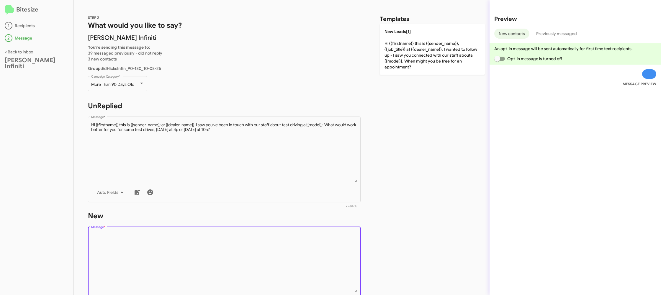
drag, startPoint x: 311, startPoint y: 239, endPoint x: 409, endPoint y: 178, distance: 115.4
click at [316, 235] on textarea "Message *" at bounding box center [224, 262] width 266 height 60
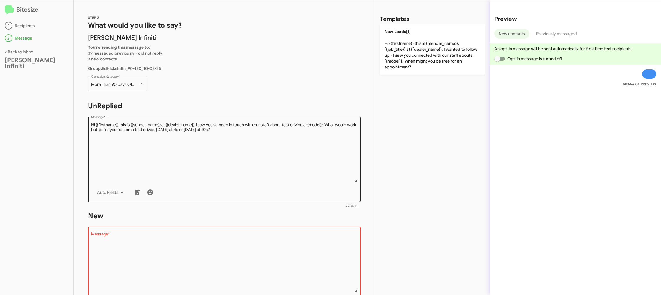
drag, startPoint x: 217, startPoint y: 188, endPoint x: 485, endPoint y: 162, distance: 269.9
click at [220, 184] on div "Drop image here to insert Auto Fields Message *" at bounding box center [224, 158] width 266 height 87
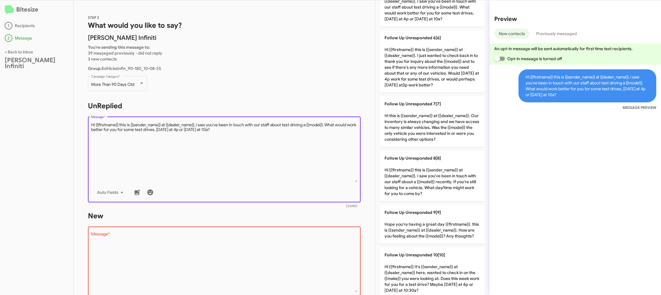
scroll to position [338, 0]
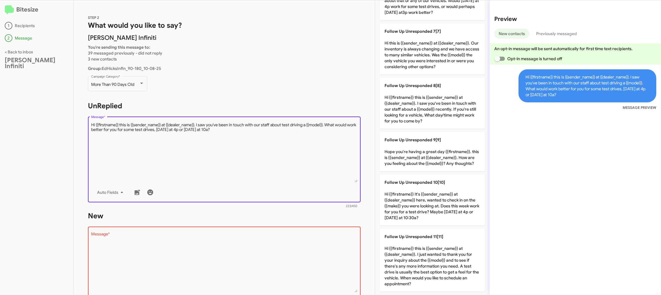
drag, startPoint x: 429, startPoint y: 50, endPoint x: 338, endPoint y: 129, distance: 120.9
click at [426, 53] on p "Follow Up Unresponded 7[7] Hi this is {{sender_name}} at {{dealer_name}}. Our i…" at bounding box center [432, 49] width 105 height 51
type textarea "Hi this is {{sender_name}} at {{dealer_name}}. Our inventory is always changing…"
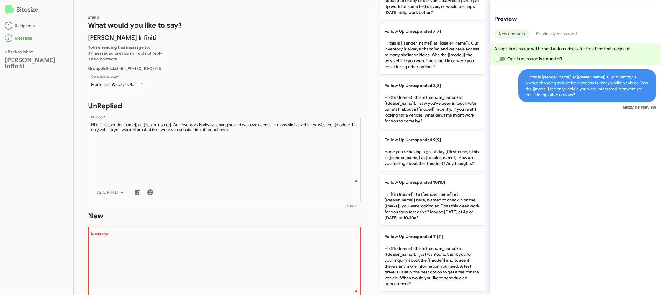
drag, startPoint x: 287, startPoint y: 231, endPoint x: 283, endPoint y: 238, distance: 8.1
click at [284, 235] on div "Drop image here to insert Auto Fields Message *" at bounding box center [224, 268] width 266 height 87
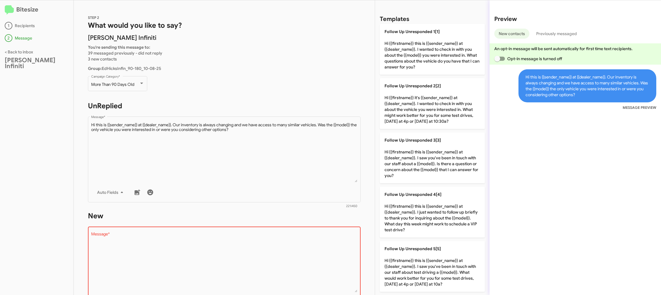
click at [283, 239] on textarea "Message *" at bounding box center [224, 262] width 266 height 60
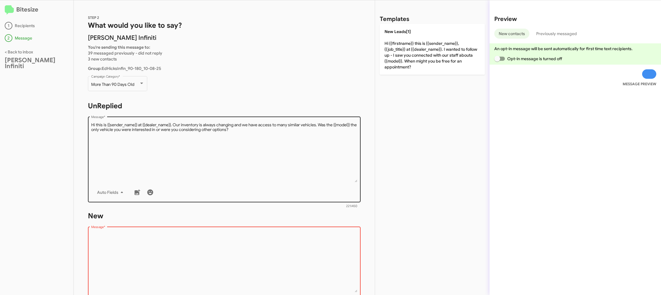
drag, startPoint x: 283, startPoint y: 239, endPoint x: 403, endPoint y: 64, distance: 212.0
click at [306, 193] on div "STEP 2 What would you like to say? Ed Hicks Infiniti You're sending this messag…" at bounding box center [224, 147] width 301 height 295
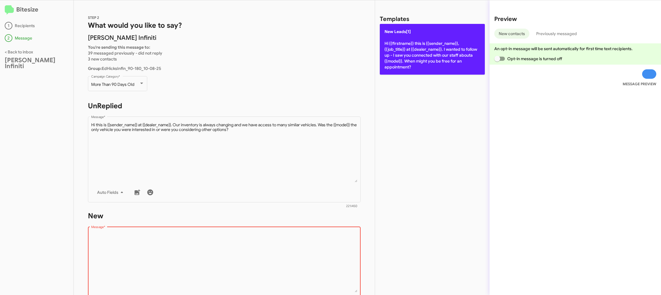
drag, startPoint x: 403, startPoint y: 63, endPoint x: 358, endPoint y: 81, distance: 49.0
click at [403, 63] on p "New Leads[1] Hi {{firstname}} this is {{sender_name}}, {{job_title}} at {{deale…" at bounding box center [432, 49] width 105 height 51
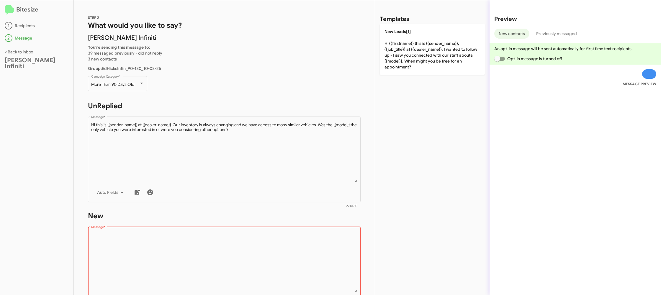
type textarea "Hi {{firstname}} this is {{sender_name}}, {{job_title}} at {{dealer_name}}. I w…"
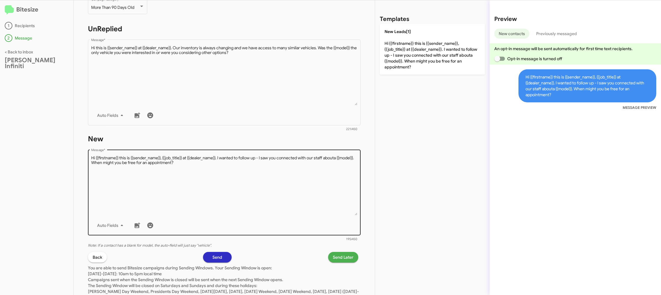
scroll to position [84, 0]
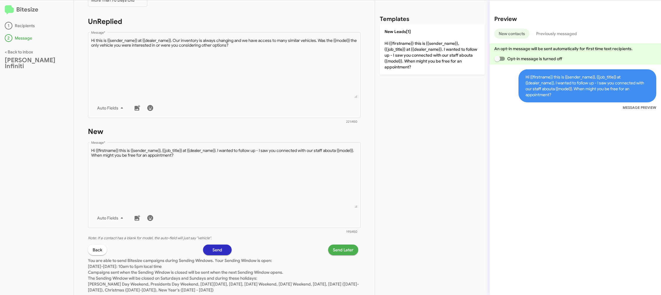
drag, startPoint x: 337, startPoint y: 253, endPoint x: 334, endPoint y: 251, distance: 4.0
click at [334, 251] on span "Send Later" at bounding box center [343, 250] width 21 height 11
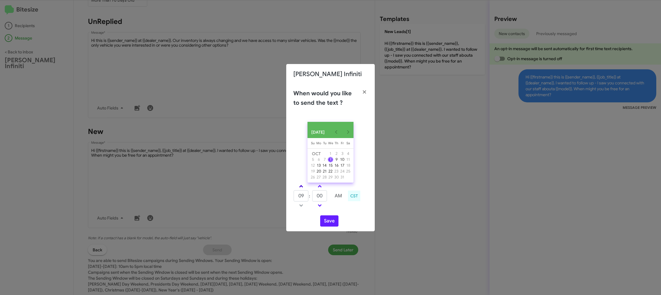
click at [302, 189] on link at bounding box center [301, 186] width 10 height 7
type input "10"
click at [322, 199] on input "00" at bounding box center [319, 195] width 15 height 11
type input "37"
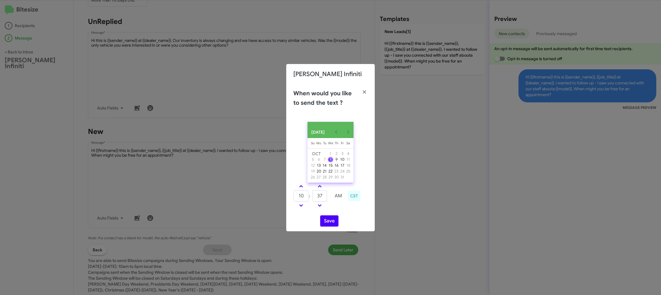
drag, startPoint x: 337, startPoint y: 209, endPoint x: 324, endPoint y: 227, distance: 22.4
click at [335, 209] on td at bounding box center [338, 205] width 16 height 7
click at [324, 227] on button "Save" at bounding box center [329, 220] width 18 height 11
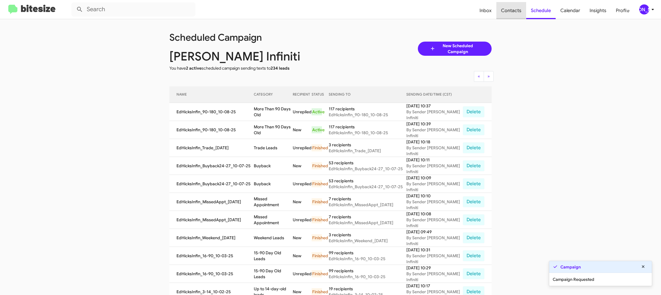
click at [510, 8] on span "Contacts" at bounding box center [511, 10] width 30 height 17
type input "in:groups"
click at [510, 8] on span "Contacts" at bounding box center [511, 10] width 30 height 17
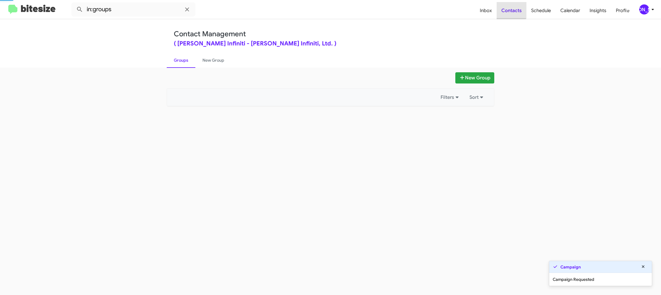
click at [510, 8] on span "Contacts" at bounding box center [511, 10] width 30 height 17
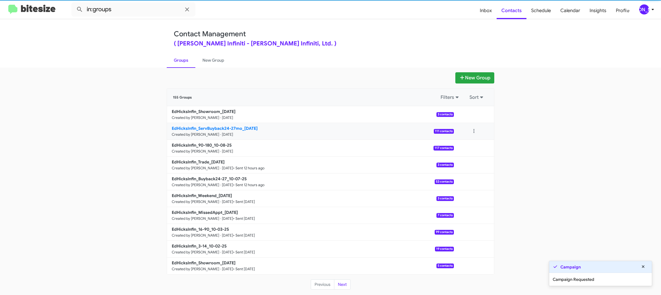
click at [240, 129] on b "EdHicksInfin_ServBuyback24-27mo_10-08-25" at bounding box center [215, 128] width 86 height 5
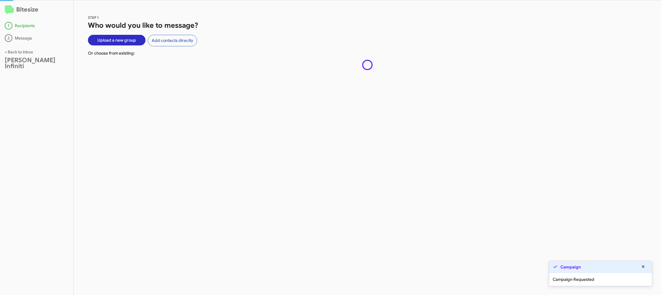
click at [240, 129] on div "STEP 1 Who would you like to message? Upload a new group Add contacts directly …" at bounding box center [367, 147] width 587 height 295
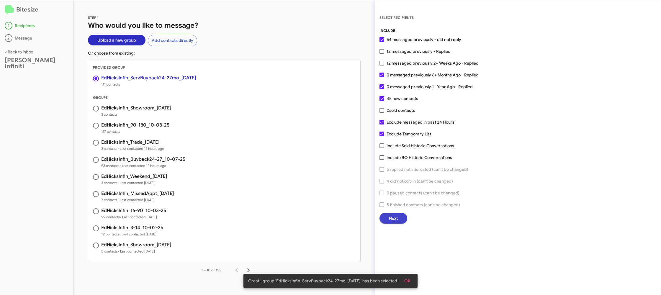
click at [391, 217] on span "Next" at bounding box center [393, 218] width 9 height 11
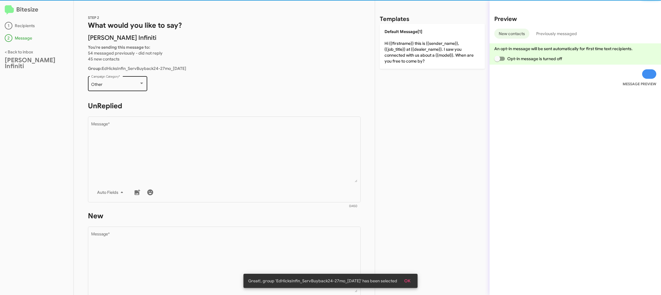
click at [134, 82] on div "Other" at bounding box center [115, 84] width 48 height 5
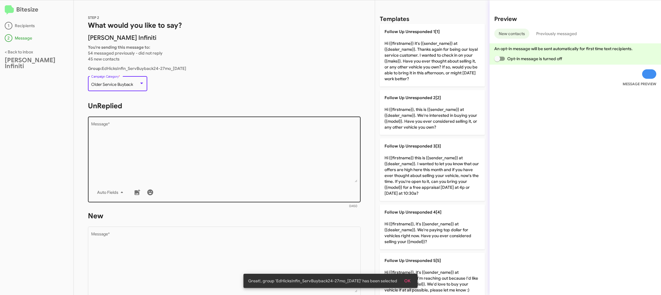
drag, startPoint x: 212, startPoint y: 150, endPoint x: 437, endPoint y: 191, distance: 228.5
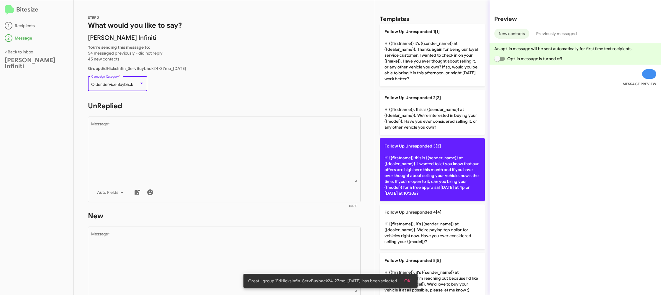
click at [212, 150] on textarea "Message *" at bounding box center [224, 152] width 266 height 60
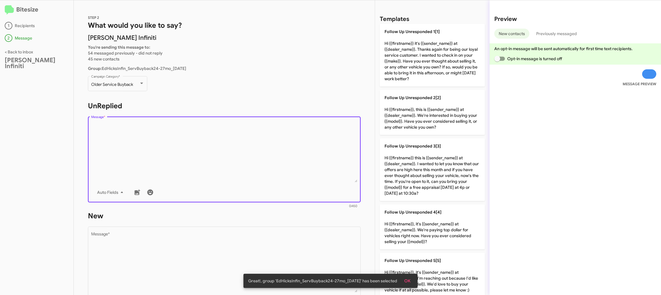
drag, startPoint x: 431, startPoint y: 232, endPoint x: 378, endPoint y: 236, distance: 53.5
click at [428, 232] on p "Follow Up Unresponded 4[4] Hi {{firstname}}, it's {{sender_name}} at {{dealer_n…" at bounding box center [432, 226] width 105 height 45
type textarea "Hi {{firstname}}, it's {{sender_name}} at {{dealer_name}}. We're paying top dol…"
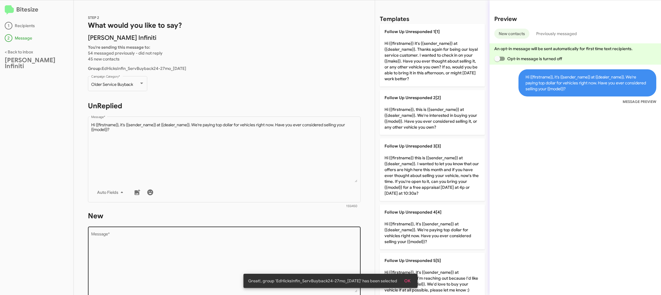
click at [309, 239] on textarea "Message *" at bounding box center [224, 262] width 266 height 60
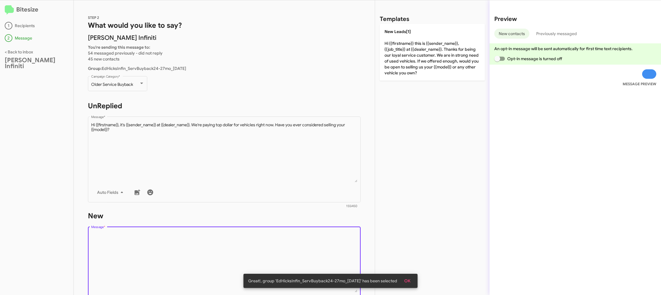
click at [309, 239] on textarea "Message *" at bounding box center [224, 262] width 266 height 60
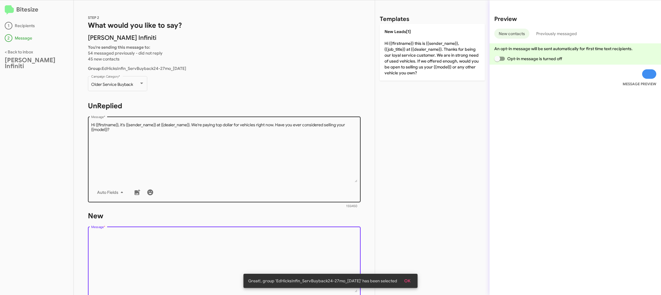
drag, startPoint x: 309, startPoint y: 239, endPoint x: 342, endPoint y: 178, distance: 69.3
click at [325, 202] on div "STEP 2 What would you like to say? Ed Hicks Infiniti You're sending this messag…" at bounding box center [224, 147] width 301 height 295
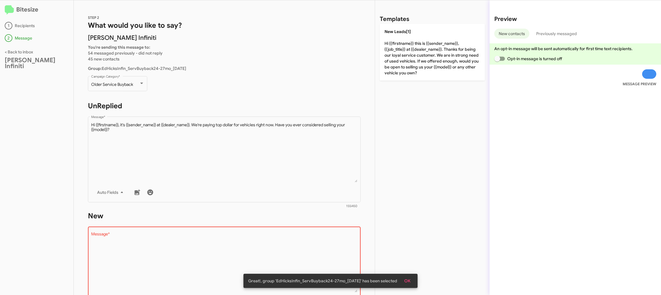
drag, startPoint x: 406, startPoint y: 56, endPoint x: 280, endPoint y: 106, distance: 135.8
click at [406, 56] on p "New Leads[1] Hi {{firstname}} this is {{sender_name}}, {{job_title}} at {{deale…" at bounding box center [432, 52] width 105 height 57
type textarea "Hi {{firstname}} this is {{sender_name}}, {{job_title}} at {{dealer_name}}. Tha…"
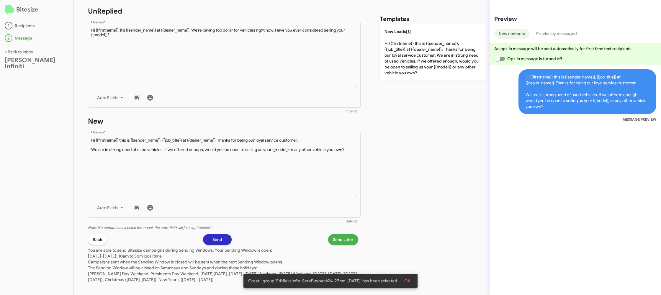
scroll to position [100, 0]
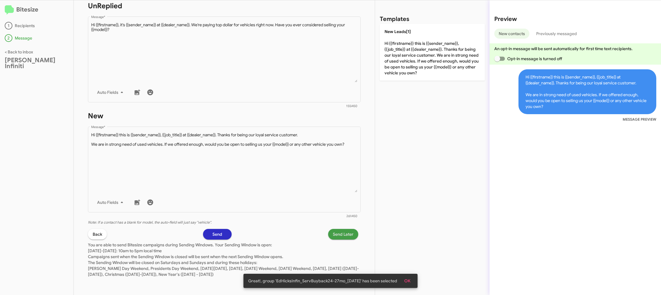
click at [345, 236] on span "Send Later" at bounding box center [343, 234] width 21 height 11
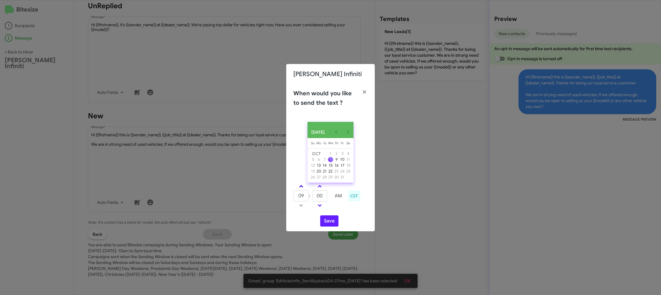
click at [303, 188] on link at bounding box center [301, 186] width 10 height 7
type input "10"
click at [314, 196] on input "00" at bounding box center [319, 195] width 15 height 11
click at [315, 196] on input "00" at bounding box center [319, 195] width 15 height 11
type input "29"
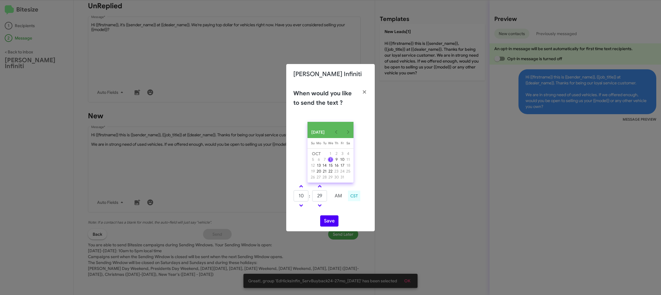
click at [330, 223] on div "OCT 2025 Sunday Su Monday Mo Tuesday Tu Wednesday We Thursday Th Friday Fr Satu…" at bounding box center [330, 174] width 88 height 114
drag, startPoint x: 329, startPoint y: 224, endPoint x: 317, endPoint y: 156, distance: 68.2
click at [329, 224] on button "Save" at bounding box center [329, 220] width 18 height 11
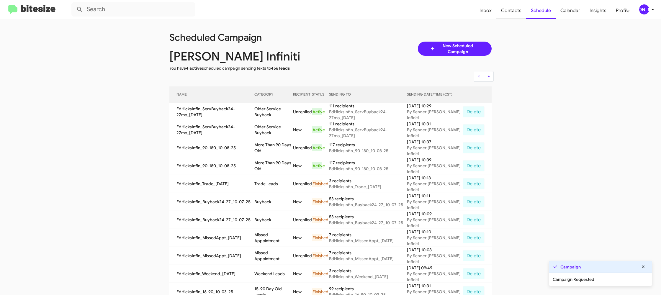
click at [506, 13] on span "Contacts" at bounding box center [511, 10] width 30 height 17
type input "in:groups"
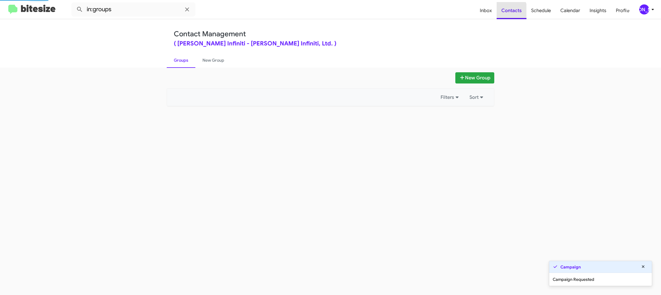
drag, startPoint x: 506, startPoint y: 13, endPoint x: 264, endPoint y: 56, distance: 246.3
click at [506, 13] on span "Contacts" at bounding box center [511, 10] width 30 height 17
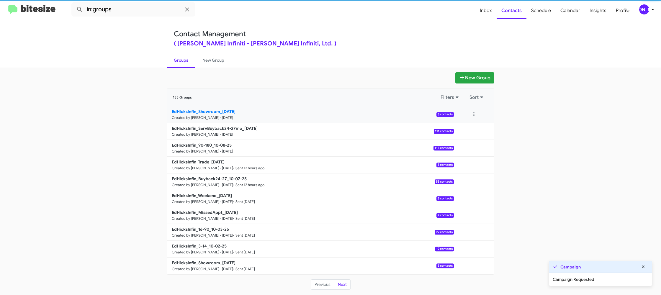
click at [204, 114] on link "EdHicksInfin_Showroom_10-08-25 Created by Jason Apdua · Oct 8, 2025 3 contacts" at bounding box center [310, 114] width 287 height 17
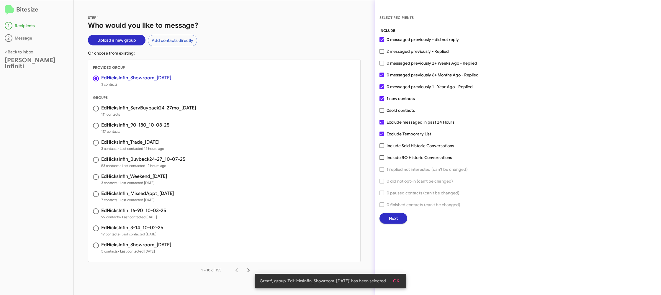
click at [387, 215] on button "Next" at bounding box center [393, 218] width 28 height 11
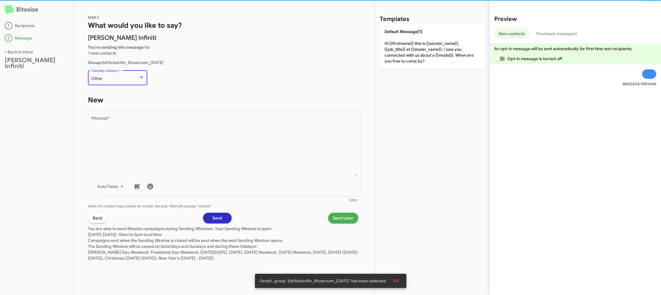
click at [121, 81] on div "Other" at bounding box center [115, 78] width 48 height 5
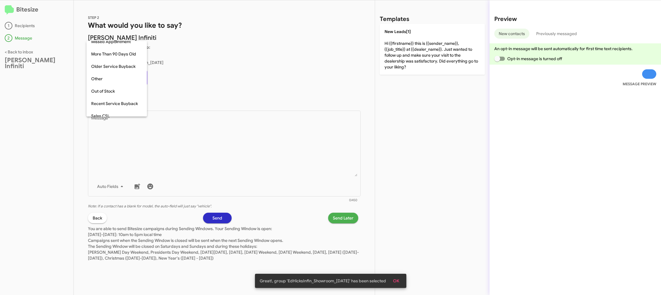
scroll to position [160, 0]
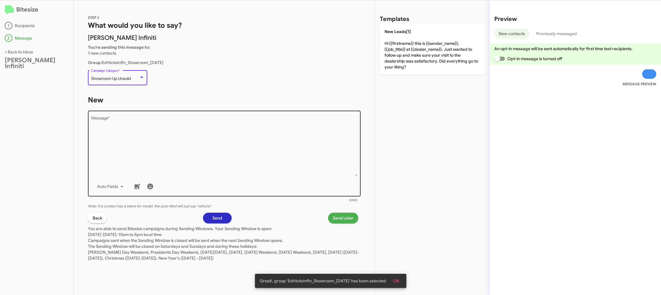
drag, startPoint x: 165, startPoint y: 133, endPoint x: 202, endPoint y: 118, distance: 39.5
click at [166, 132] on textarea "Message *" at bounding box center [224, 146] width 266 height 60
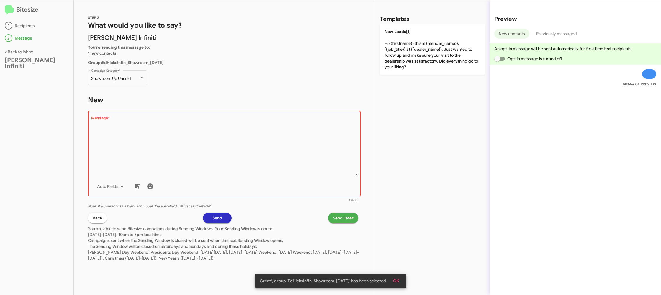
drag, startPoint x: 396, startPoint y: 63, endPoint x: 366, endPoint y: 143, distance: 85.4
click at [396, 63] on p "New Leads[1] Hi {{firstname}} this is {{sender_name}}, {{job_title}} at {{deale…" at bounding box center [432, 49] width 105 height 51
type textarea "Hi {{firstname}} this is {{sender_name}}, {{job_title}} at {{dealer_name}}. Jus…"
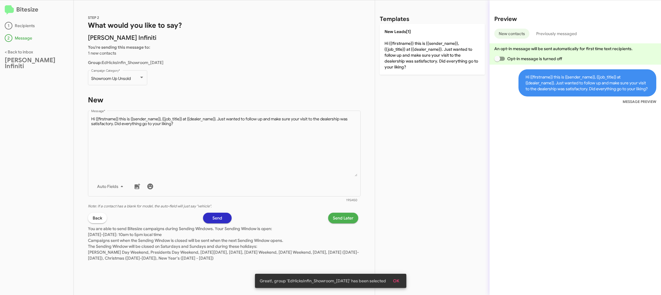
click at [342, 218] on span "Send Later" at bounding box center [343, 218] width 21 height 11
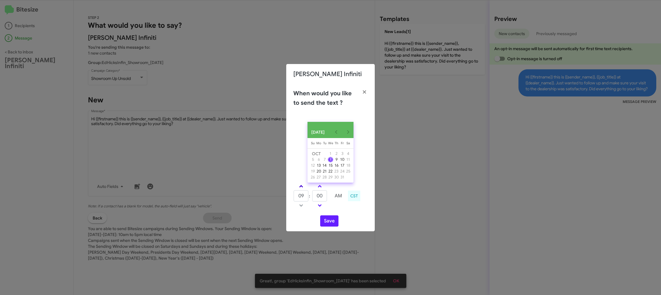
click at [304, 187] on link at bounding box center [301, 186] width 10 height 7
type input "10"
click at [325, 201] on input "00" at bounding box center [319, 195] width 15 height 11
type input "39"
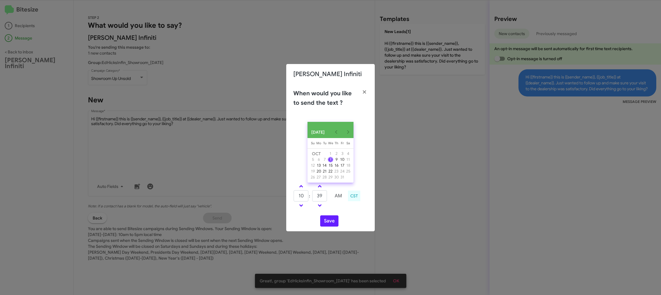
drag, startPoint x: 341, startPoint y: 213, endPoint x: 337, endPoint y: 216, distance: 5.7
click at [339, 214] on div "OCT 2025 Sunday Su Monday Mo Tuesday Tu Wednesday We Thursday Th Friday Fr Satu…" at bounding box center [330, 174] width 88 height 114
click at [329, 224] on button "Save" at bounding box center [329, 220] width 18 height 11
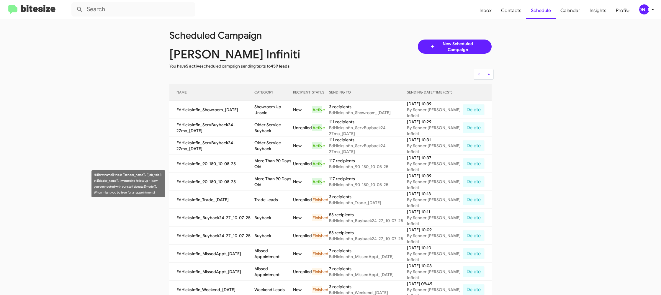
click at [278, 179] on td "More Than 90 Days Old" at bounding box center [273, 182] width 38 height 18
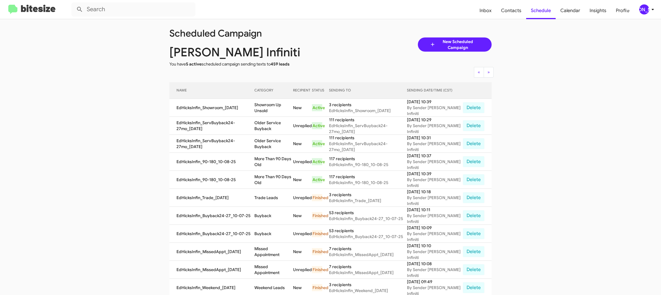
click at [278, 179] on td "More Than 90 Days Old" at bounding box center [273, 180] width 38 height 18
drag, startPoint x: 277, startPoint y: 179, endPoint x: 274, endPoint y: 180, distance: 3.2
click at [275, 178] on td "More Than 90 Days Old" at bounding box center [273, 179] width 38 height 18
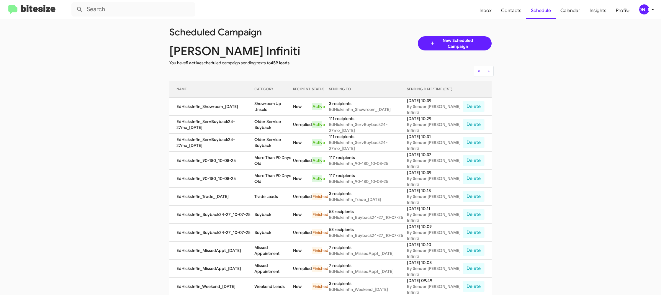
copy td "More Than 90 Days Old"
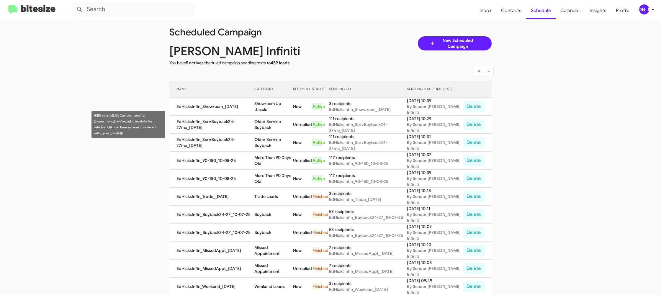
click at [269, 119] on td "Older Service Buyback" at bounding box center [273, 125] width 38 height 18
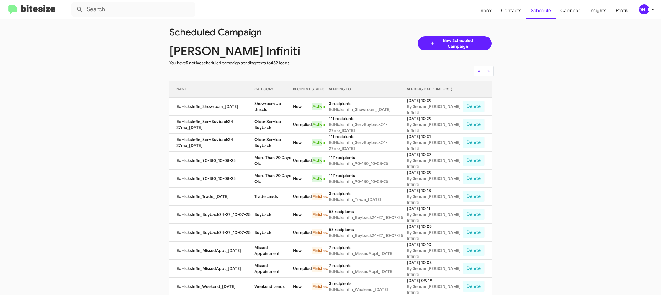
click at [269, 119] on td "Older Service Buyback" at bounding box center [273, 125] width 38 height 18
click at [268, 119] on td "Older Service Buyback" at bounding box center [273, 125] width 38 height 18
copy td "Older Service Buyback"
click at [281, 111] on td "Showroom Up Unsold" at bounding box center [273, 107] width 38 height 18
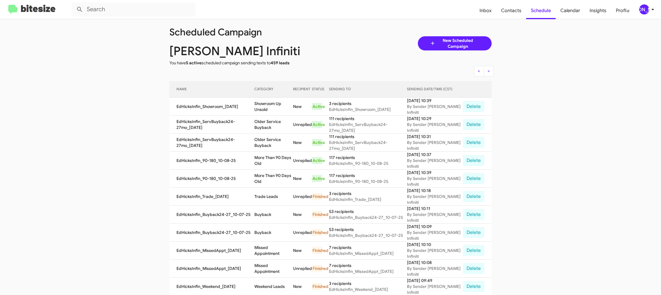
click at [281, 111] on td "Showroom Up Unsold" at bounding box center [273, 107] width 38 height 18
copy td "Showroom Up Unsold"
click at [639, 7] on div "[PERSON_NAME]" at bounding box center [644, 9] width 10 height 10
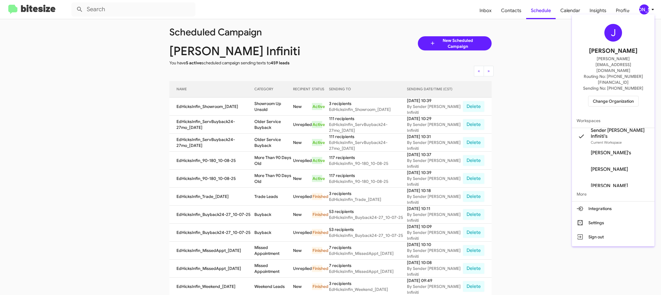
click at [607, 96] on span "Change Organization" at bounding box center [613, 101] width 41 height 10
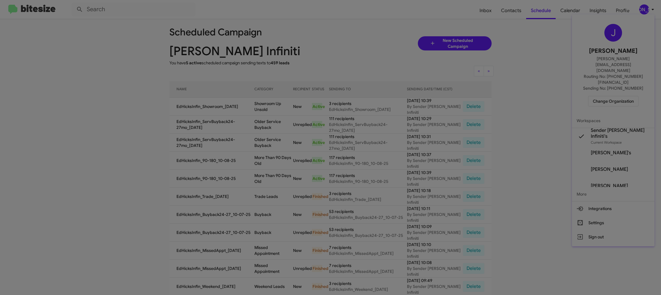
scroll to position [0, 0]
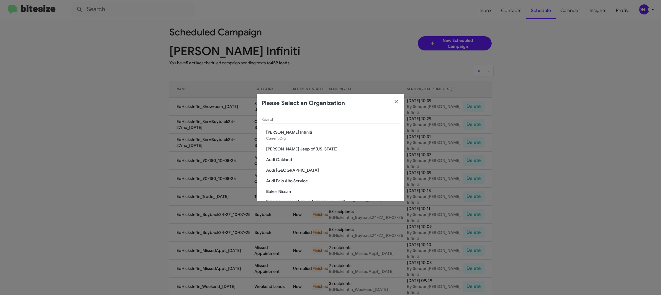
click at [281, 114] on div "Search" at bounding box center [330, 118] width 138 height 12
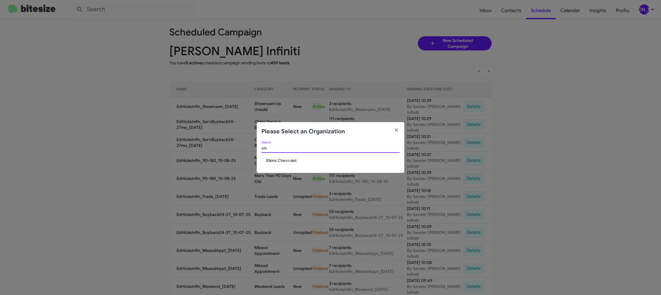
scroll to position [0, 0]
type input "elkin"
click at [287, 161] on span "Elkins Chevrolet" at bounding box center [332, 161] width 133 height 6
drag, startPoint x: 287, startPoint y: 161, endPoint x: 296, endPoint y: 9, distance: 153.1
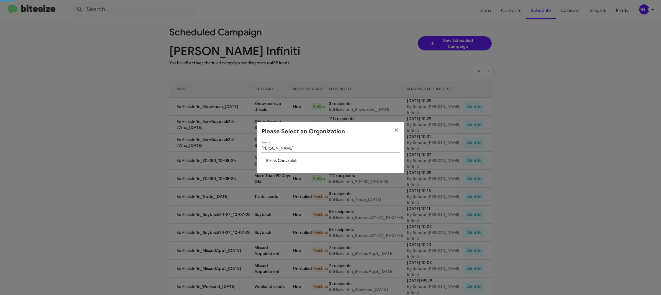
click at [286, 156] on div "elkin Search Elkins Chevrolet" at bounding box center [330, 157] width 147 height 32
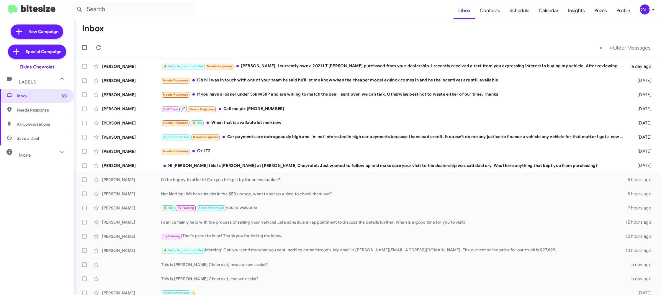
click at [644, 7] on div "[PERSON_NAME]" at bounding box center [644, 9] width 10 height 10
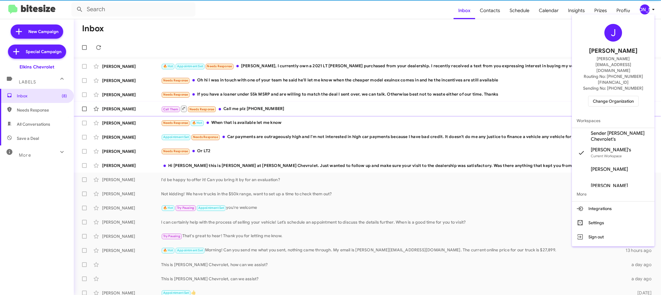
click at [609, 128] on span "Sender [PERSON_NAME] Chevrolet's" at bounding box center [613, 136] width 83 height 17
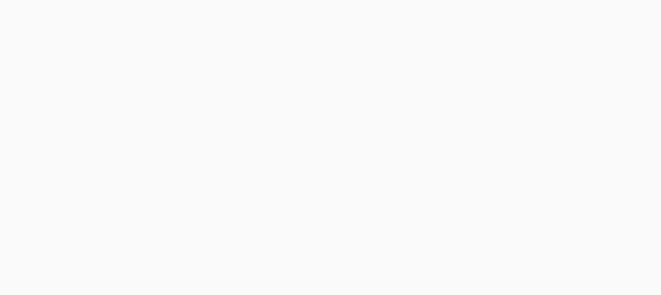
click at [481, 9] on body at bounding box center [330, 147] width 661 height 295
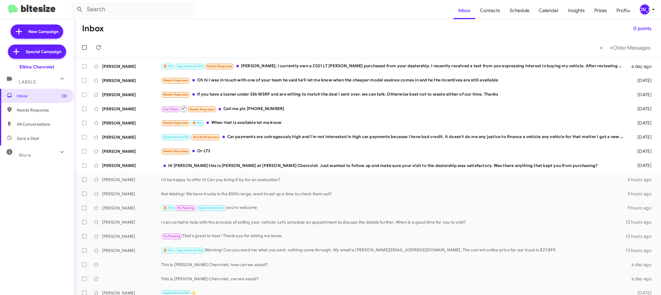
click at [650, 7] on icon at bounding box center [652, 9] width 7 height 7
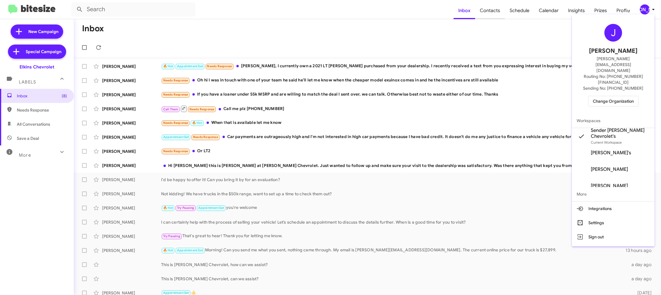
click at [488, 13] on div at bounding box center [330, 147] width 661 height 295
click at [490, 12] on span "Contacts" at bounding box center [490, 10] width 30 height 17
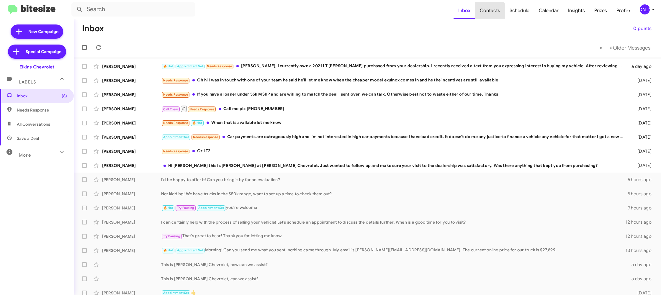
drag, startPoint x: 490, startPoint y: 12, endPoint x: 442, endPoint y: 0, distance: 49.2
click at [483, 10] on span "Contacts" at bounding box center [490, 10] width 30 height 17
type input "in:groups"
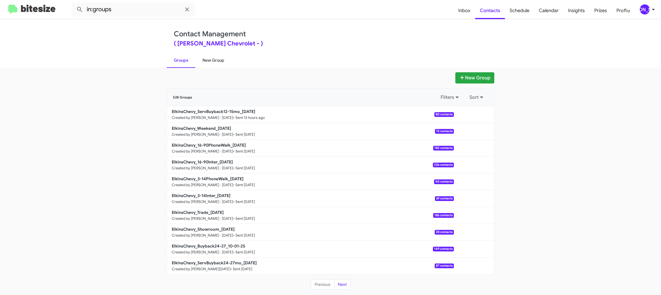
click at [209, 59] on link "New Group" at bounding box center [213, 60] width 36 height 15
drag, startPoint x: 209, startPoint y: 59, endPoint x: 203, endPoint y: 63, distance: 6.8
click at [207, 60] on link "New Group" at bounding box center [213, 60] width 36 height 15
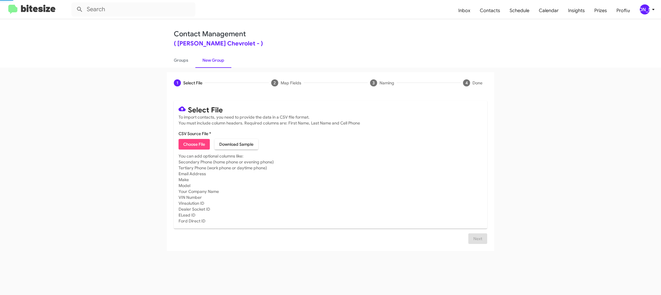
click at [182, 135] on label "CSV Source File *" at bounding box center [194, 134] width 32 height 6
click at [0, 0] on input "CSV Source File *" at bounding box center [0, 0] width 0 height 0
type input "ElkinsChevy_Buyback36-39_10-08-25"
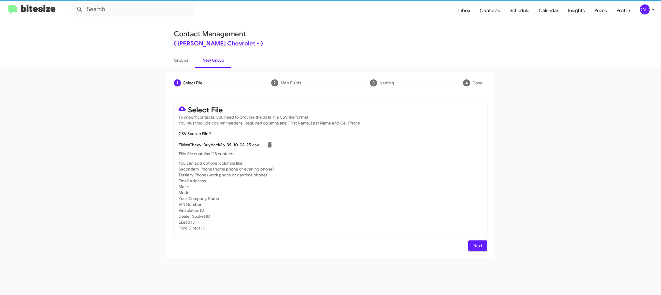
click at [398, 182] on mat-card-subtitle "You can add optional columns like: Secondary Phone (home phone or evening phone…" at bounding box center [330, 195] width 304 height 71
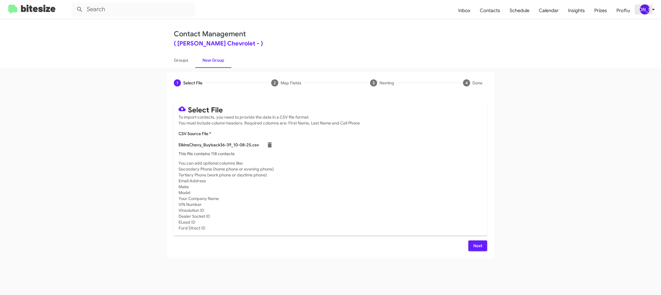
click at [644, 7] on div "[PERSON_NAME]" at bounding box center [644, 9] width 10 height 10
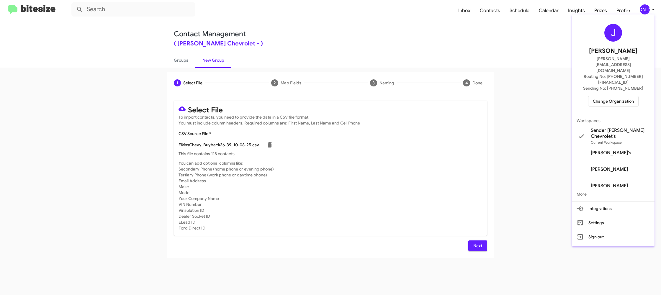
drag, startPoint x: 644, startPoint y: 7, endPoint x: 640, endPoint y: 10, distance: 4.5
click at [643, 8] on div at bounding box center [330, 147] width 661 height 295
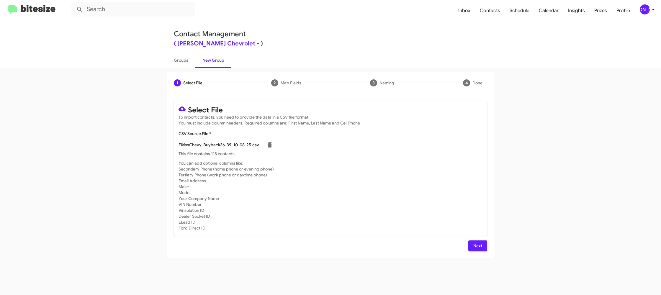
click at [477, 250] on span "Next" at bounding box center [477, 245] width 9 height 11
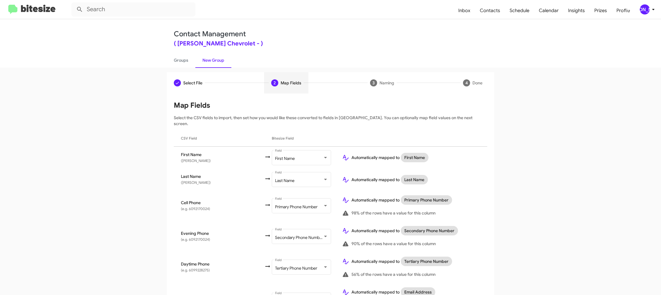
scroll to position [203, 0]
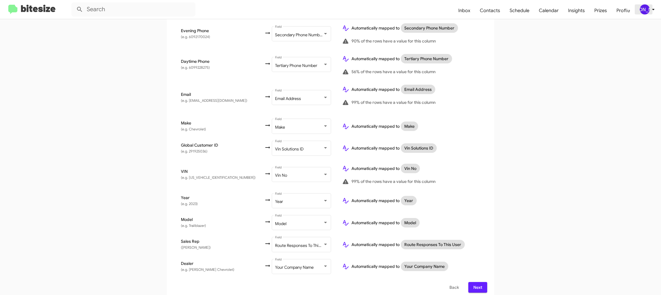
click at [646, 10] on div "[PERSON_NAME]" at bounding box center [644, 9] width 10 height 10
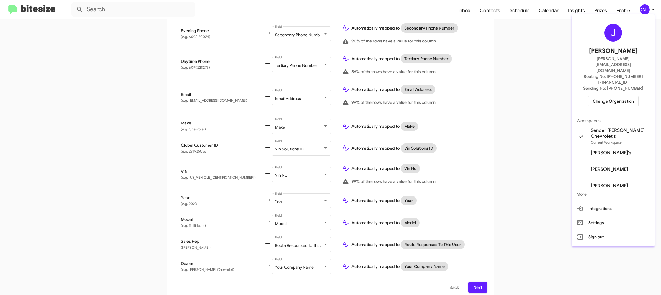
click at [646, 10] on div at bounding box center [330, 147] width 661 height 295
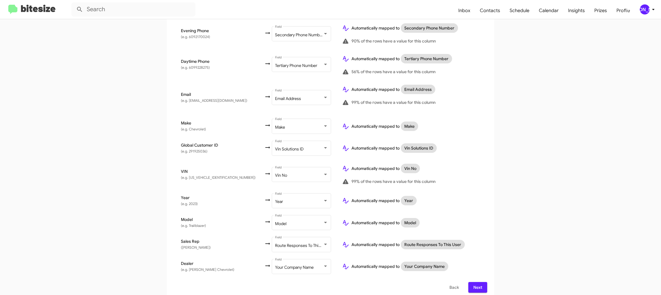
click at [478, 283] on span "Next" at bounding box center [477, 287] width 9 height 11
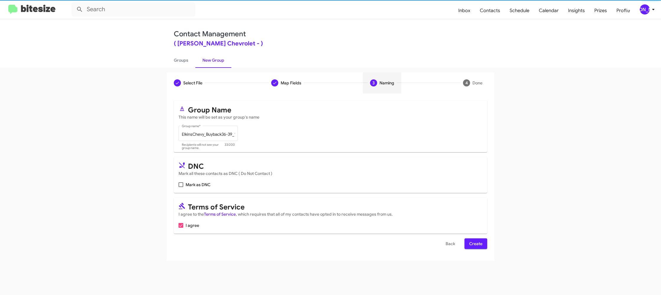
scroll to position [0, 0]
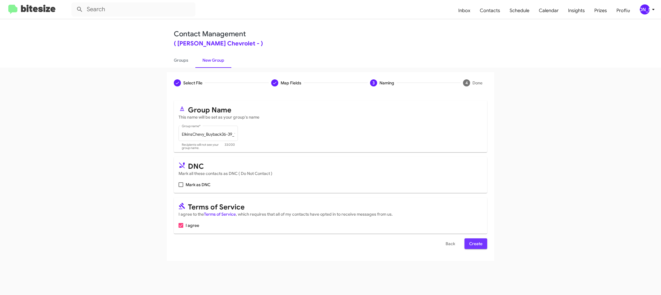
drag, startPoint x: 475, startPoint y: 242, endPoint x: 387, endPoint y: 129, distance: 143.1
click at [475, 242] on span "Create" at bounding box center [475, 243] width 13 height 11
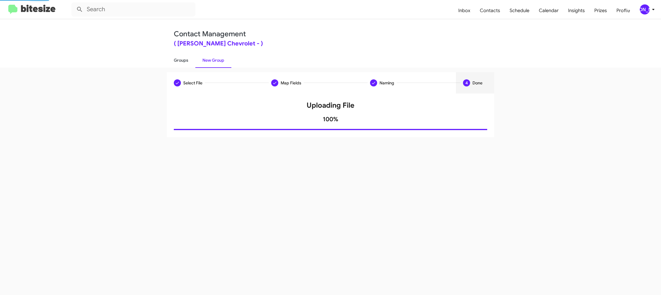
click at [180, 62] on link "Groups" at bounding box center [181, 60] width 29 height 15
type input "in:groups"
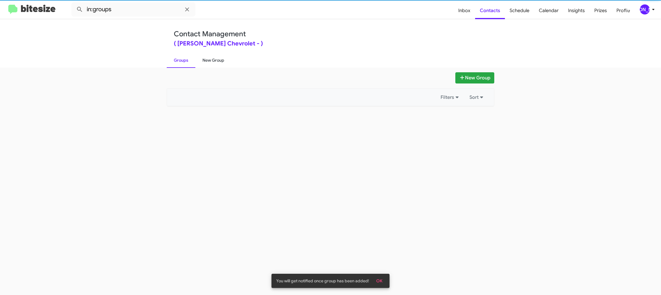
drag, startPoint x: 180, startPoint y: 62, endPoint x: 212, endPoint y: 61, distance: 32.5
click at [181, 62] on link "Groups" at bounding box center [181, 60] width 29 height 15
click at [212, 61] on link "New Group" at bounding box center [213, 60] width 36 height 15
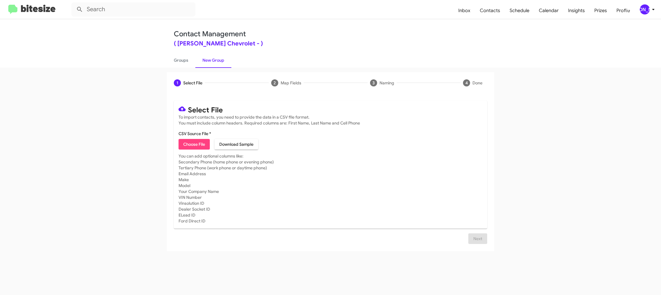
click at [191, 144] on span "Choose File" at bounding box center [194, 144] width 22 height 11
click at [647, 10] on div "[PERSON_NAME]" at bounding box center [644, 9] width 10 height 10
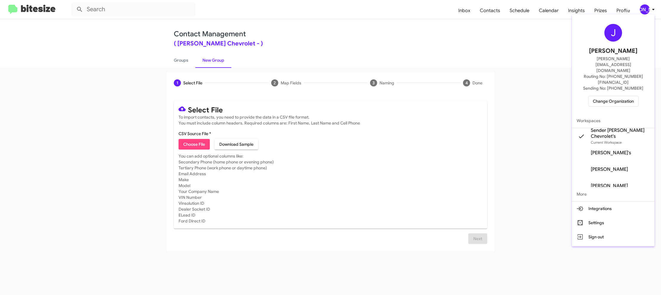
click at [647, 10] on div at bounding box center [330, 147] width 661 height 295
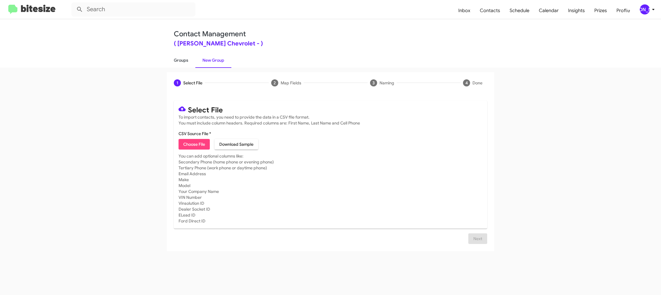
click at [183, 64] on link "Groups" at bounding box center [181, 60] width 29 height 15
type input "in:groups"
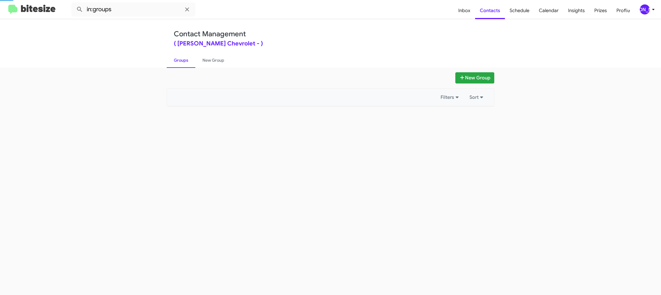
click at [183, 64] on link "Groups" at bounding box center [181, 60] width 29 height 15
click at [221, 60] on link "New Group" at bounding box center [213, 60] width 36 height 15
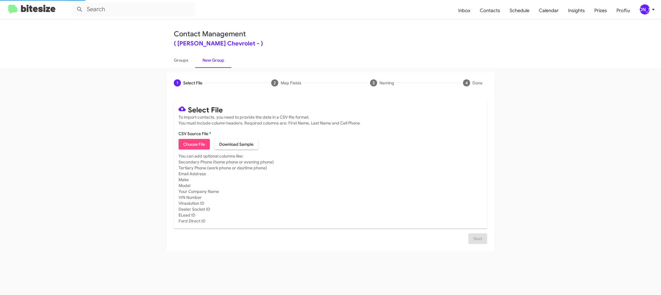
click at [221, 60] on link "New Group" at bounding box center [213, 60] width 36 height 15
click at [194, 146] on span "Choose File" at bounding box center [194, 144] width 22 height 11
type input "ElkinsChevy_Showroom_[DATE]"
click at [396, 201] on mat-card-subtitle "You can add optional columns like: Secondary Phone (home phone or evening phone…" at bounding box center [330, 188] width 304 height 71
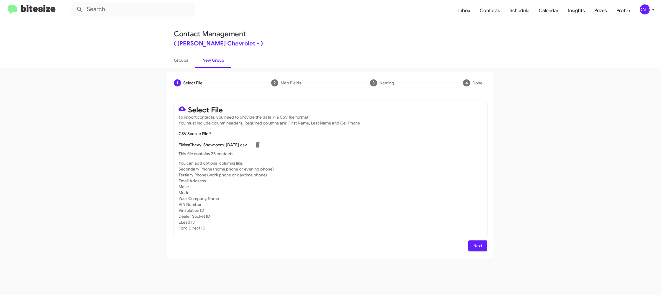
drag, startPoint x: 480, startPoint y: 249, endPoint x: 432, endPoint y: 215, distance: 58.9
click at [480, 248] on span "Next" at bounding box center [477, 245] width 9 height 11
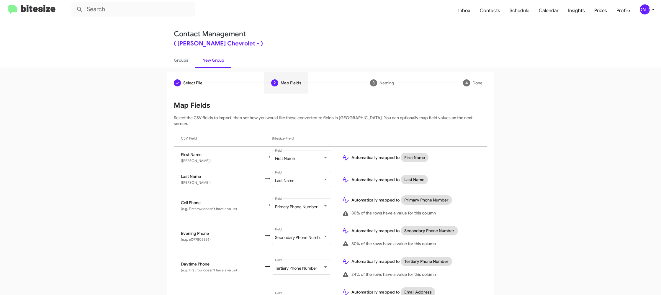
scroll to position [273, 0]
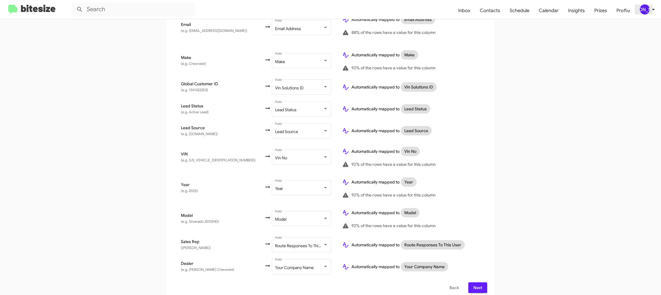
click at [642, 12] on div "[PERSON_NAME]" at bounding box center [644, 9] width 10 height 10
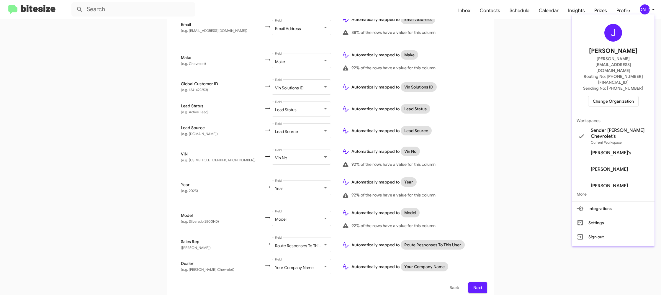
click at [642, 12] on div at bounding box center [330, 147] width 661 height 295
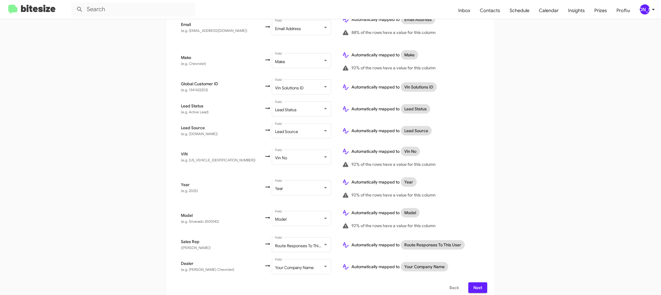
drag, startPoint x: 468, startPoint y: 282, endPoint x: 472, endPoint y: 281, distance: 4.0
click at [468, 282] on button "Next" at bounding box center [477, 287] width 19 height 11
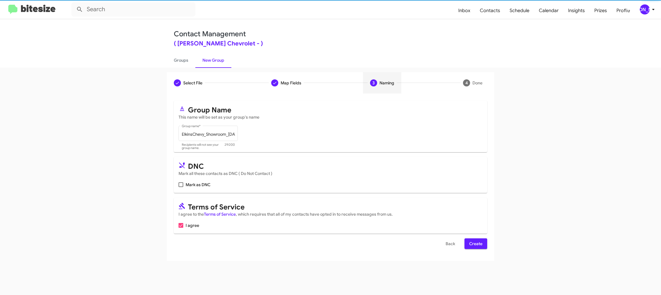
scroll to position [0, 0]
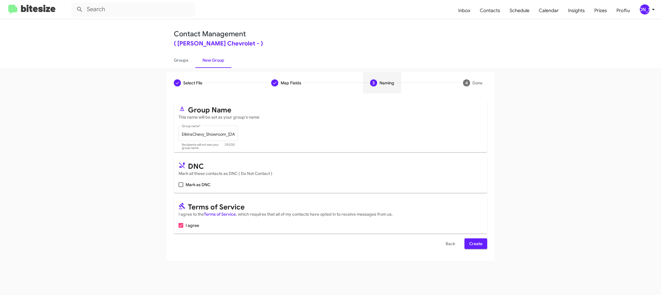
click at [471, 245] on span "Create" at bounding box center [475, 243] width 13 height 11
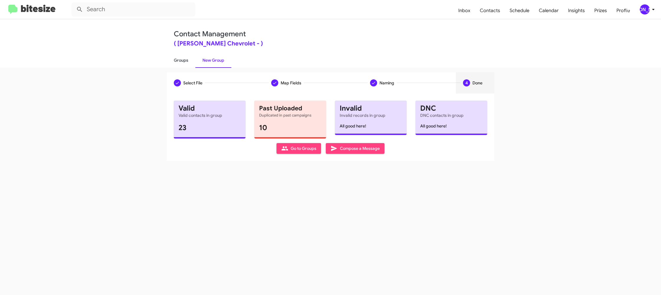
click at [183, 63] on link "Groups" at bounding box center [181, 60] width 29 height 15
type input "in:groups"
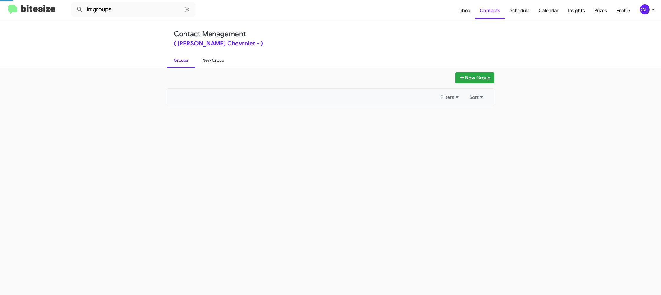
drag, startPoint x: 183, startPoint y: 63, endPoint x: 231, endPoint y: 63, distance: 47.8
click at [183, 63] on link "Groups" at bounding box center [181, 60] width 29 height 15
click at [231, 63] on link "New Group" at bounding box center [213, 60] width 36 height 15
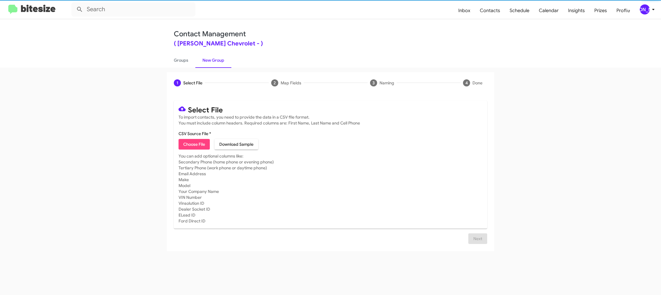
click at [647, 11] on div "[PERSON_NAME]" at bounding box center [644, 9] width 10 height 10
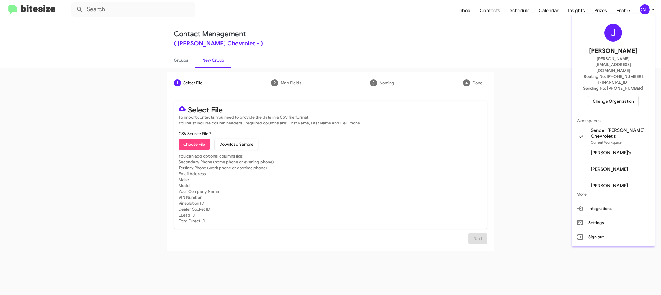
drag, startPoint x: 647, startPoint y: 11, endPoint x: 436, endPoint y: 55, distance: 216.1
click at [647, 11] on div at bounding box center [330, 147] width 661 height 295
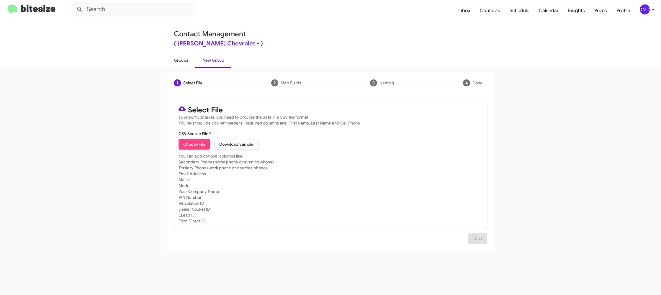
click at [179, 66] on link "Groups" at bounding box center [181, 60] width 29 height 15
type input "in:groups"
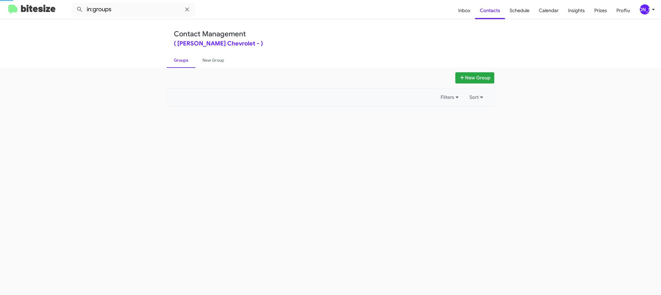
click at [179, 66] on link "Groups" at bounding box center [181, 60] width 29 height 15
drag, startPoint x: 179, startPoint y: 66, endPoint x: 186, endPoint y: 64, distance: 6.8
click at [181, 65] on link "Groups" at bounding box center [181, 60] width 29 height 15
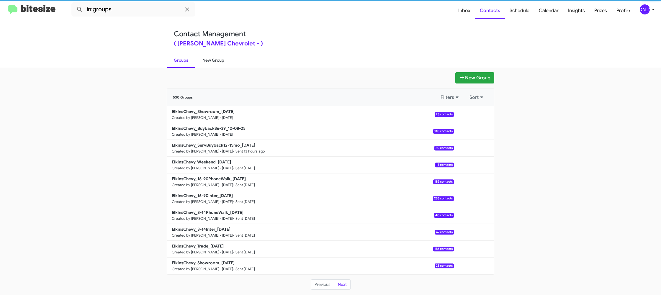
click at [214, 61] on link "New Group" at bounding box center [213, 60] width 36 height 15
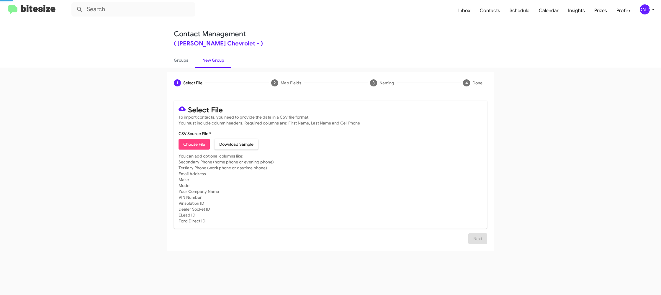
drag, startPoint x: 214, startPoint y: 61, endPoint x: 186, endPoint y: 127, distance: 72.2
click at [214, 61] on link "New Group" at bounding box center [213, 60] width 36 height 15
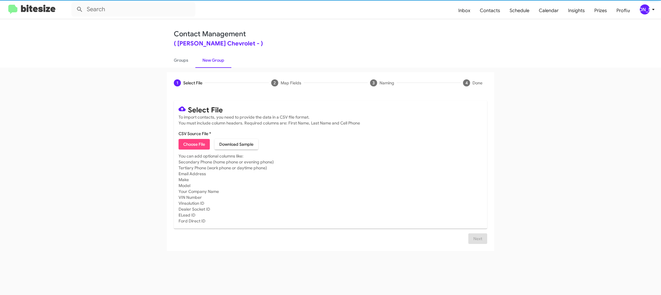
click at [190, 140] on span "Choose File" at bounding box center [194, 144] width 22 height 11
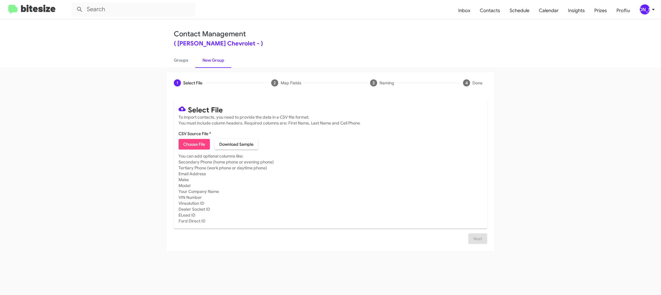
type input "ElkinsChevy_Trade_[DATE]"
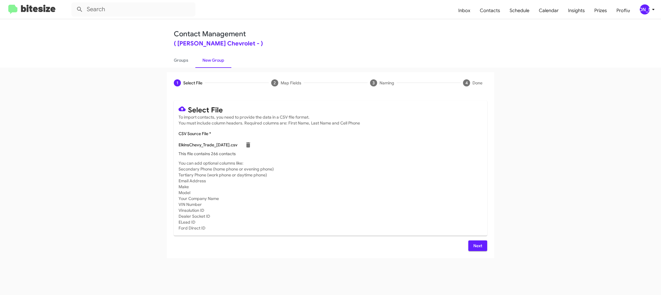
click at [323, 160] on mat-card-subtitle "You can add optional columns like: Secondary Phone (home phone or evening phone…" at bounding box center [330, 195] width 304 height 71
click at [478, 249] on span "Next" at bounding box center [477, 245] width 9 height 11
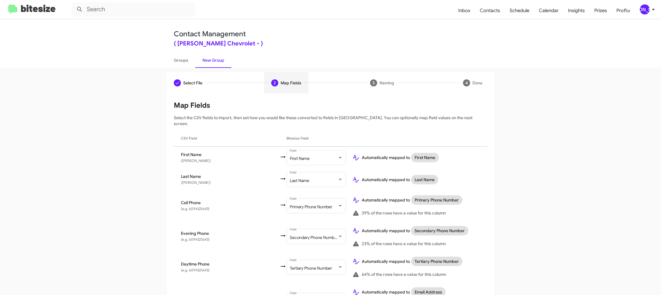
click at [647, 12] on div "[PERSON_NAME]" at bounding box center [644, 9] width 10 height 10
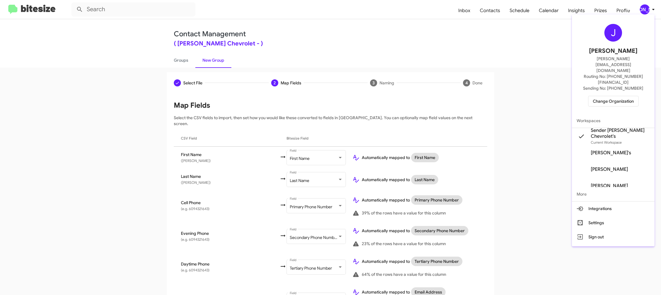
drag, startPoint x: 647, startPoint y: 11, endPoint x: 642, endPoint y: 10, distance: 5.1
click at [646, 10] on div at bounding box center [330, 147] width 661 height 295
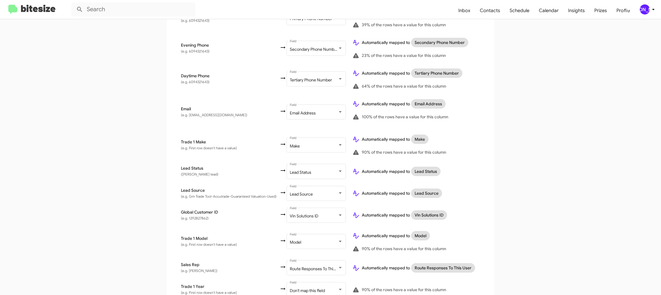
scroll to position [233, 0]
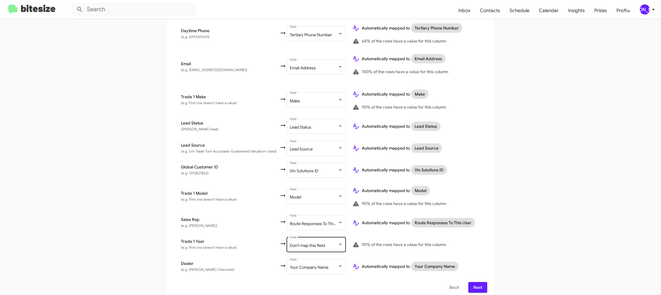
click at [319, 243] on span "Don't map this field" at bounding box center [307, 245] width 35 height 5
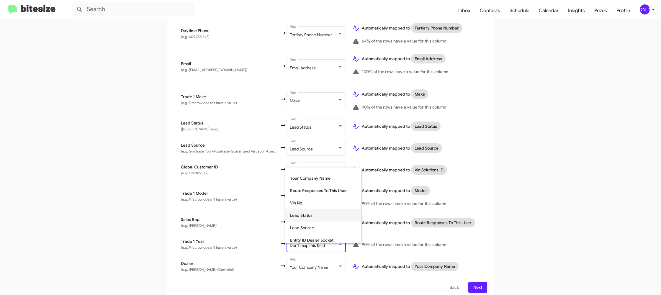
scroll to position [222, 0]
click at [310, 223] on span "Year" at bounding box center [323, 224] width 66 height 12
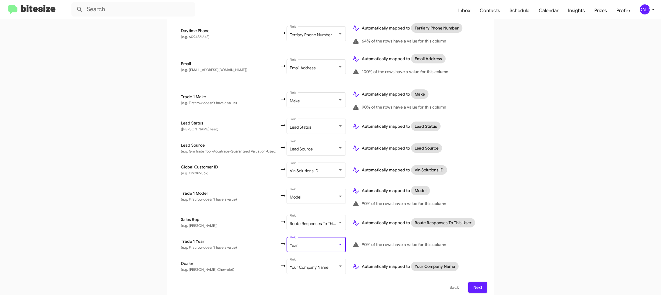
click at [515, 216] on app-new-group "Select File 2 Map Fields 3 Naming 4 Done Select File To import contacts, you ne…" at bounding box center [330, 69] width 661 height 461
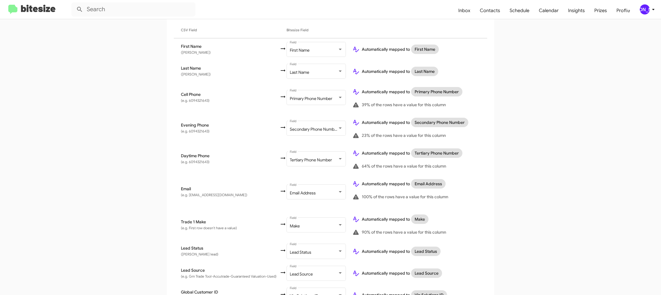
scroll to position [233, 0]
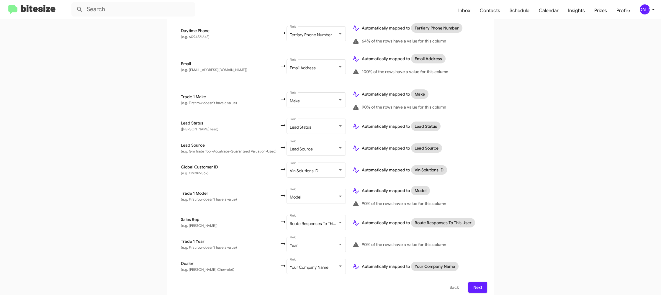
click at [646, 9] on div "[PERSON_NAME]" at bounding box center [644, 9] width 10 height 10
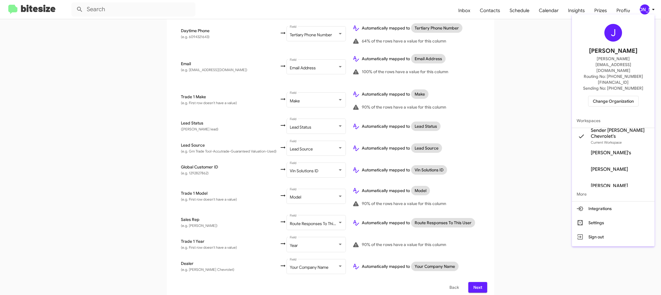
drag, startPoint x: 646, startPoint y: 9, endPoint x: 640, endPoint y: 9, distance: 5.9
click at [646, 9] on div at bounding box center [330, 147] width 661 height 295
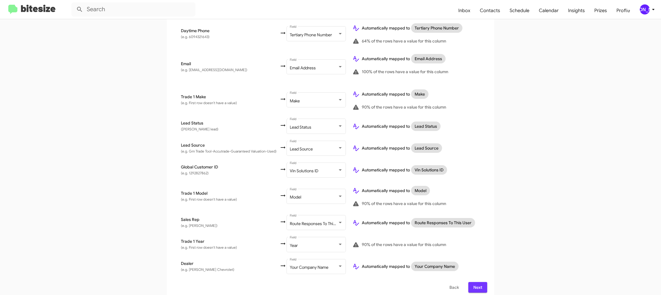
click at [479, 282] on span "Next" at bounding box center [477, 287] width 9 height 11
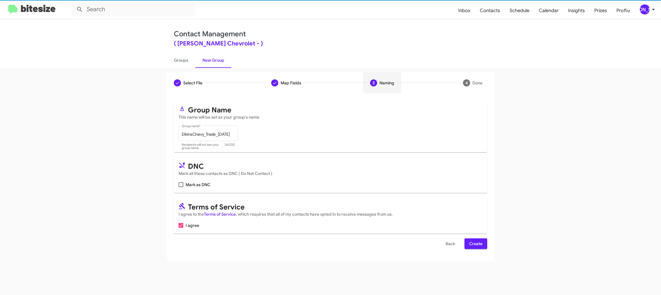
scroll to position [0, 0]
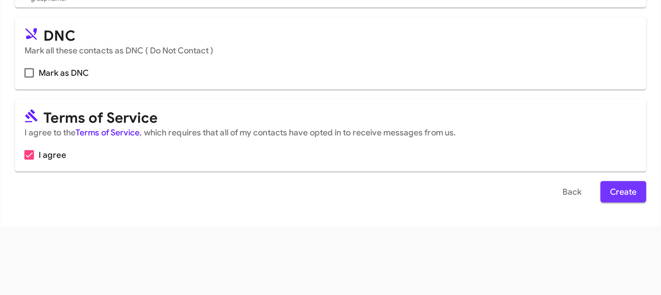
click at [470, 248] on span "Create" at bounding box center [475, 243] width 13 height 11
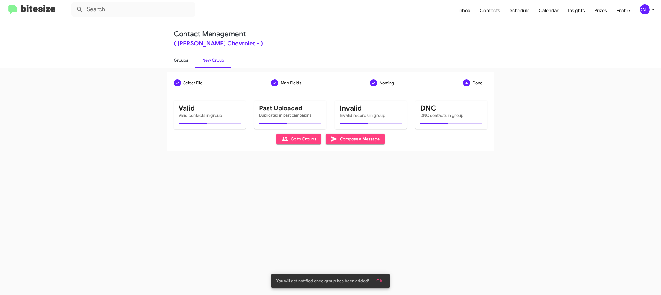
drag, startPoint x: 179, startPoint y: 67, endPoint x: 181, endPoint y: 64, distance: 3.1
click at [179, 67] on link "Groups" at bounding box center [181, 60] width 29 height 15
type input "in:groups"
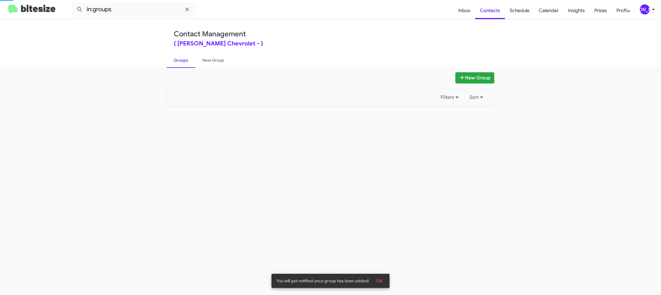
click at [181, 64] on link "Groups" at bounding box center [181, 60] width 29 height 15
drag, startPoint x: 181, startPoint y: 64, endPoint x: 192, endPoint y: 61, distance: 11.4
click at [181, 63] on link "Groups" at bounding box center [181, 60] width 29 height 15
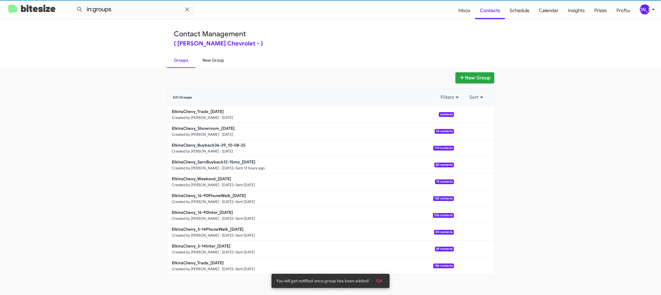
click at [214, 61] on link "New Group" at bounding box center [213, 60] width 36 height 15
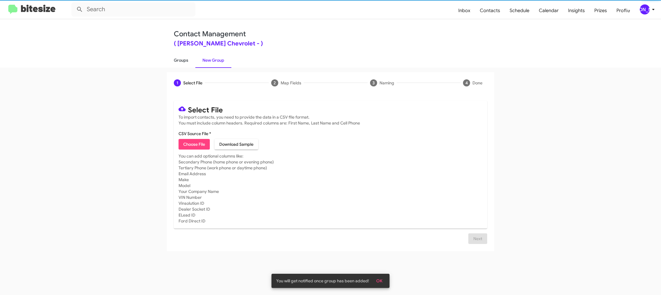
click at [178, 63] on link "Groups" at bounding box center [181, 60] width 29 height 15
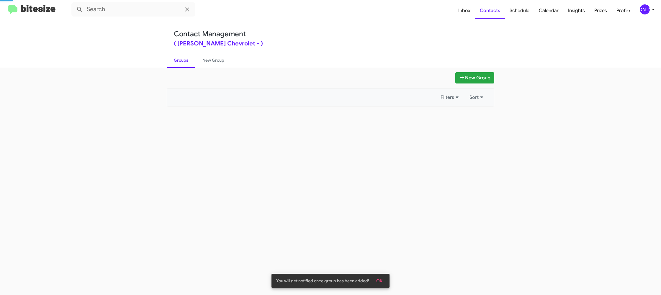
type input "in:groups"
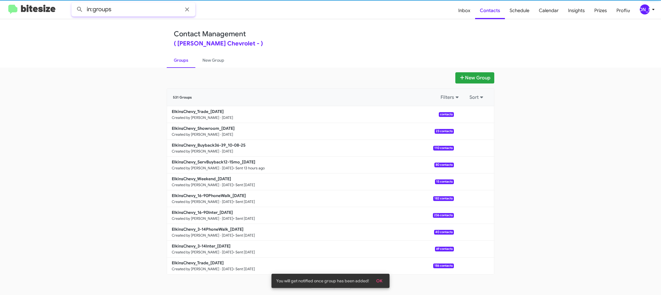
click at [141, 11] on input "in:groups" at bounding box center [133, 9] width 124 height 14
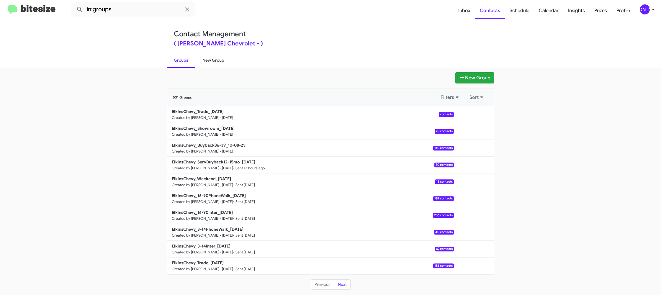
click at [211, 66] on link "New Group" at bounding box center [213, 60] width 36 height 15
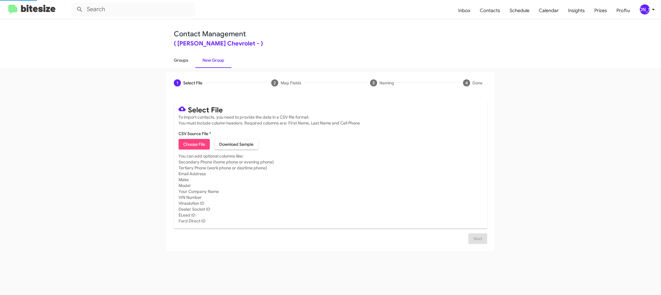
click at [191, 65] on link "Groups" at bounding box center [181, 60] width 29 height 15
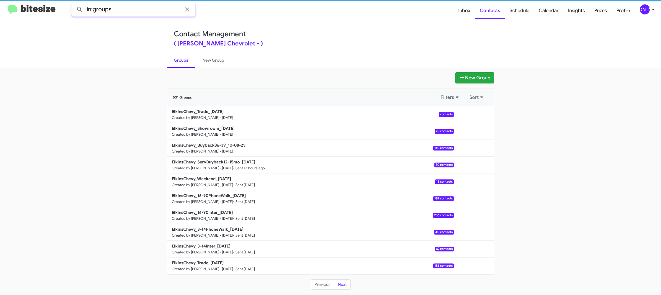
click at [134, 9] on input "in:groups" at bounding box center [133, 9] width 124 height 14
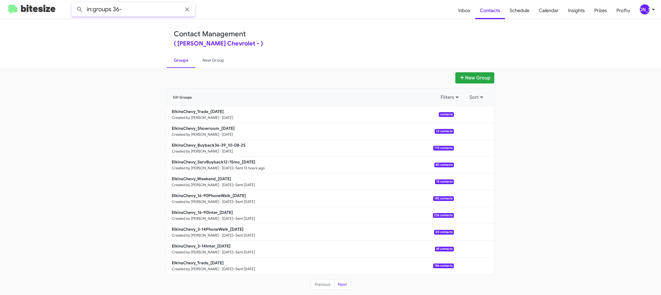
click at [74, 4] on button at bounding box center [80, 10] width 12 height 12
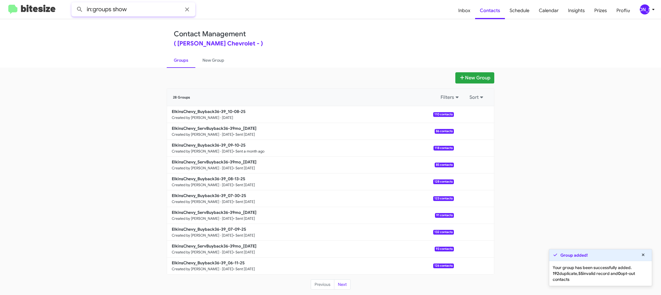
type input "in:groups show"
click at [74, 4] on button at bounding box center [80, 10] width 12 height 12
click at [213, 57] on link "New Group" at bounding box center [213, 60] width 36 height 15
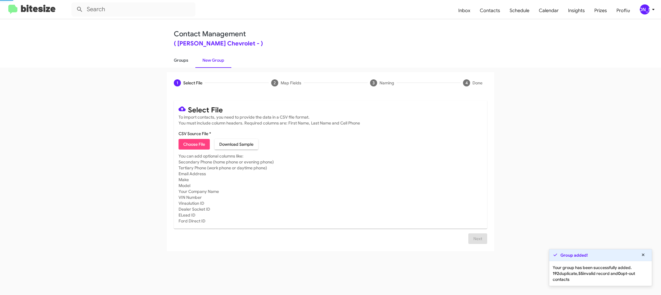
click at [192, 58] on link "Groups" at bounding box center [181, 60] width 29 height 15
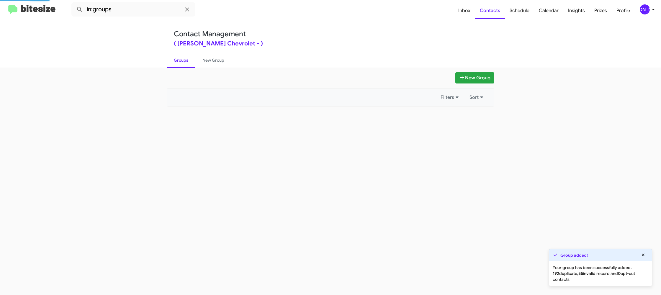
click at [192, 58] on link "Groups" at bounding box center [181, 60] width 29 height 15
drag, startPoint x: 192, startPoint y: 58, endPoint x: 141, endPoint y: 29, distance: 59.3
click at [192, 58] on link "Groups" at bounding box center [181, 60] width 29 height 15
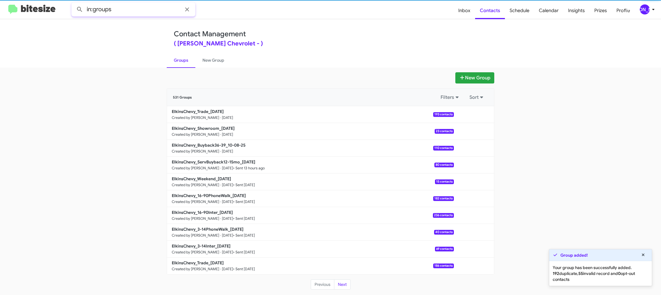
click at [137, 12] on input "in:groups" at bounding box center [133, 9] width 124 height 14
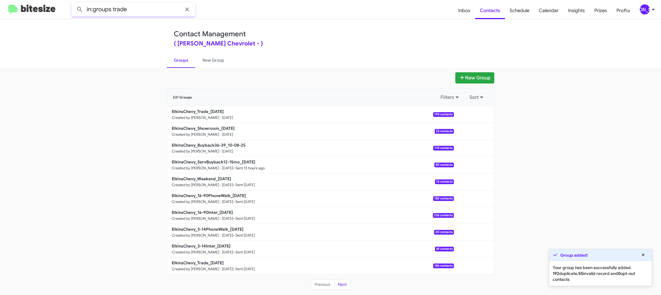
type input "in:groups trade"
click at [74, 4] on button at bounding box center [80, 10] width 12 height 12
click at [200, 57] on link "New Group" at bounding box center [213, 60] width 36 height 15
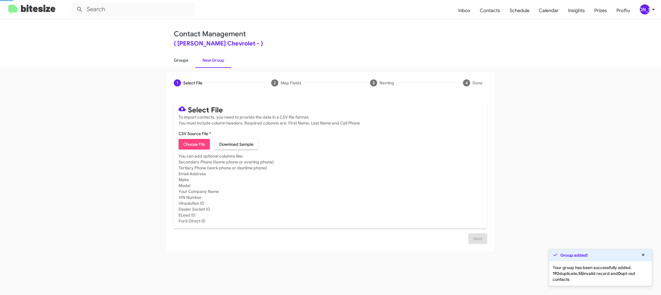
click at [186, 58] on link "Groups" at bounding box center [181, 60] width 29 height 15
type input "in:groups"
click at [186, 58] on link "Groups" at bounding box center [181, 60] width 29 height 15
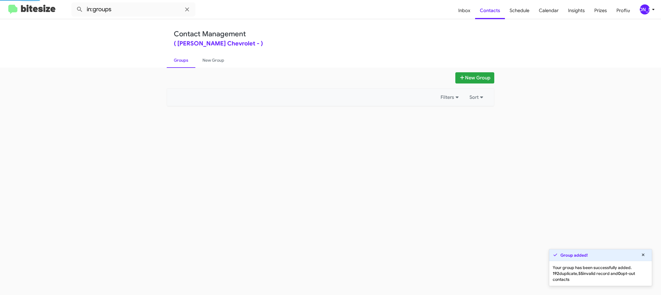
drag, startPoint x: 186, startPoint y: 58, endPoint x: 519, endPoint y: 160, distance: 348.6
click at [201, 59] on ul "Groups New Group" at bounding box center [330, 60] width 327 height 15
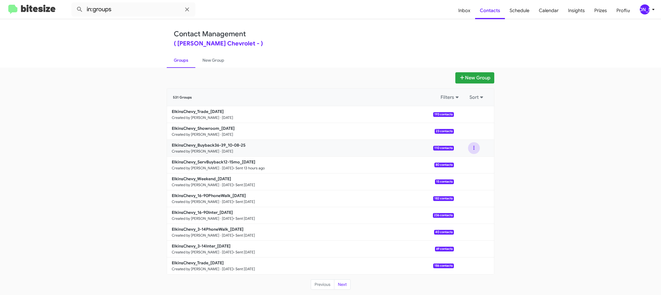
click at [473, 150] on button at bounding box center [474, 148] width 12 height 12
click at [467, 161] on button "View contacts" at bounding box center [455, 164] width 47 height 14
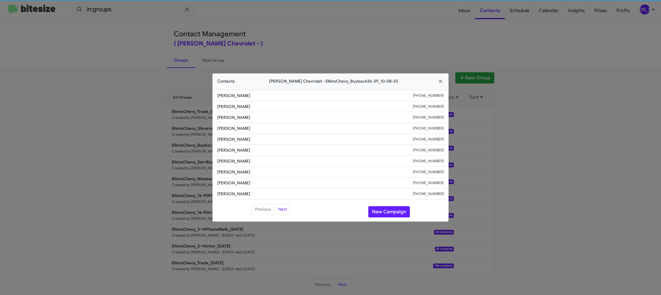
click at [225, 143] on li "[PERSON_NAME] [PHONE_NUMBER]" at bounding box center [330, 139] width 236 height 11
copy span "[PERSON_NAME]"
drag, startPoint x: 314, startPoint y: 11, endPoint x: 340, endPoint y: 31, distance: 32.4
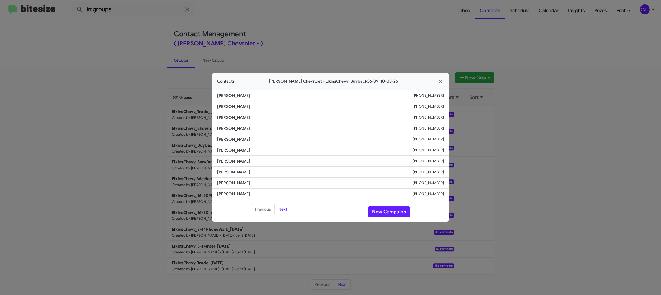
click at [314, 12] on modal-container "Contacts [PERSON_NAME] Chevrolet - ElkinsChevy_Buyback36-39_10-08-25 [PERSON_NA…" at bounding box center [330, 147] width 661 height 295
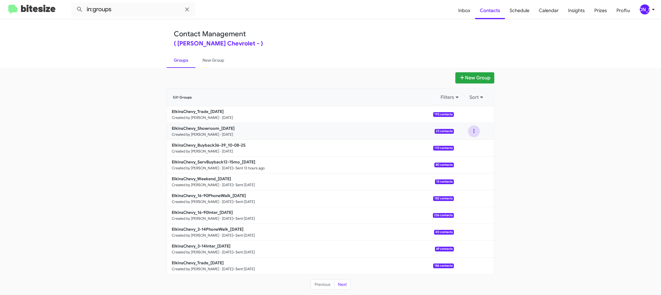
click at [473, 132] on button at bounding box center [474, 131] width 12 height 12
drag, startPoint x: 471, startPoint y: 134, endPoint x: 467, endPoint y: 142, distance: 8.7
click at [467, 142] on button "View contacts" at bounding box center [455, 147] width 47 height 14
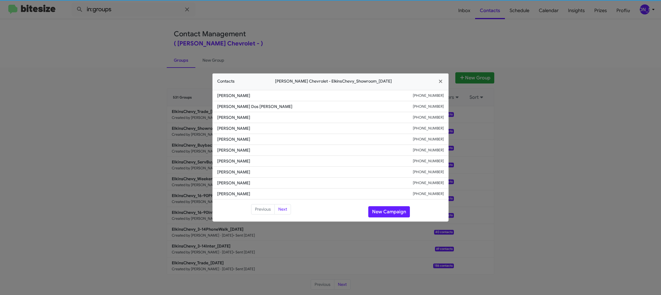
click at [232, 151] on span "[PERSON_NAME]" at bounding box center [315, 150] width 196 height 6
copy span "[PERSON_NAME]"
drag, startPoint x: 296, startPoint y: 31, endPoint x: 398, endPoint y: 85, distance: 115.0
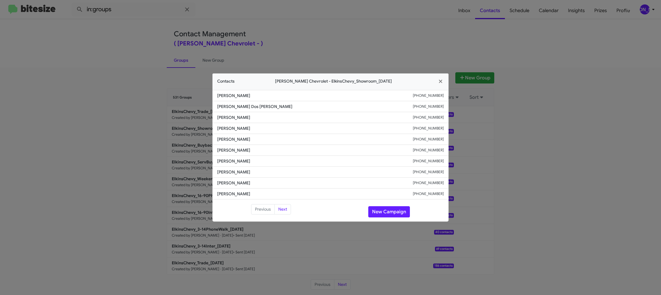
click at [296, 31] on modal-container "Contacts [PERSON_NAME] Chevrolet - ElkinsChevy_Showroom_[DATE] [PERSON_NAME] [P…" at bounding box center [330, 147] width 661 height 295
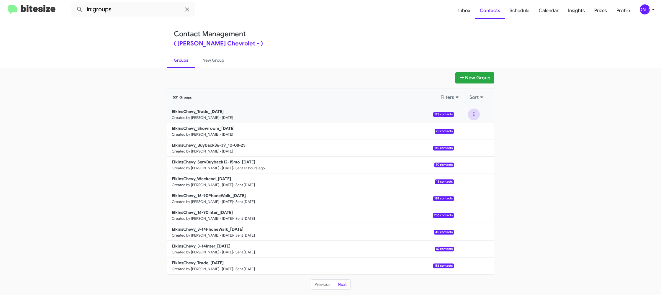
drag, startPoint x: 470, startPoint y: 116, endPoint x: 467, endPoint y: 120, distance: 5.4
click at [470, 116] on button at bounding box center [474, 115] width 12 height 12
click at [467, 124] on button "View contacts" at bounding box center [455, 130] width 47 height 14
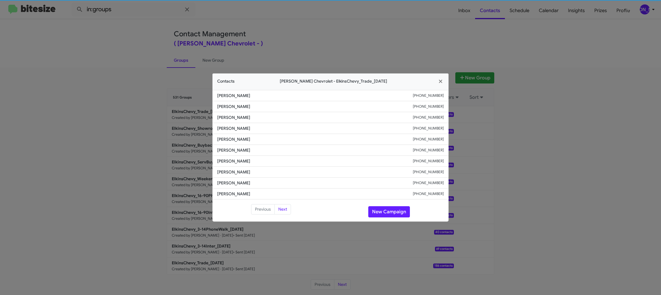
click at [225, 147] on li "[PERSON_NAME] [PHONE_NUMBER]" at bounding box center [330, 150] width 236 height 11
drag, startPoint x: 225, startPoint y: 147, endPoint x: 231, endPoint y: 136, distance: 12.3
click at [225, 144] on ul "[PERSON_NAME] [PHONE_NUMBER] [PERSON_NAME] [PHONE_NUMBER] [PERSON_NAME] [PHONE_…" at bounding box center [330, 144] width 236 height 109
click at [231, 136] on span "[PERSON_NAME]" at bounding box center [315, 139] width 196 height 6
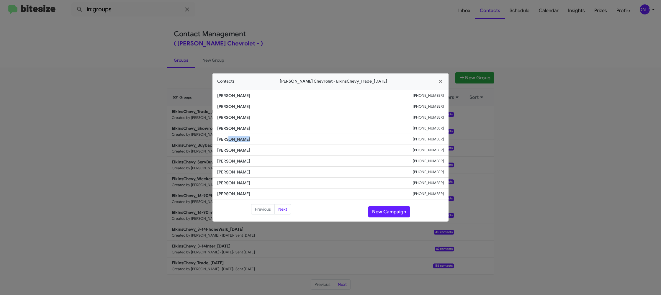
click at [231, 136] on span "[PERSON_NAME]" at bounding box center [315, 139] width 196 height 6
drag, startPoint x: 170, startPoint y: 59, endPoint x: 171, endPoint y: 65, distance: 5.5
click at [170, 59] on modal-container "Contacts [PERSON_NAME] Chevrolet - ElkinsChevy_Trade_[DATE] [PERSON_NAME] [PHON…" at bounding box center [330, 147] width 661 height 295
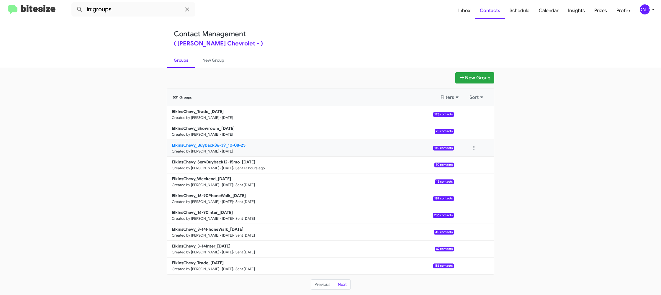
click at [215, 145] on b "ElkinsChevy_Buyback36-39_10-08-25" at bounding box center [209, 144] width 74 height 5
drag, startPoint x: 215, startPoint y: 145, endPoint x: 197, endPoint y: 117, distance: 33.2
click at [215, 143] on b "ElkinsChevy_Buyback36-39_10-08-25" at bounding box center [209, 144] width 74 height 5
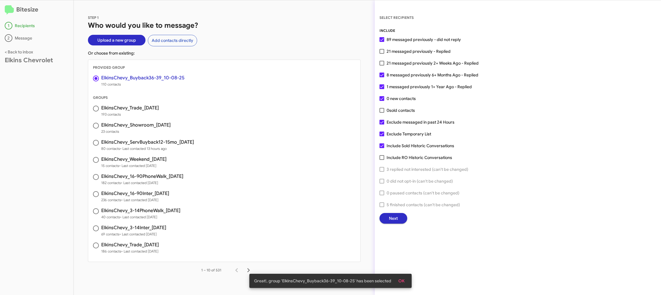
click at [394, 218] on span "Next" at bounding box center [393, 218] width 9 height 11
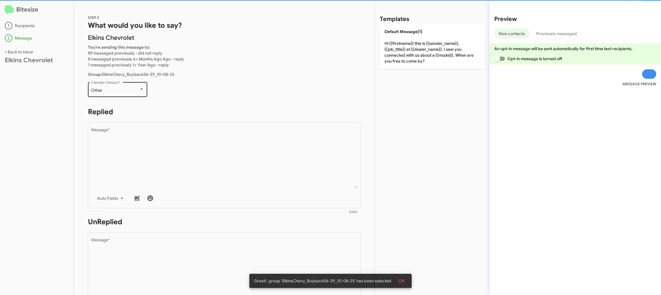
click at [127, 88] on div "Other Campaign Category *" at bounding box center [117, 89] width 53 height 16
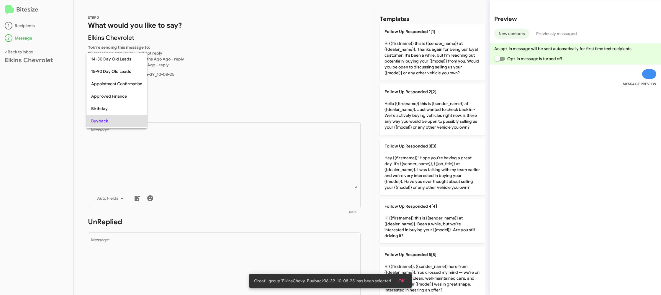
scroll to position [30, 0]
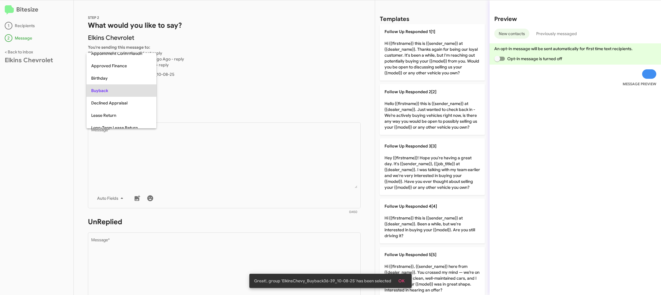
click at [214, 155] on div at bounding box center [330, 147] width 661 height 295
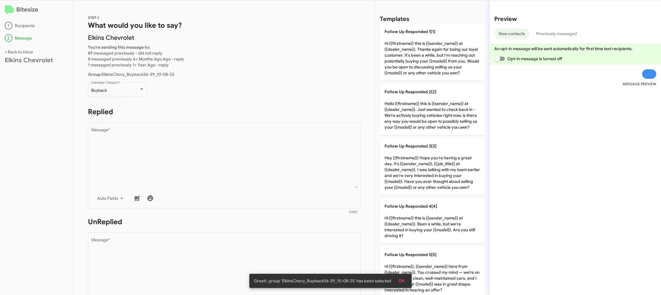
click at [214, 155] on textarea "Message *" at bounding box center [224, 158] width 266 height 60
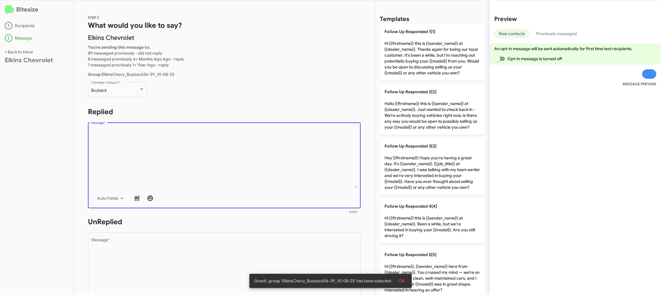
click at [214, 155] on textarea "Message *" at bounding box center [224, 158] width 266 height 60
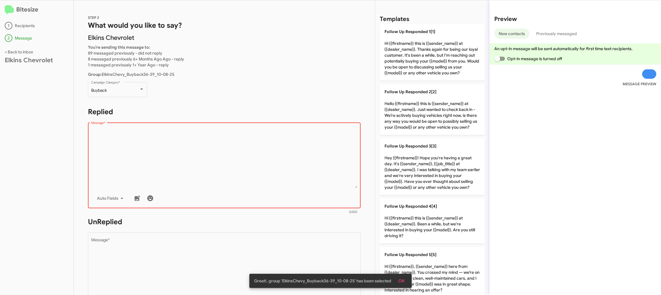
click at [320, 160] on textarea "Message *" at bounding box center [224, 158] width 266 height 60
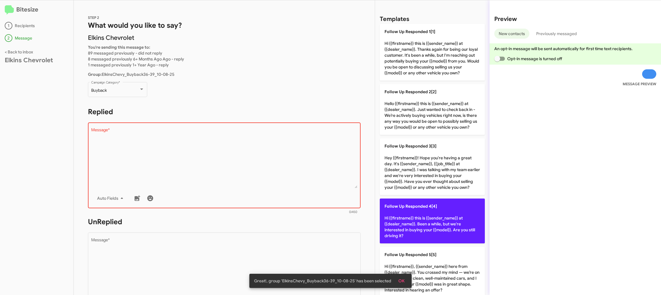
drag, startPoint x: 414, startPoint y: 210, endPoint x: 403, endPoint y: 214, distance: 11.1
click at [411, 210] on p "Follow Up Responded 4[4] Hi {{firstname}} this is {{sender_name}} at {{dealer_n…" at bounding box center [432, 220] width 105 height 45
type textarea "Hi {{firstname}} this is {{sender_name}} at {{dealer_name}}. Been a while, but …"
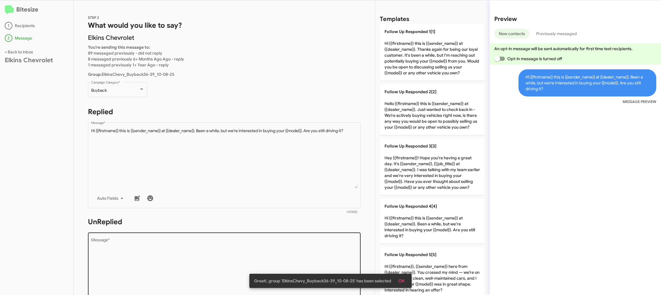
click at [335, 241] on textarea "Message *" at bounding box center [224, 268] width 266 height 60
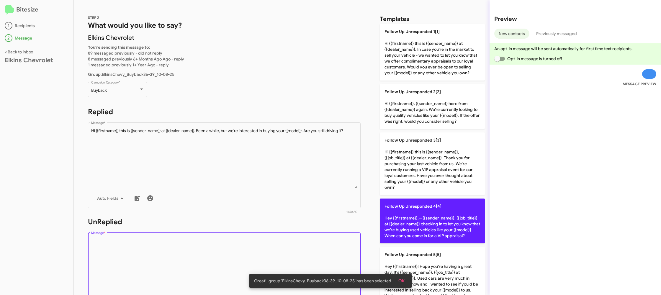
drag, startPoint x: 335, startPoint y: 241, endPoint x: 383, endPoint y: 194, distance: 67.2
click at [336, 237] on div "Drop image here to insert Auto Fields Message *" at bounding box center [224, 274] width 266 height 87
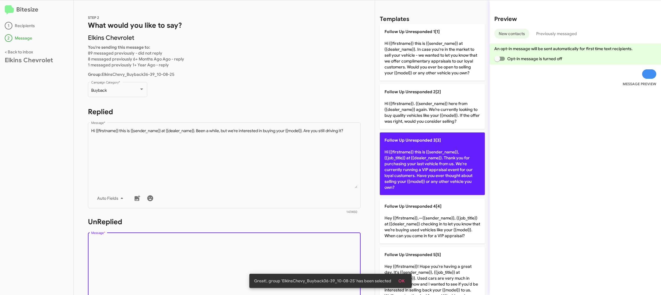
scroll to position [187, 0]
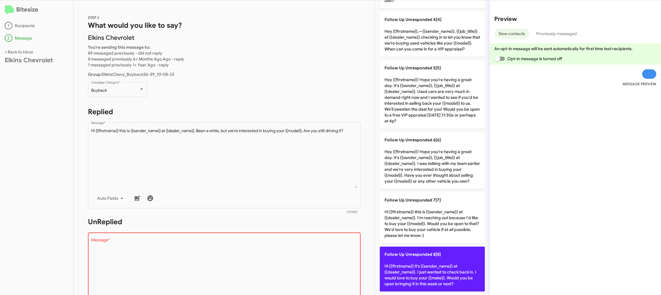
drag, startPoint x: 419, startPoint y: 253, endPoint x: 408, endPoint y: 245, distance: 13.9
click at [419, 252] on span "Follow Up Unresponded 8[8]" at bounding box center [412, 254] width 56 height 5
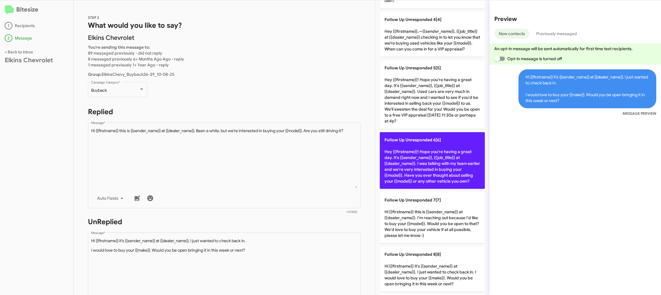
scroll to position [0, 0]
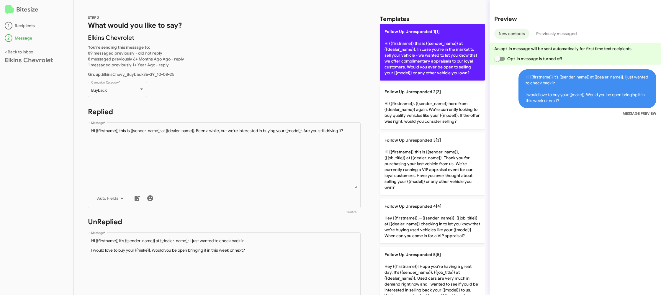
click at [417, 60] on p "Follow Up Unresponded 1[1] Hi {{firstname}} this is {{sender_name}} at {{dealer…" at bounding box center [432, 52] width 105 height 57
type textarea "Hi {{firstname}} this is {{sender_name}} at {{dealer_name}}. In case you're in …"
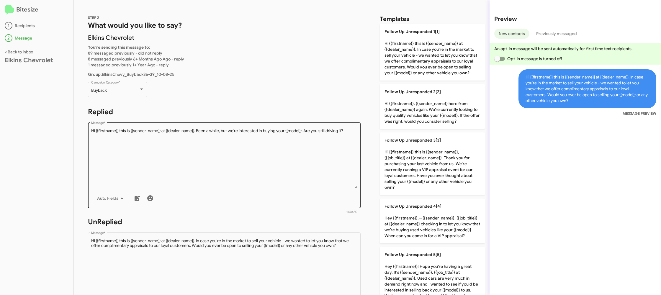
scroll to position [106, 0]
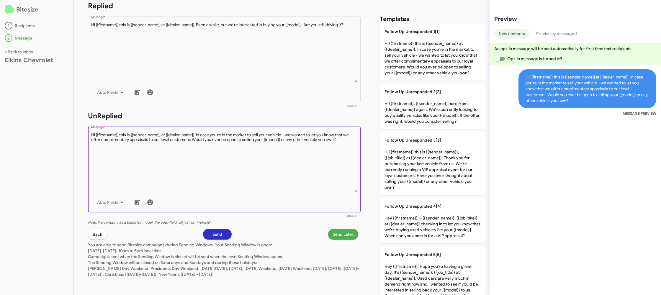
click at [265, 186] on textarea "Message *" at bounding box center [224, 162] width 266 height 60
click at [265, 187] on textarea "Message *" at bounding box center [224, 162] width 266 height 60
drag, startPoint x: 265, startPoint y: 187, endPoint x: 231, endPoint y: 136, distance: 61.0
click at [258, 177] on textarea "Message *" at bounding box center [224, 162] width 266 height 60
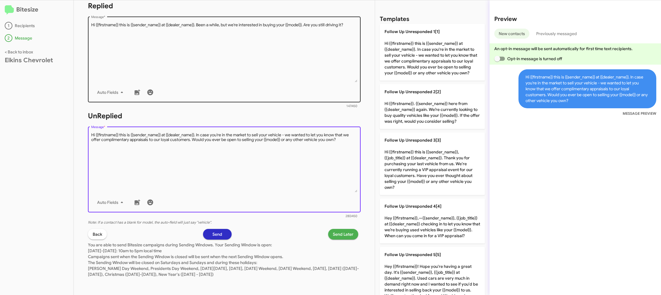
click at [254, 77] on textarea "Message *" at bounding box center [224, 52] width 266 height 60
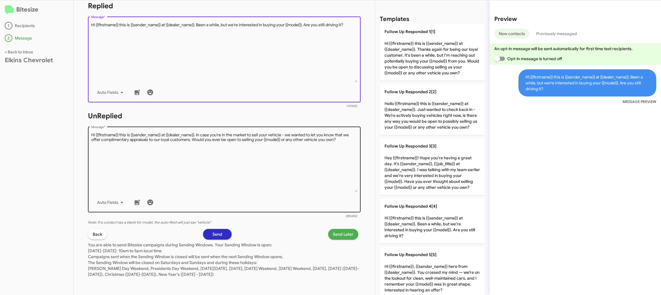
drag, startPoint x: 428, startPoint y: 222, endPoint x: 260, endPoint y: 192, distance: 170.1
click at [415, 219] on p "Follow Up Responded 4[4] Hi {{firstname}} this is {{sender_name}} at {{dealer_n…" at bounding box center [432, 220] width 105 height 45
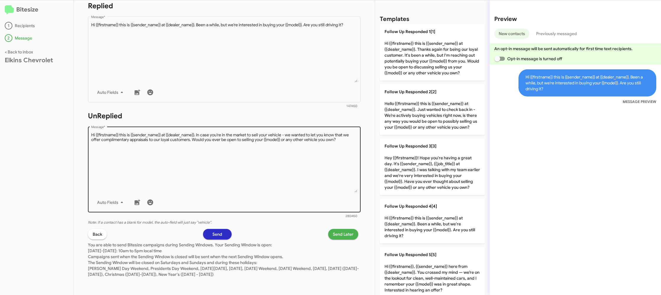
click at [247, 188] on textarea "Message *" at bounding box center [224, 162] width 266 height 60
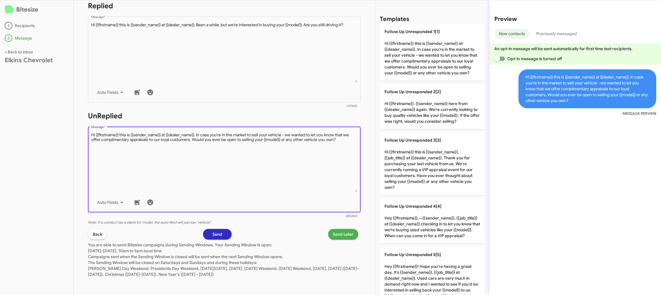
click at [247, 188] on textarea "Message *" at bounding box center [224, 162] width 266 height 60
click at [256, 175] on textarea "Message *" at bounding box center [224, 162] width 266 height 60
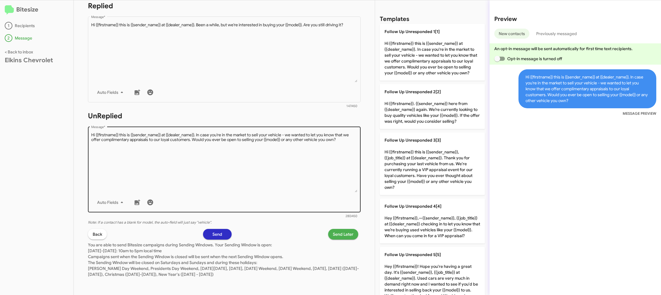
drag, startPoint x: 388, startPoint y: 61, endPoint x: 340, endPoint y: 202, distance: 149.0
click at [385, 63] on p "Follow Up Unresponded 1[1] Hi {{firstname}} this is {{sender_name}} at {{dealer…" at bounding box center [432, 52] width 105 height 57
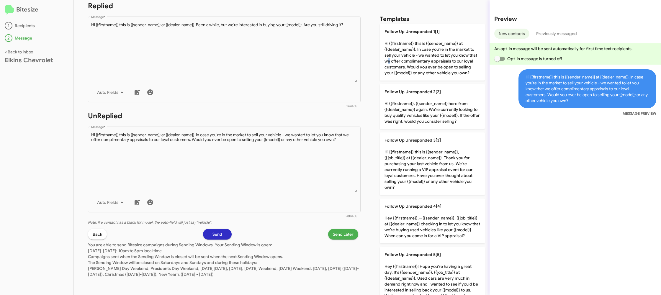
click at [347, 230] on span "Send Later" at bounding box center [343, 234] width 21 height 11
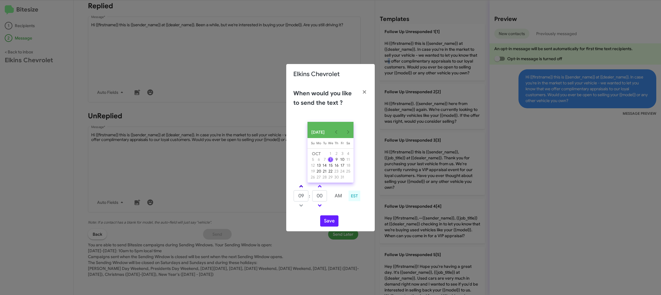
drag, startPoint x: 299, startPoint y: 186, endPoint x: 303, endPoint y: 189, distance: 5.3
click at [300, 187] on link at bounding box center [301, 186] width 10 height 7
type input "10"
click at [322, 196] on input "00" at bounding box center [319, 195] width 15 height 11
type input "07"
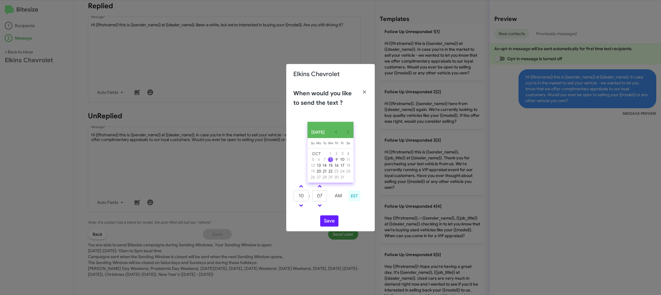
drag, startPoint x: 336, startPoint y: 211, endPoint x: 334, endPoint y: 214, distance: 3.7
click at [335, 211] on div "10 : 07 AM EST" at bounding box center [330, 197] width 83 height 28
drag, startPoint x: 332, startPoint y: 220, endPoint x: 347, endPoint y: 207, distance: 19.4
click at [332, 220] on button "Save" at bounding box center [329, 220] width 18 height 11
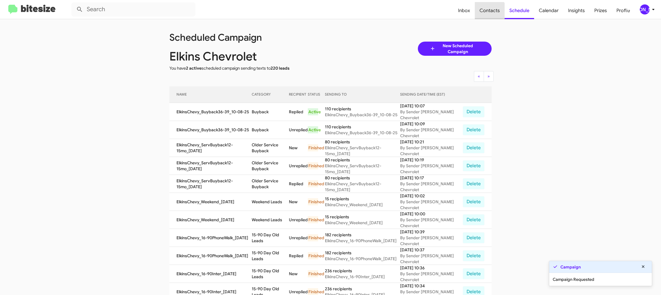
click at [489, 18] on span "Contacts" at bounding box center [490, 10] width 30 height 17
type input "in:groups"
click at [489, 18] on span "Contacts" at bounding box center [490, 10] width 30 height 17
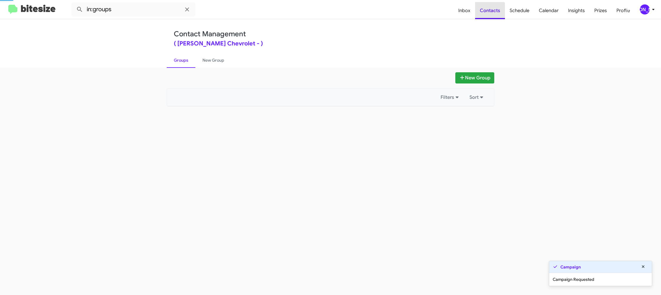
drag, startPoint x: 489, startPoint y: 18, endPoint x: 309, endPoint y: 97, distance: 196.9
click at [488, 17] on span "Contacts" at bounding box center [490, 10] width 30 height 17
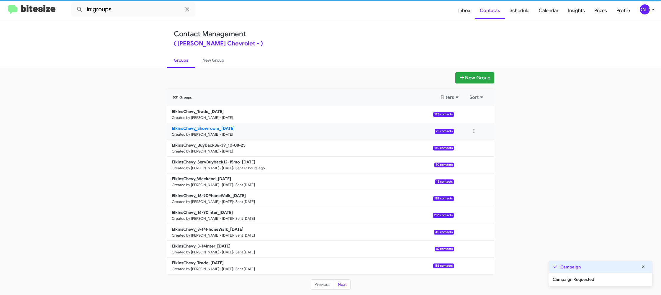
click at [223, 129] on b "ElkinsChevy_Showroom_[DATE]" at bounding box center [203, 128] width 63 height 5
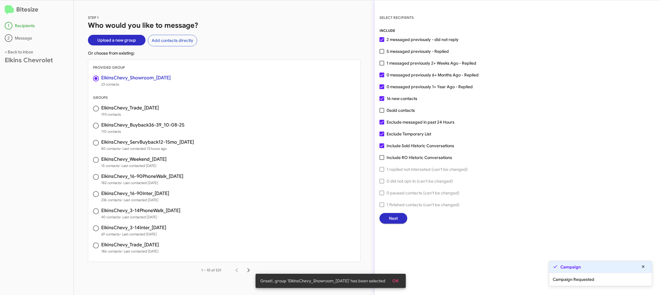
click at [391, 52] on span "5 messaged previously - Replied" at bounding box center [417, 51] width 62 height 7
click at [382, 54] on input "5 messaged previously - Replied" at bounding box center [381, 54] width 0 height 0
checkbox input "true"
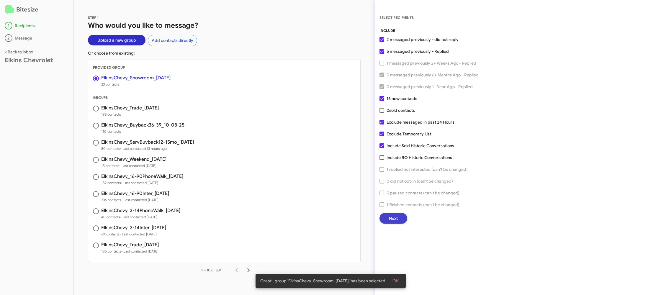
click at [396, 220] on span "Next" at bounding box center [393, 218] width 9 height 11
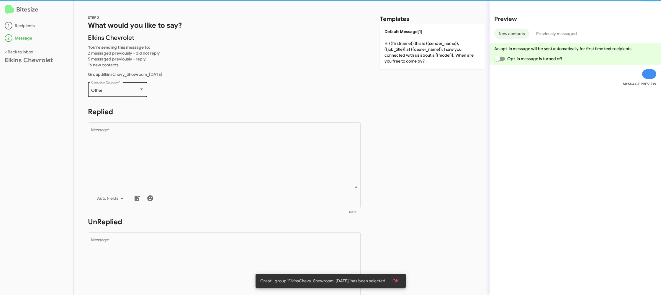
drag, startPoint x: 135, startPoint y: 97, endPoint x: 135, endPoint y: 90, distance: 7.7
click at [135, 97] on div "Other Campaign Category *" at bounding box center [117, 92] width 59 height 21
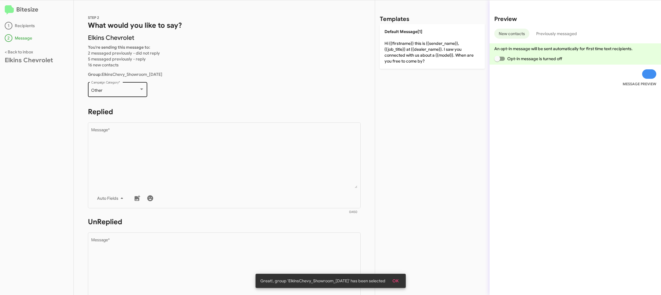
click at [135, 90] on div "Other" at bounding box center [115, 90] width 48 height 5
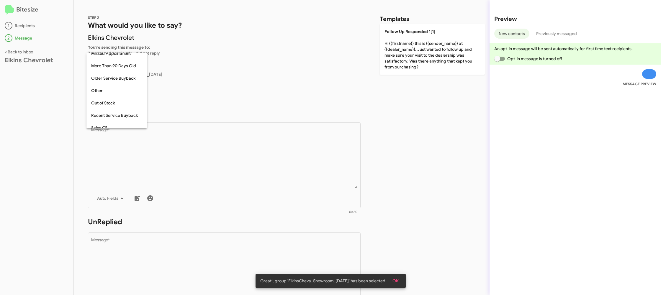
scroll to position [160, 0]
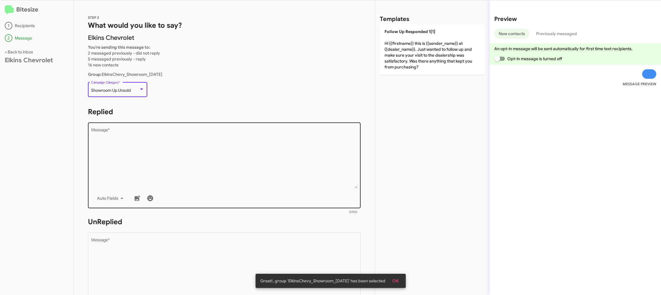
click at [230, 128] on div "Drop image here to insert Auto Fields Message *" at bounding box center [224, 164] width 266 height 87
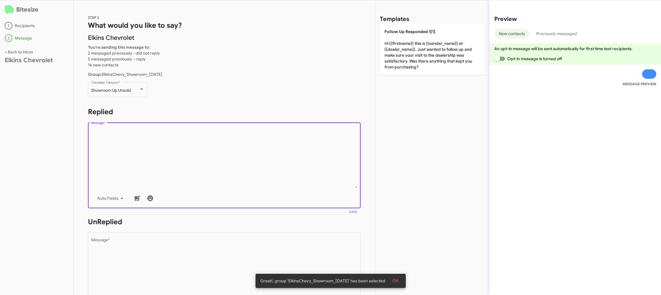
drag, startPoint x: 396, startPoint y: 48, endPoint x: 299, endPoint y: 278, distance: 249.8
click at [396, 48] on p "Follow Up Responded 1[1] Hi {{firstname}} this is {{sender_name}} at {{dealer_n…" at bounding box center [432, 49] width 105 height 51
type textarea "Hi {{firstname}} this is {{sender_name}} at {{dealer_name}}. Just wanted to fol…"
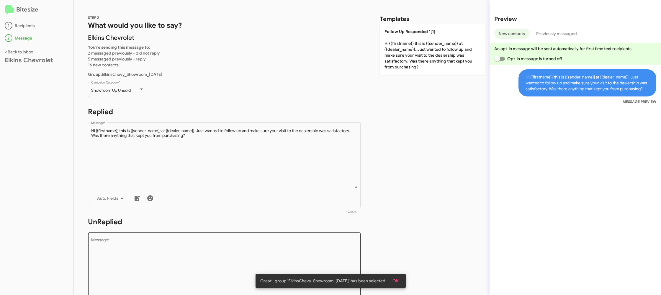
click at [287, 246] on textarea "Message *" at bounding box center [224, 268] width 266 height 60
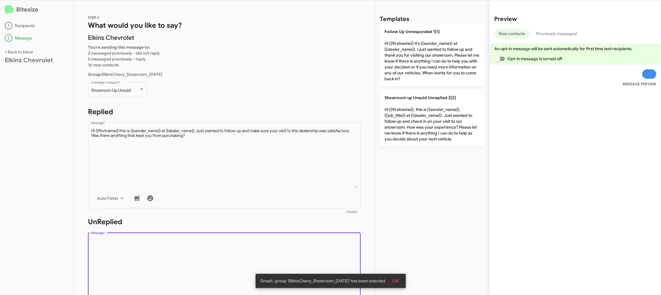
click at [287, 247] on textarea "Message *" at bounding box center [224, 268] width 266 height 60
drag, startPoint x: 431, startPoint y: 63, endPoint x: 371, endPoint y: 29, distance: 69.0
click at [430, 63] on p "Follow Up Unresponded 1[1] Hi {{firstname}} it's {{sender_name}} at {{dealer_na…" at bounding box center [432, 55] width 105 height 63
type textarea "Hi {{firstname}} it's {{sender_name}} at {{dealer_name}}. I just wanted to foll…"
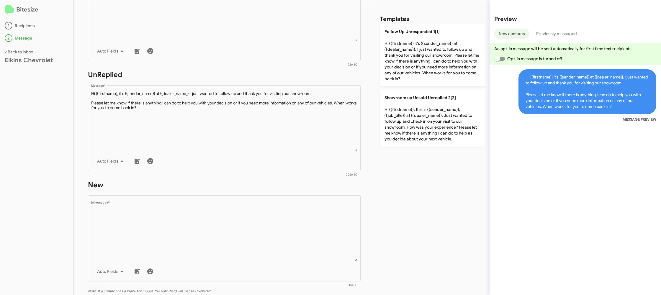
scroll to position [216, 0]
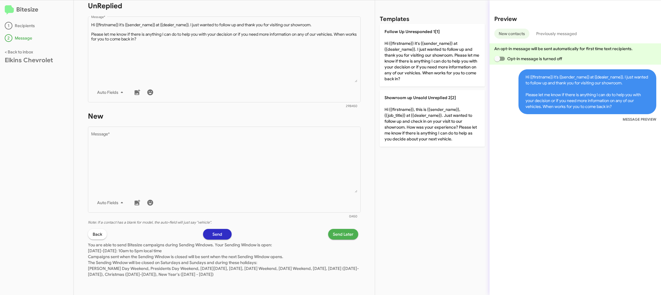
click at [342, 237] on span "Send Later" at bounding box center [343, 234] width 21 height 11
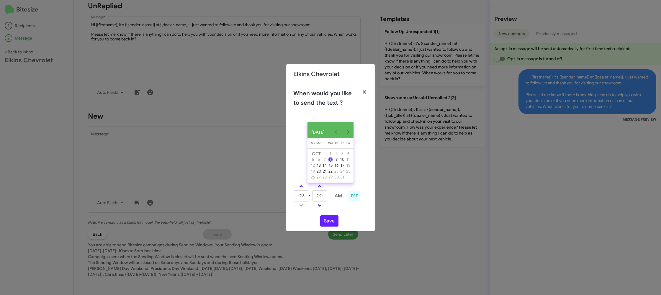
click at [365, 88] on fa-icon "button" at bounding box center [364, 92] width 7 height 9
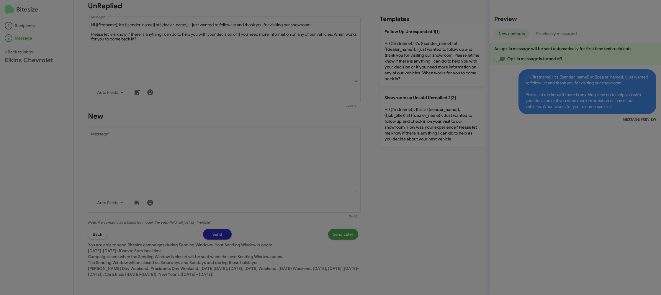
drag, startPoint x: 251, startPoint y: 136, endPoint x: 239, endPoint y: 143, distance: 13.9
click at [248, 137] on modal-container "[PERSON_NAME] Chevrolet When would you like to send the text ? [DATE] [DATE] Su…" at bounding box center [330, 147] width 661 height 295
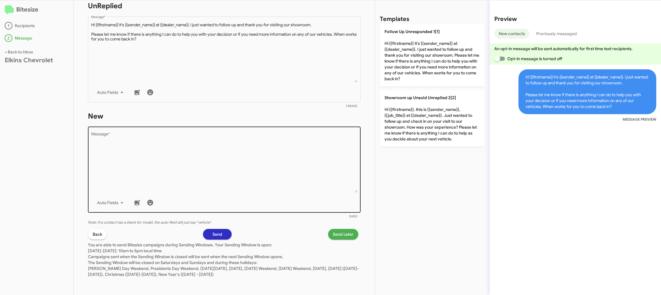
click at [238, 144] on modal-container "[PERSON_NAME] Chevrolet When would you like to send the text ? [DATE] [DATE] Su…" at bounding box center [330, 147] width 661 height 295
click at [275, 153] on textarea "Message *" at bounding box center [224, 162] width 266 height 60
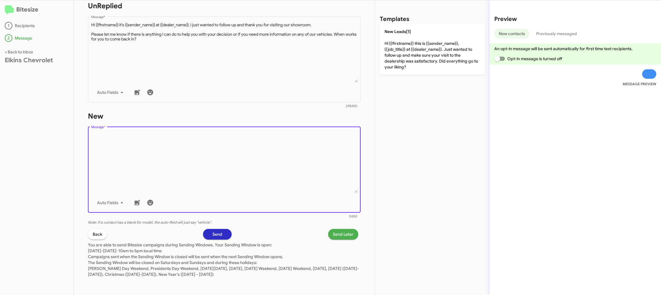
drag, startPoint x: 409, startPoint y: 47, endPoint x: 362, endPoint y: 193, distance: 153.1
click at [409, 48] on p "New Leads[1] Hi {{firstname}} this is {{sender_name}}, {{job_title}} at {{deale…" at bounding box center [432, 49] width 105 height 51
type textarea "Hi {{firstname}} this is {{sender_name}}, {{job_title}} at {{dealer_name}}. Jus…"
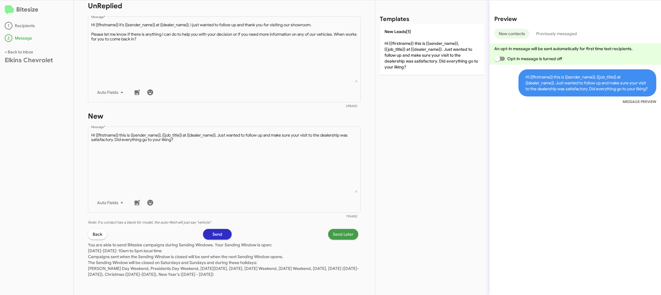
click at [343, 233] on span "Send Later" at bounding box center [343, 234] width 21 height 11
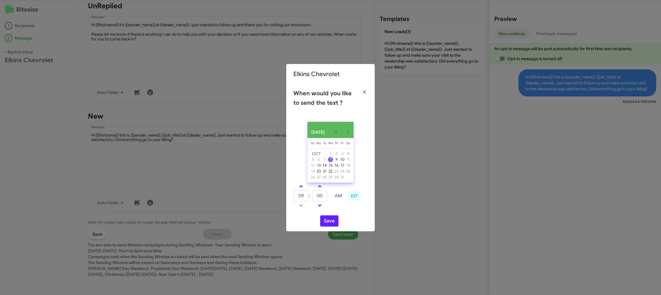
drag, startPoint x: 301, startPoint y: 189, endPoint x: 307, endPoint y: 198, distance: 10.9
click at [301, 189] on span at bounding box center [301, 187] width 4 height 4
type input "10"
click at [332, 225] on button "Save" at bounding box center [329, 220] width 18 height 11
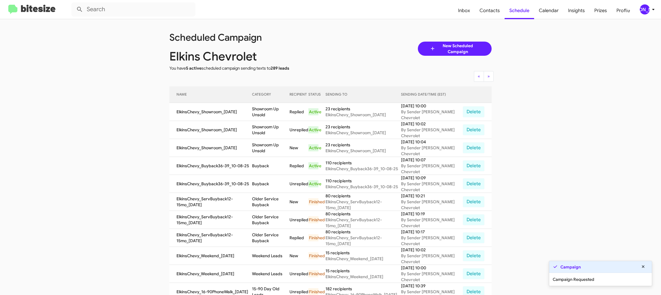
click at [493, 21] on div "Scheduled Campaign [PERSON_NAME] Chevrolet You have 5 active scheduled campaign…" at bounding box center [330, 244] width 336 height 451
click at [493, 17] on span "Contacts" at bounding box center [490, 10] width 30 height 17
type input "in:groups"
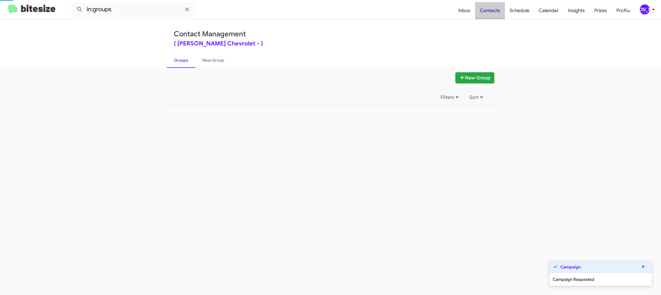
click at [493, 17] on span "Contacts" at bounding box center [490, 10] width 30 height 17
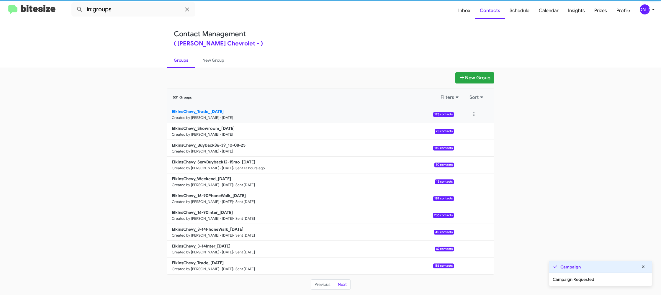
click at [227, 114] on link "ElkinsChevy_Trade_[DATE] Created by [PERSON_NAME] · [DATE] 193 contacts" at bounding box center [310, 114] width 287 height 17
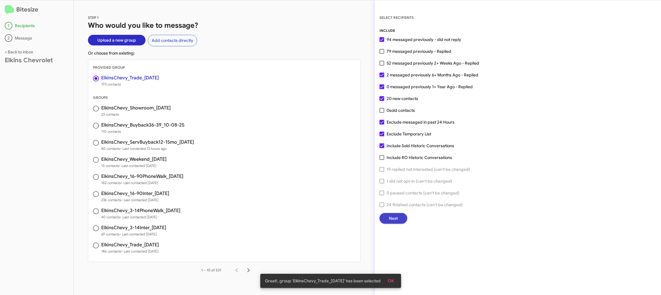
click at [398, 221] on button "Next" at bounding box center [393, 218] width 28 height 11
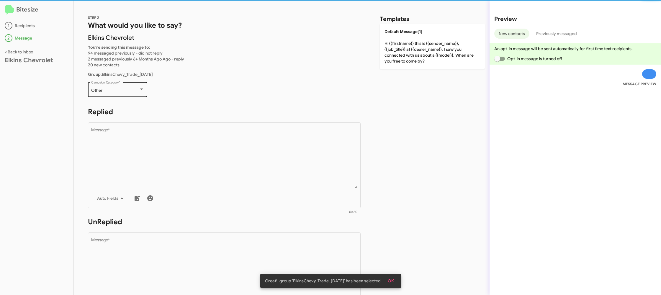
click at [124, 96] on div "Other Campaign Category *" at bounding box center [117, 89] width 53 height 16
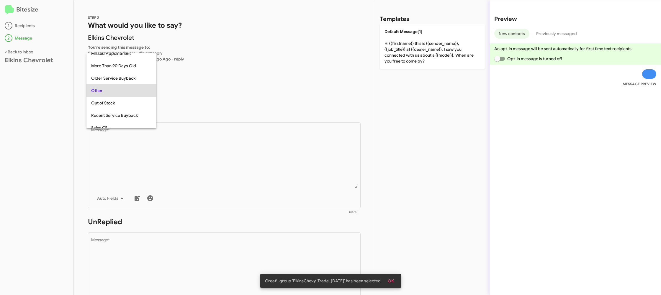
scroll to position [209, 0]
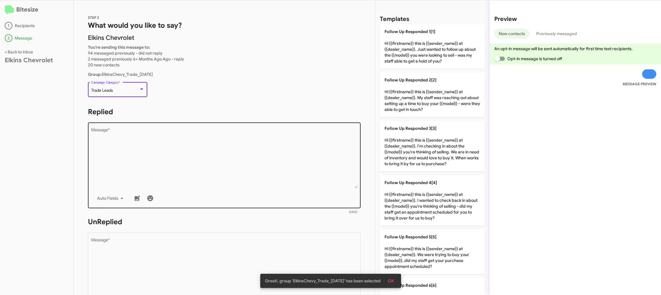
drag, startPoint x: 180, startPoint y: 172, endPoint x: 261, endPoint y: 144, distance: 86.0
click at [180, 172] on textarea "Message *" at bounding box center [224, 158] width 266 height 60
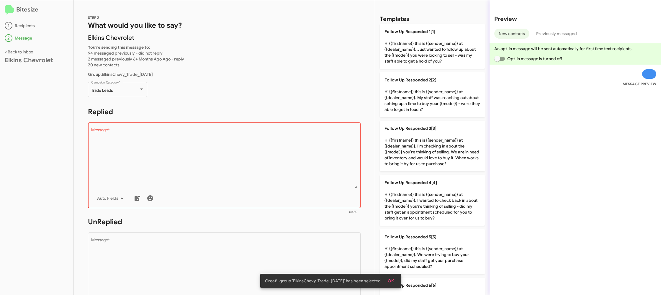
drag, startPoint x: 427, startPoint y: 97, endPoint x: 236, endPoint y: 221, distance: 227.5
click at [424, 100] on p "Follow Up Responded 2[2] Hi {{firstname}} this is {{sender_name}} at {{dealer_n…" at bounding box center [432, 94] width 105 height 45
type textarea "Hi {{firstname}} this is {{sender_name}} at {{dealer_name}}. My staff was reach…"
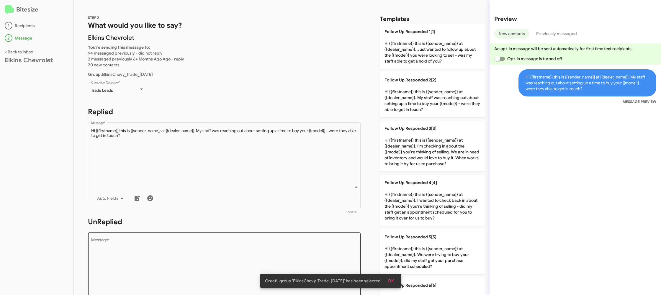
click at [232, 245] on textarea "Message *" at bounding box center [224, 268] width 266 height 60
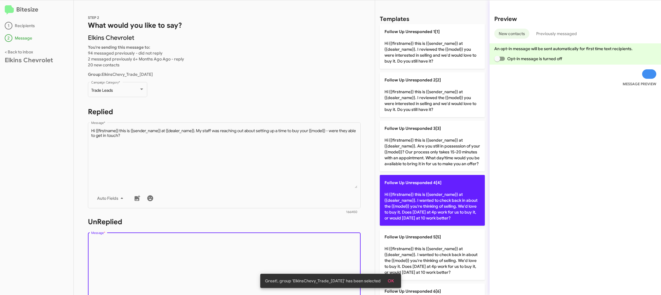
drag, startPoint x: 232, startPoint y: 245, endPoint x: 395, endPoint y: 209, distance: 166.6
click at [235, 244] on textarea "Message *" at bounding box center [224, 268] width 266 height 60
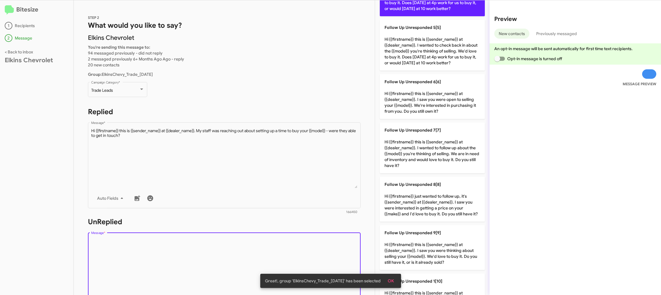
scroll to position [242, 0]
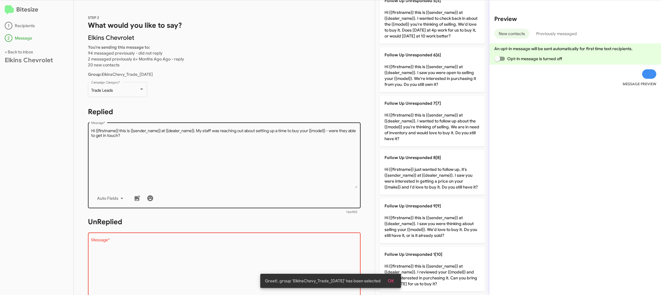
drag, startPoint x: 419, startPoint y: 69, endPoint x: 289, endPoint y: 147, distance: 151.2
click at [418, 69] on p "Follow Up Unresponded 6[6] Hi {{firstname}} this is {{sender_name}} at {{dealer…" at bounding box center [432, 69] width 105 height 45
type textarea "Hi {{firstname}} this is {{sender_name}} at {{dealer_name}}. I saw you were ope…"
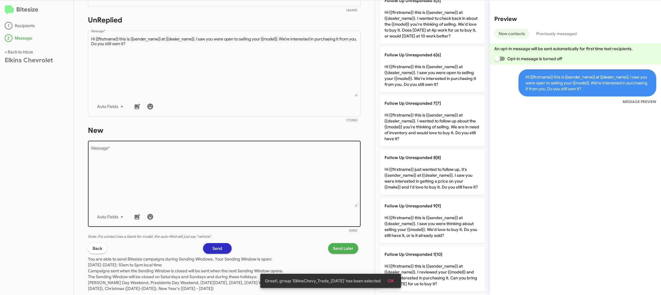
scroll to position [216, 0]
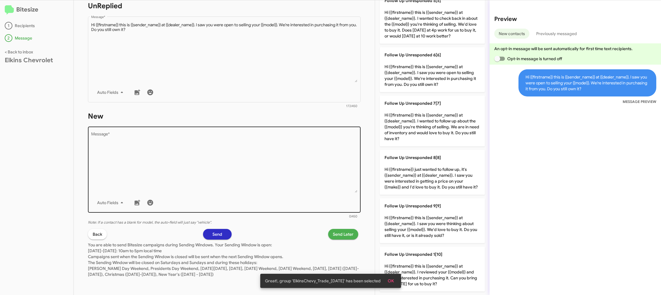
click at [289, 180] on textarea "Message *" at bounding box center [224, 162] width 266 height 60
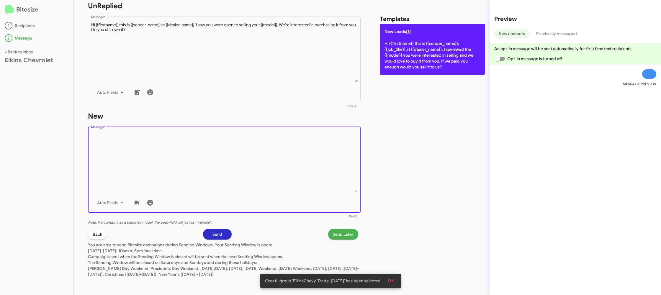
drag, startPoint x: 291, startPoint y: 181, endPoint x: 392, endPoint y: 53, distance: 163.3
click at [297, 173] on textarea "Message *" at bounding box center [224, 162] width 266 height 60
click at [408, 53] on p "New Leads[1] Hi {{firstname}} this is {{sender_name}}, {{job_title}} at {{deale…" at bounding box center [432, 49] width 105 height 51
type textarea "Hi {{firstname}} this is {{sender_name}}, {{job_title}} at {{dealer_name}}. I r…"
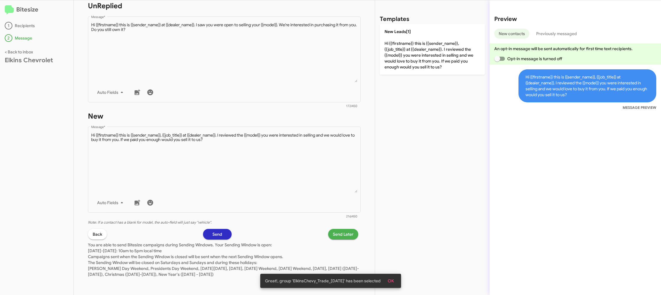
click at [342, 234] on span "Send Later" at bounding box center [343, 234] width 21 height 11
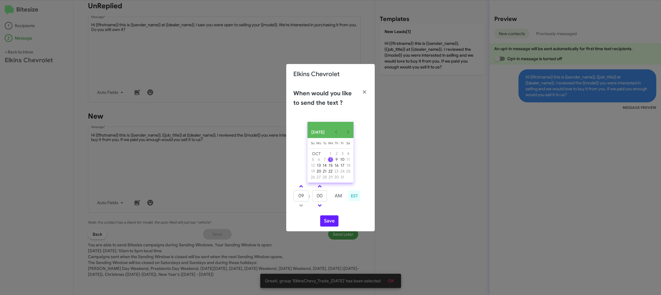
drag, startPoint x: 301, startPoint y: 190, endPoint x: 316, endPoint y: 196, distance: 16.8
click at [301, 189] on span at bounding box center [301, 187] width 4 height 4
type input "10"
click at [316, 196] on input "00" at bounding box center [319, 195] width 15 height 11
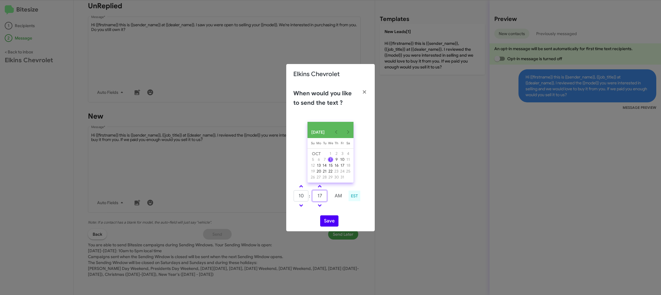
type input "17"
click at [337, 217] on div "[DATE] [DATE] Su [DATE] Mo [DATE] Tu [DATE] We [DATE] Th [DATE] Fr [DATE] [DATE…" at bounding box center [330, 174] width 88 height 114
click at [334, 224] on button "Save" at bounding box center [329, 220] width 18 height 11
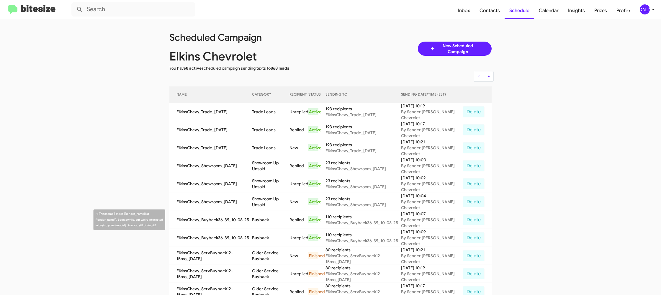
click at [271, 234] on td "Buyback" at bounding box center [270, 238] width 37 height 18
drag, startPoint x: 271, startPoint y: 234, endPoint x: 274, endPoint y: 232, distance: 3.8
click at [271, 234] on td "Buyback" at bounding box center [270, 238] width 37 height 18
copy td "Buyback"
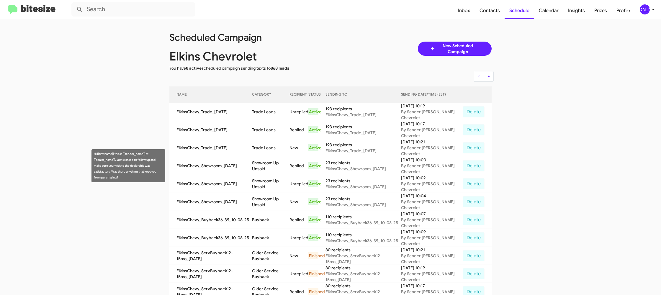
click at [278, 167] on td "Showroom Up Unsold" at bounding box center [270, 166] width 37 height 18
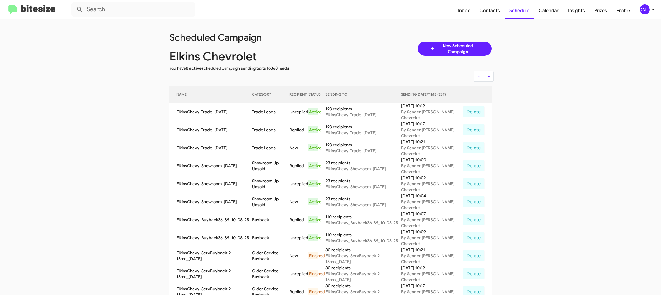
drag, startPoint x: 278, startPoint y: 167, endPoint x: 277, endPoint y: 135, distance: 31.3
click at [278, 167] on td "Showroom Up Unsold" at bounding box center [270, 166] width 37 height 18
copy td "Showroom Up Unsold"
click at [265, 115] on td "Trade Leads" at bounding box center [270, 112] width 37 height 18
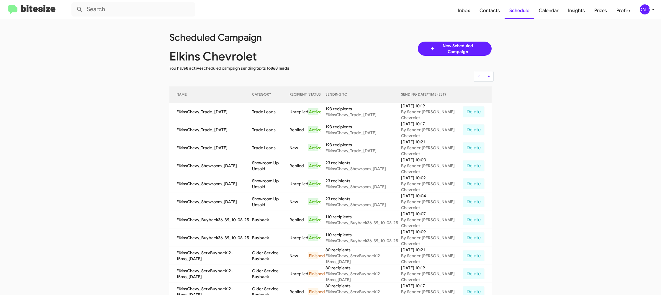
drag, startPoint x: 265, startPoint y: 115, endPoint x: 279, endPoint y: 111, distance: 15.0
click at [265, 115] on td "Trade Leads" at bounding box center [270, 112] width 37 height 18
copy td "Trade Leads"
